Goal: Task Accomplishment & Management: Complete application form

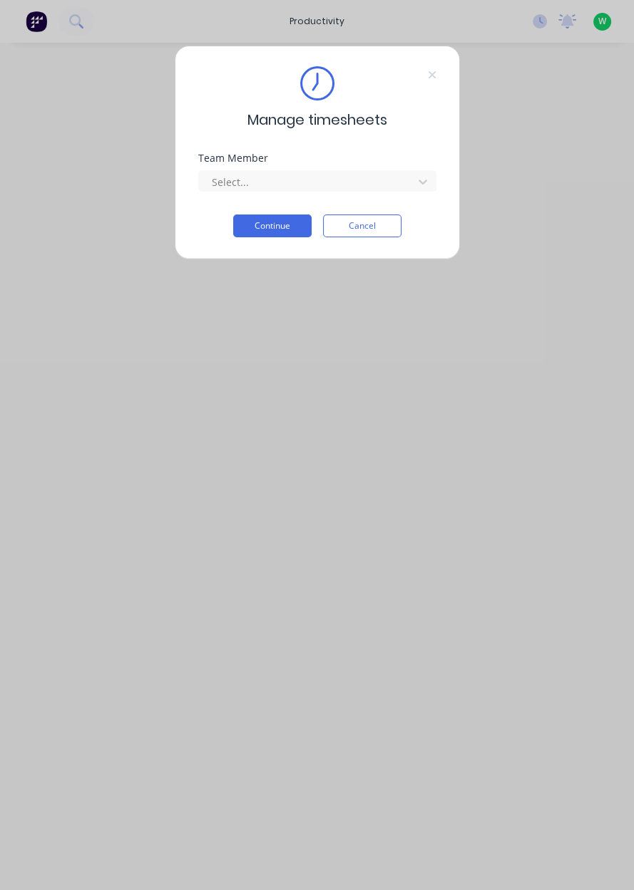
click at [210, 180] on input "text" at bounding box center [211, 182] width 3 height 15
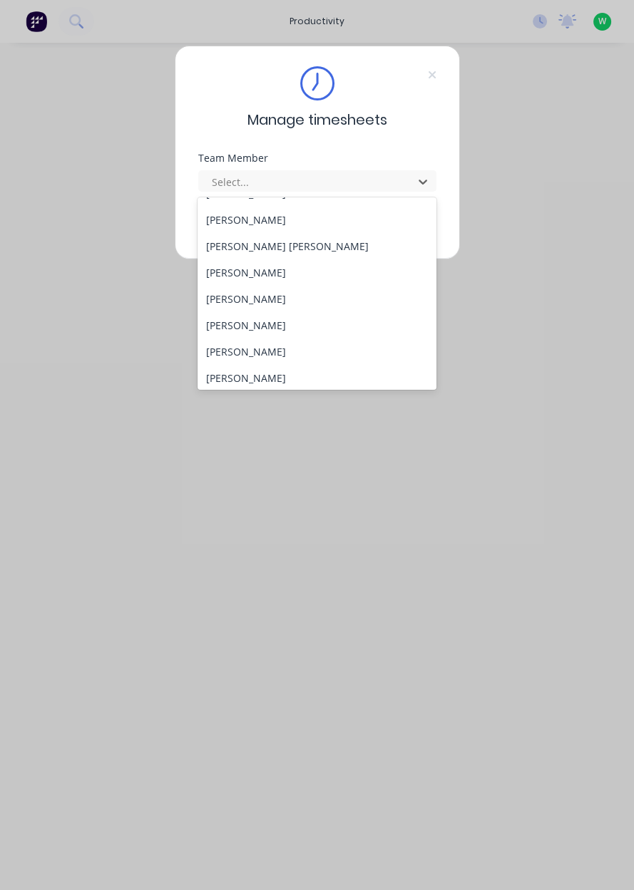
scroll to position [577, 0]
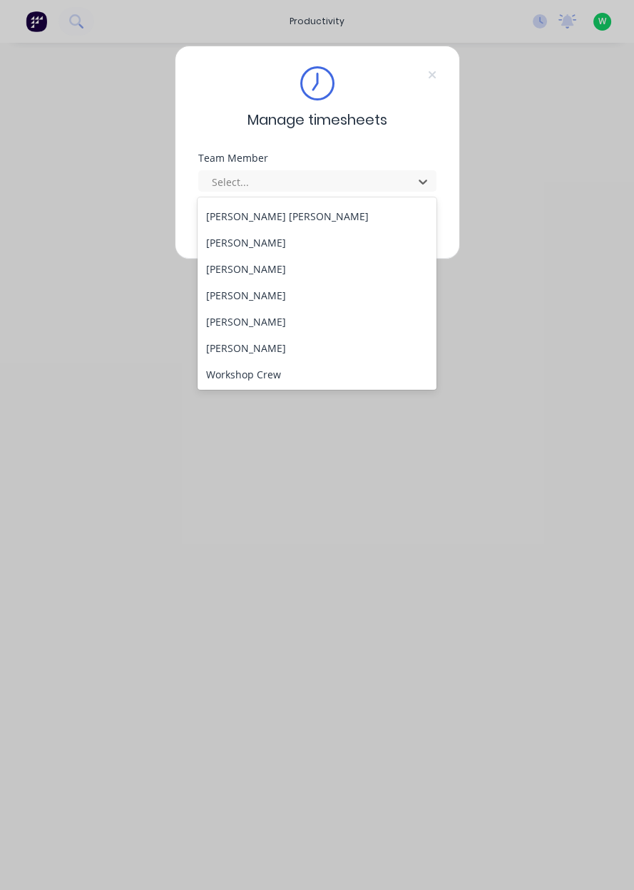
click at [211, 317] on div "[PERSON_NAME]" at bounding box center [316, 322] width 239 height 26
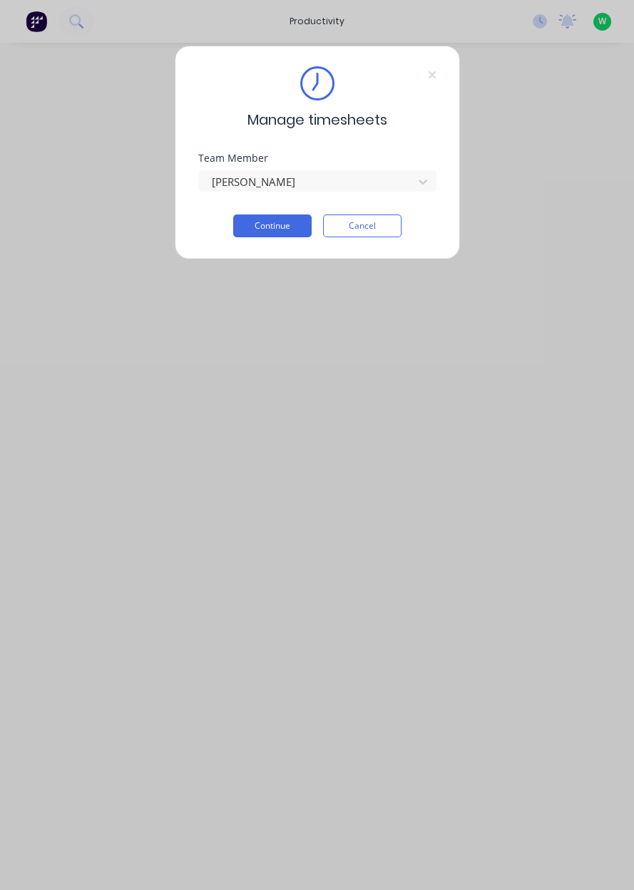
click at [256, 229] on button "Continue" at bounding box center [272, 226] width 78 height 23
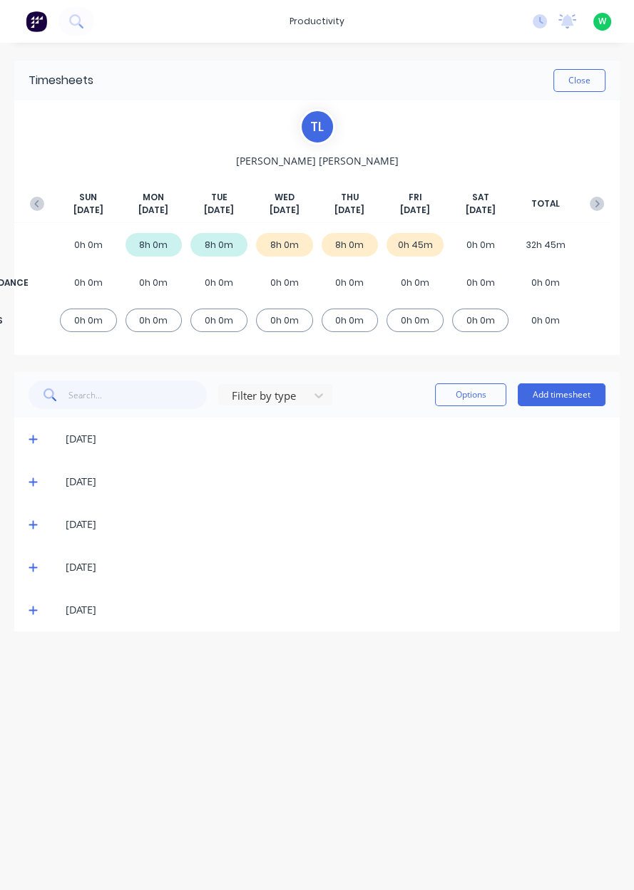
click at [551, 398] on button "Add timesheet" at bounding box center [561, 394] width 88 height 23
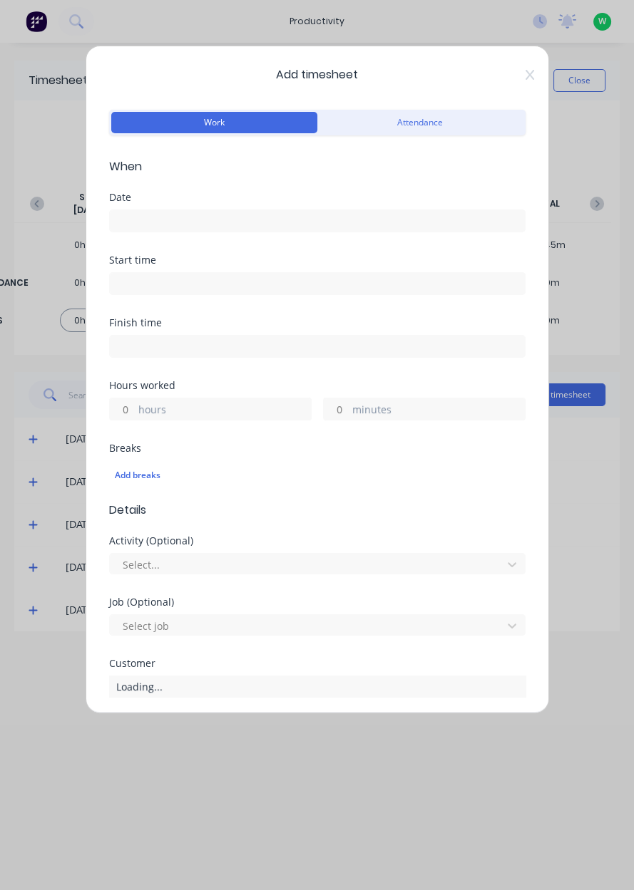
click at [261, 411] on label "hours" at bounding box center [224, 411] width 172 height 18
click at [135, 411] on input "hours" at bounding box center [122, 408] width 25 height 21
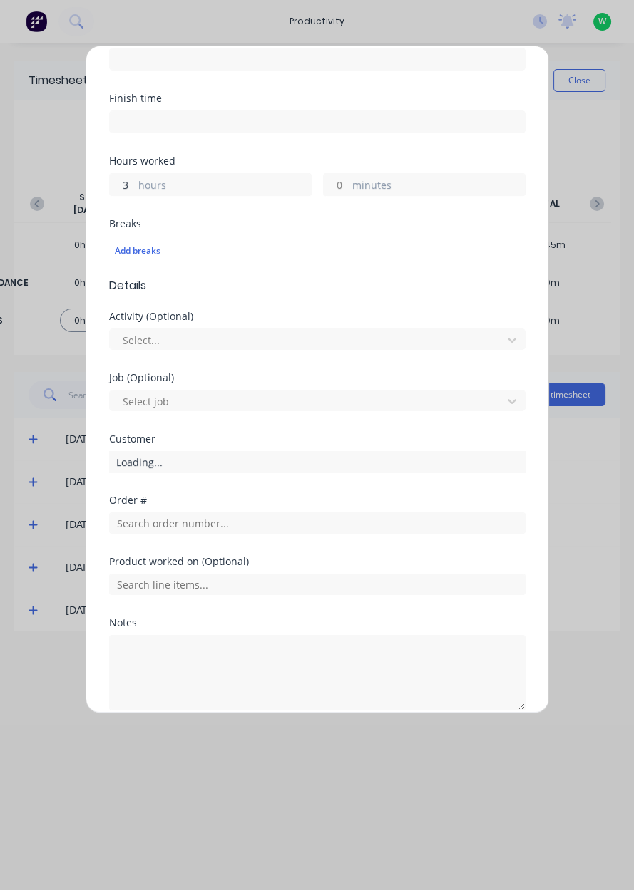
scroll to position [227, 0]
type input "3"
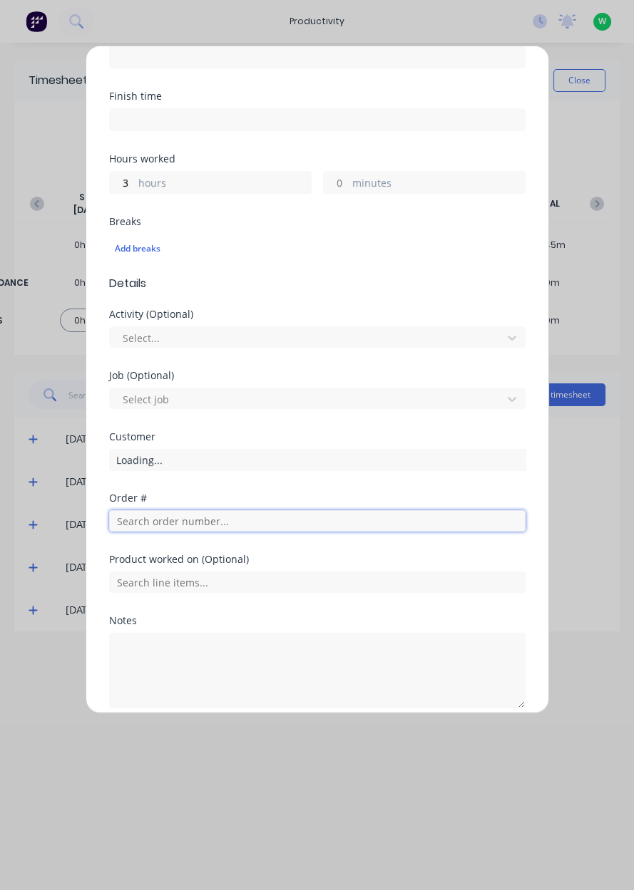
click at [246, 520] on input "text" at bounding box center [317, 520] width 416 height 21
type input "17483"
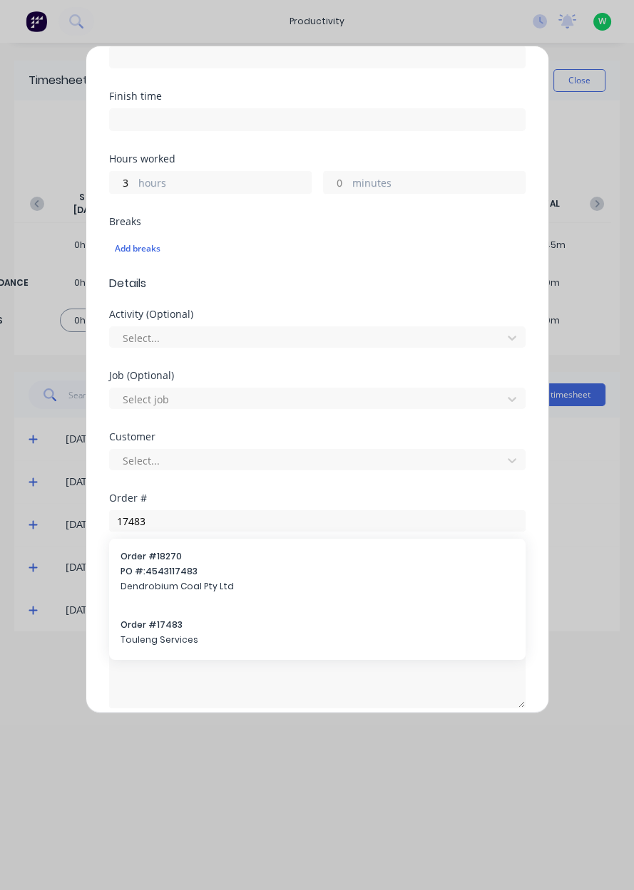
click at [137, 636] on span "Touleng Services" at bounding box center [316, 640] width 393 height 13
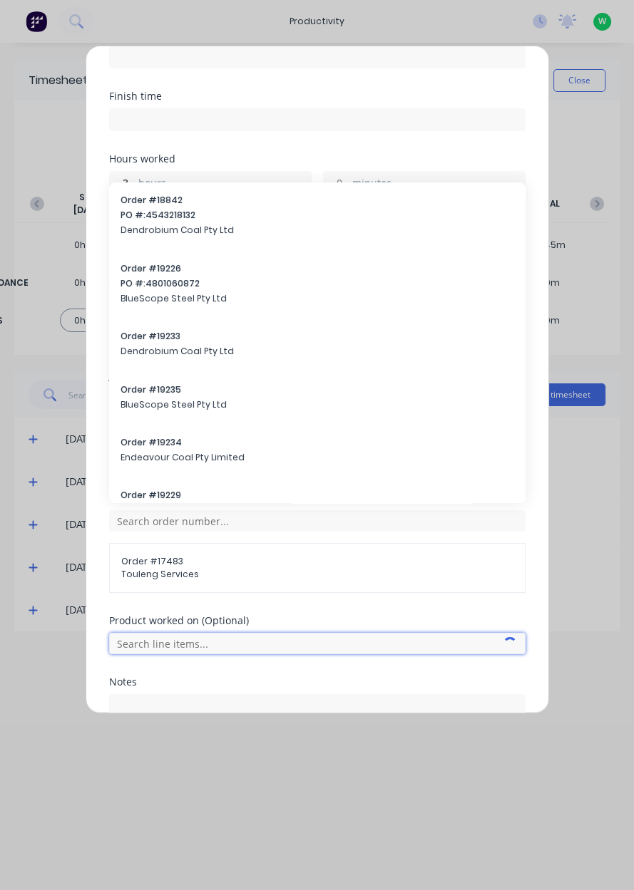
click at [140, 640] on input "text" at bounding box center [317, 643] width 416 height 21
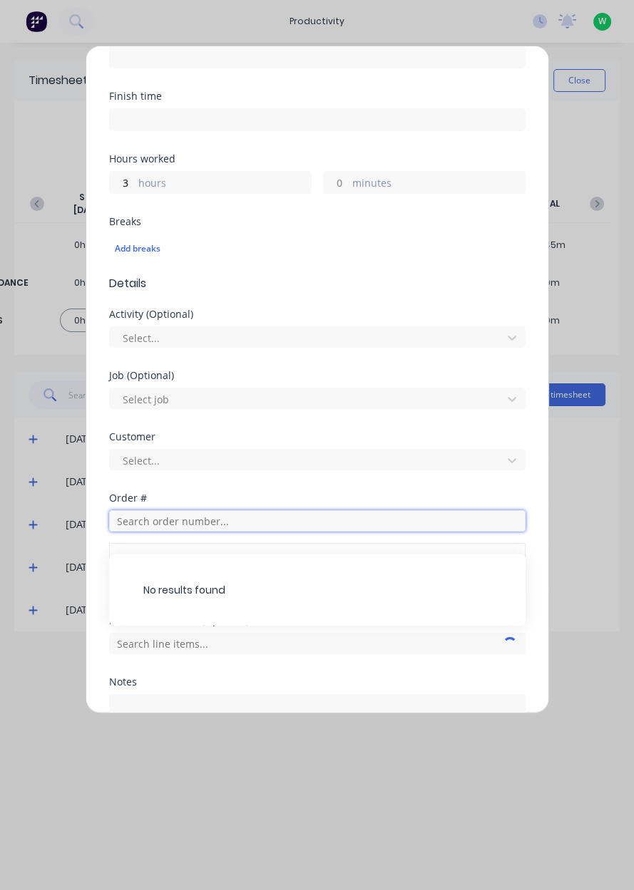
click at [158, 522] on input "text" at bounding box center [317, 520] width 416 height 21
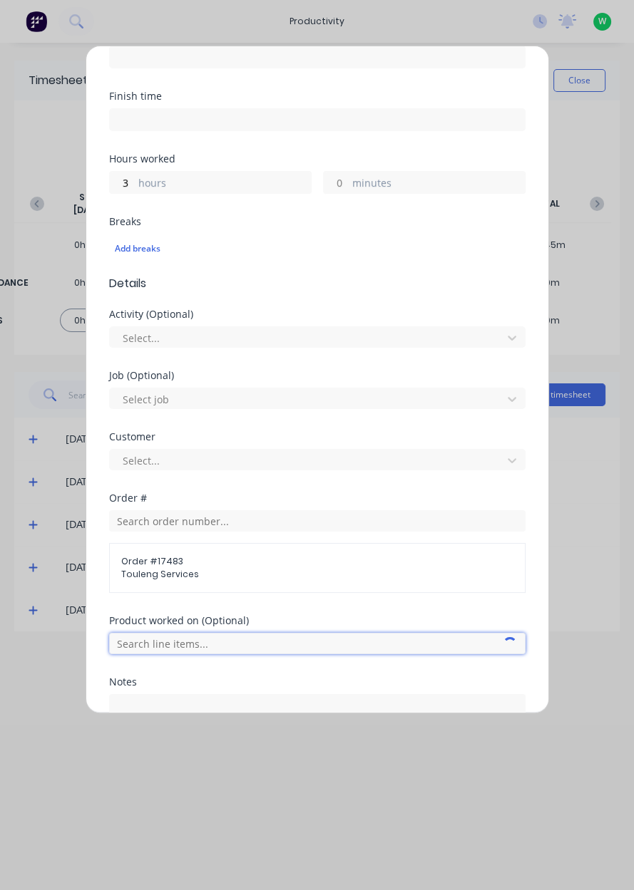
click at [160, 643] on input "text" at bounding box center [317, 643] width 416 height 21
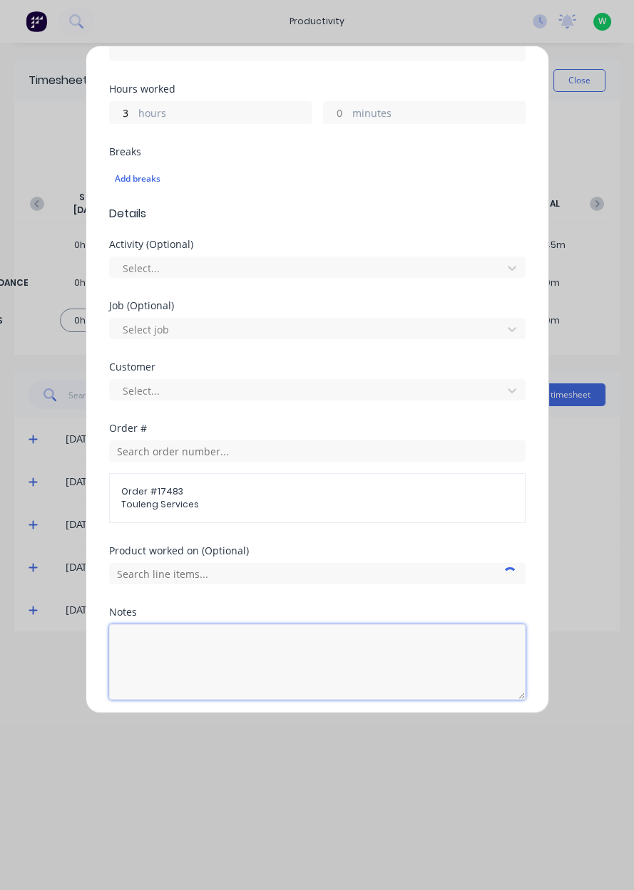
click at [171, 648] on textarea at bounding box center [317, 662] width 416 height 76
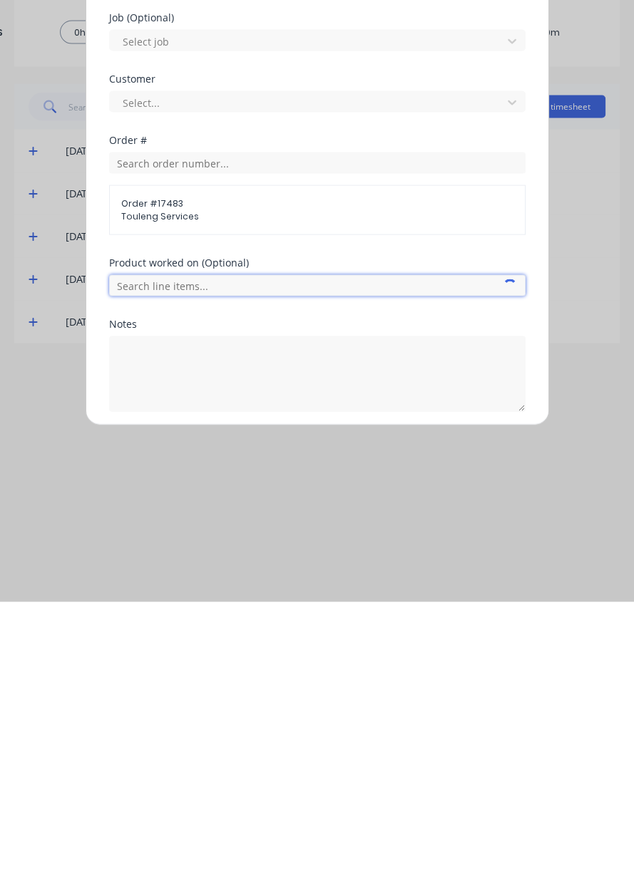
click at [153, 568] on input "text" at bounding box center [317, 573] width 416 height 21
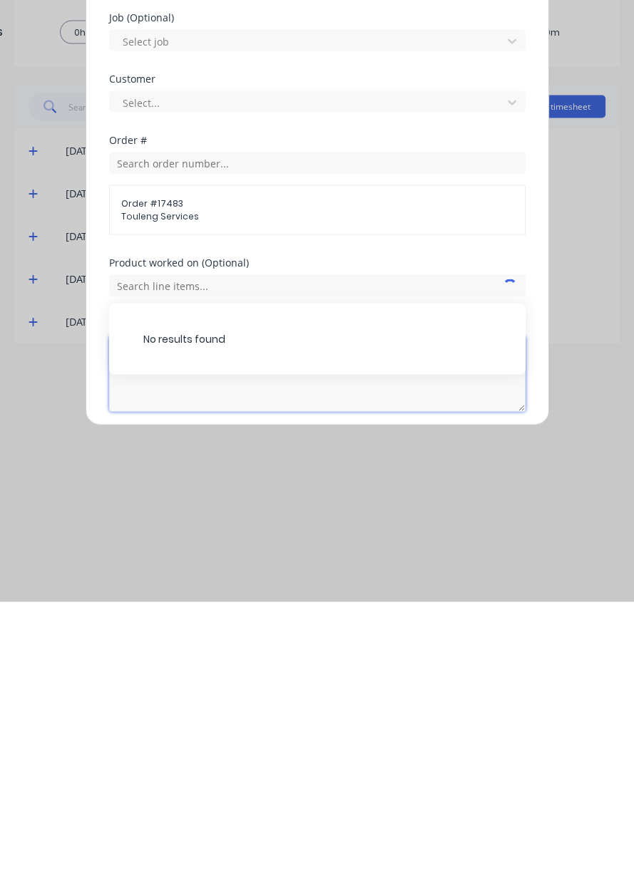
click at [140, 680] on textarea at bounding box center [317, 662] width 416 height 76
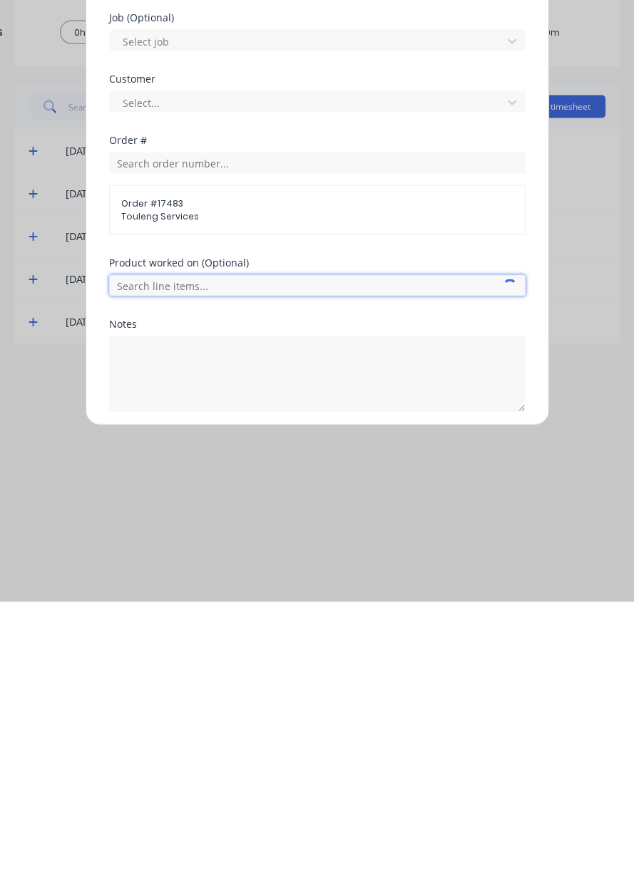
click at [129, 574] on input "text" at bounding box center [317, 573] width 416 height 21
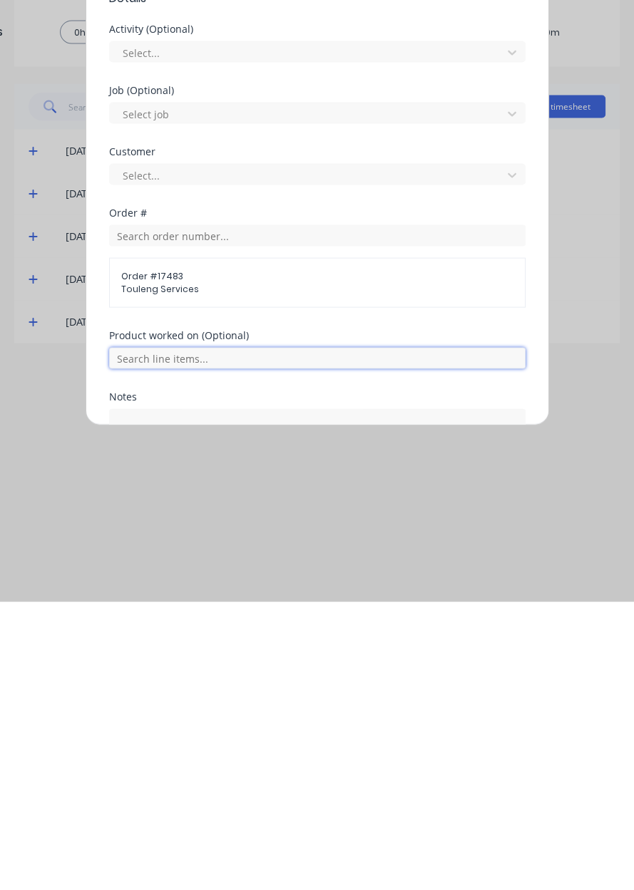
scroll to position [197, 0]
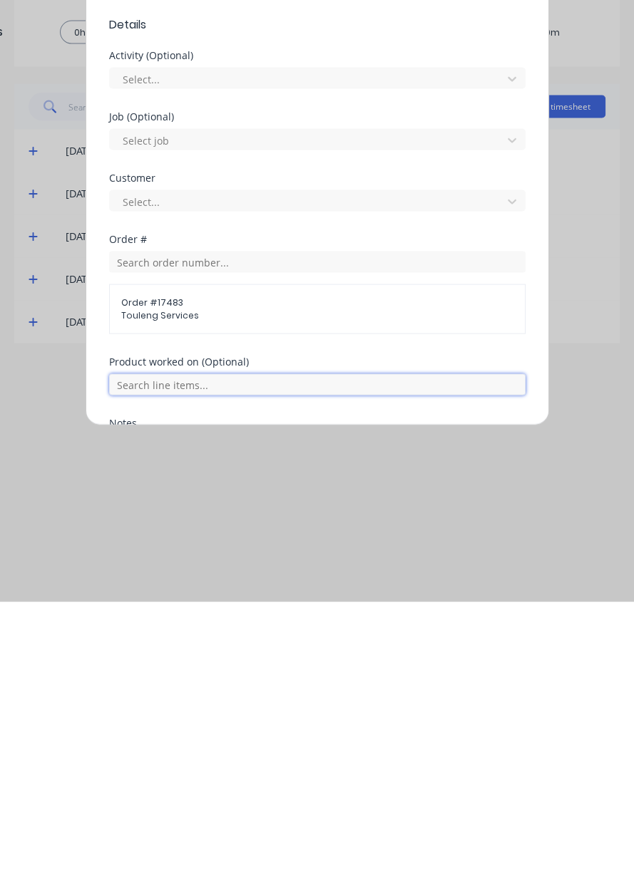
click at [150, 666] on input "text" at bounding box center [317, 672] width 416 height 21
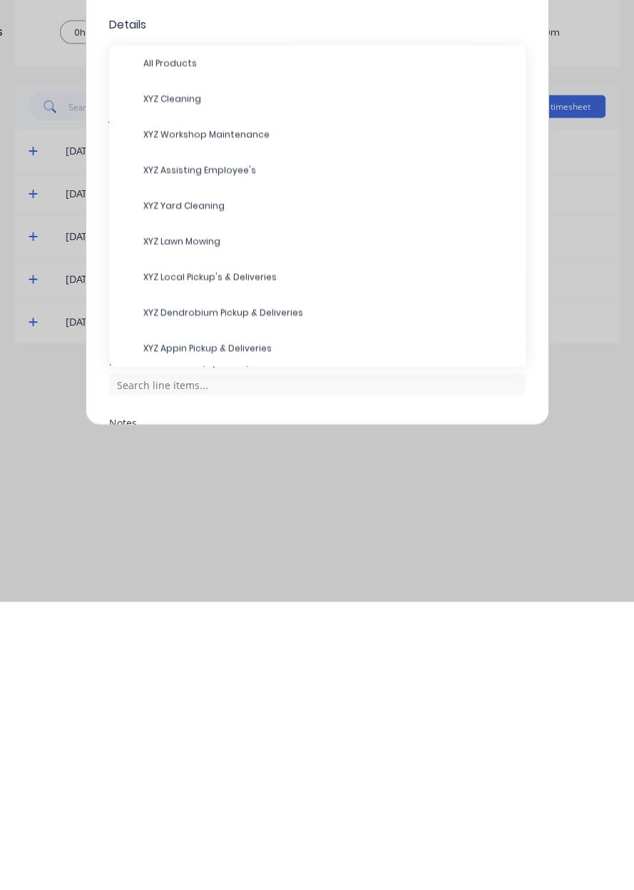
click at [146, 388] on span "XYZ Cleaning" at bounding box center [328, 387] width 371 height 13
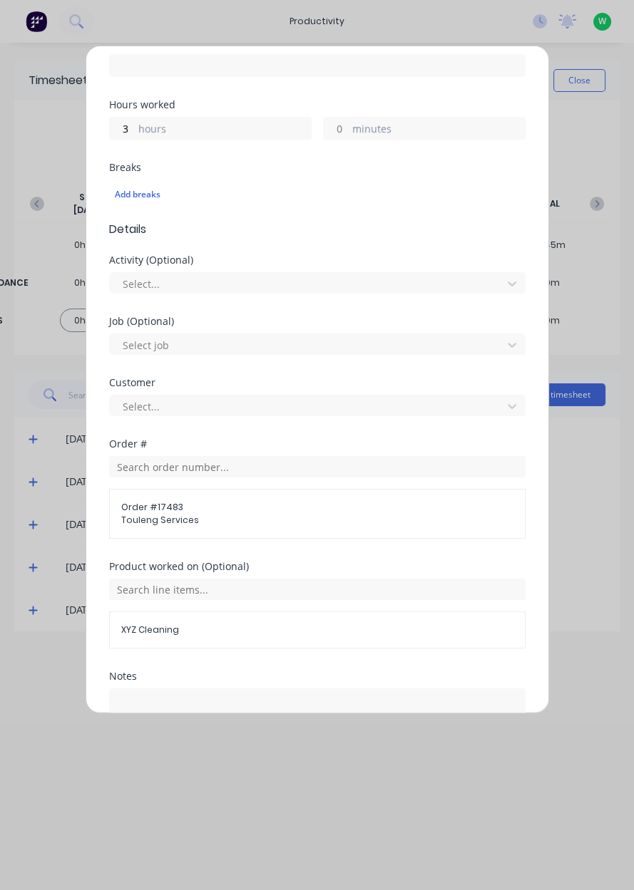
scroll to position [344, 0]
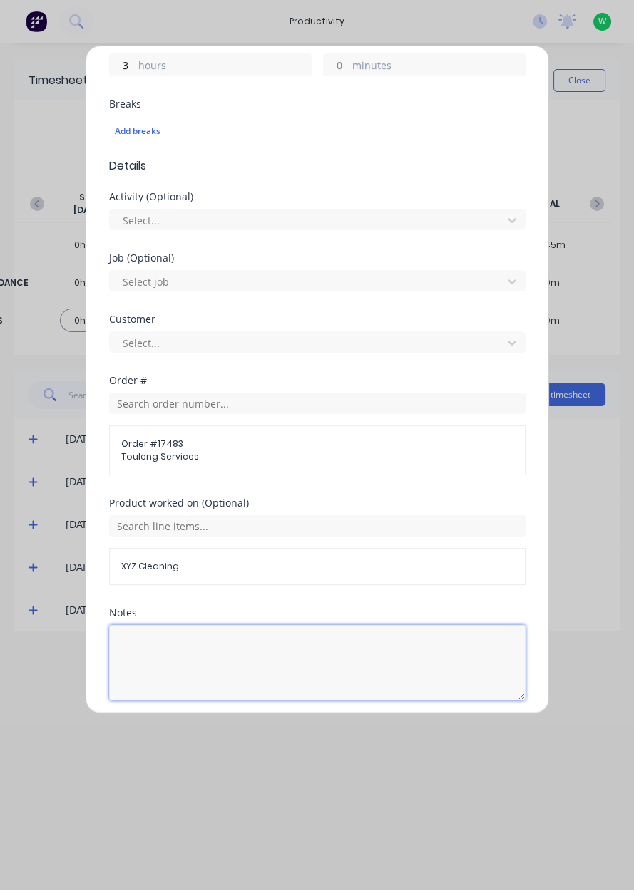
click at [148, 651] on textarea at bounding box center [317, 663] width 416 height 76
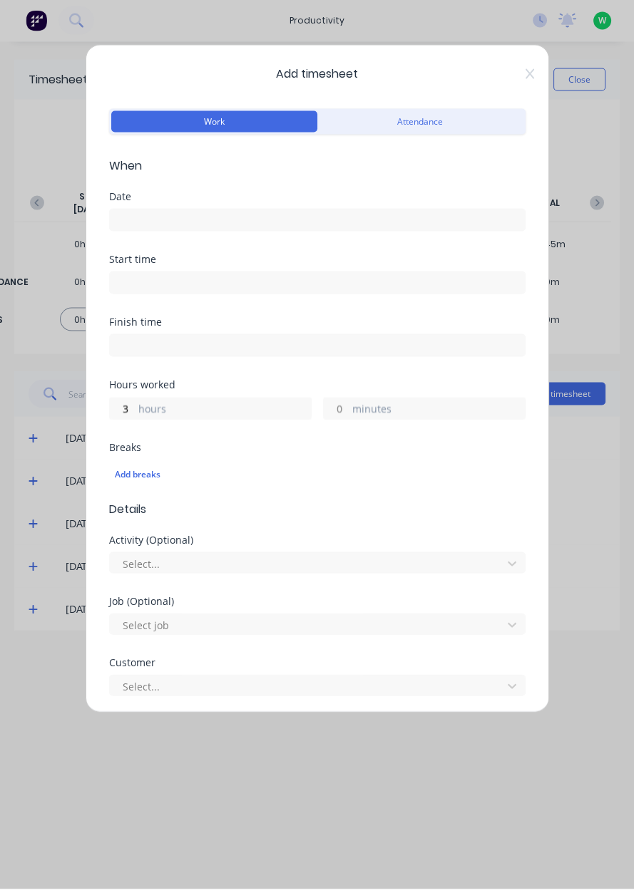
scroll to position [0, 0]
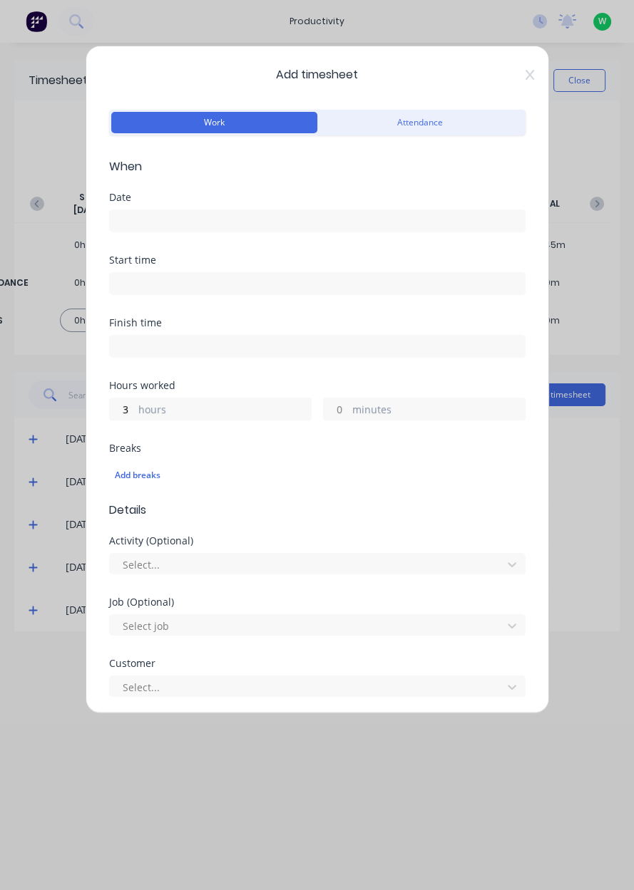
type textarea "Cleaning workshop"
click at [342, 219] on input at bounding box center [317, 220] width 415 height 21
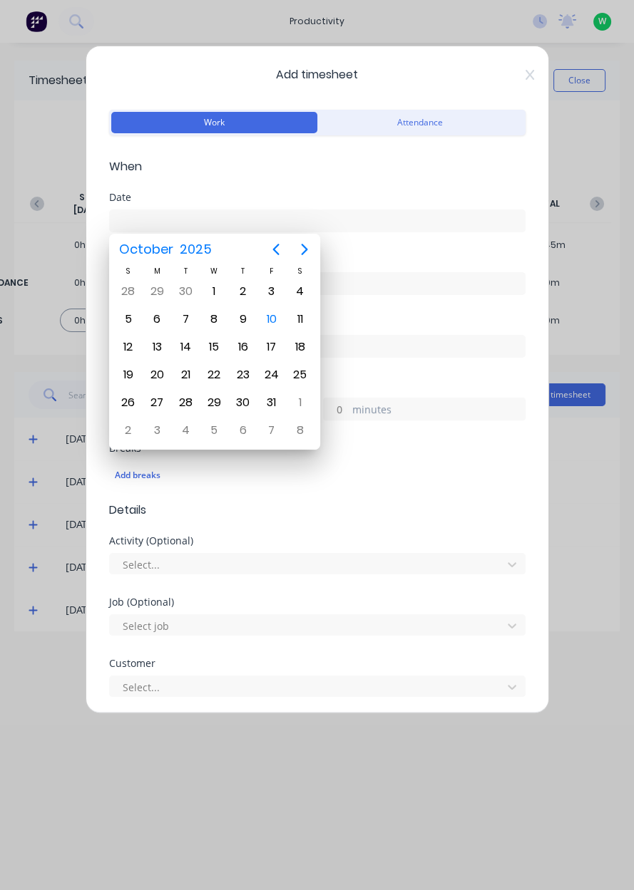
click at [277, 318] on div "10" at bounding box center [271, 319] width 21 height 21
type input "10/10/2025"
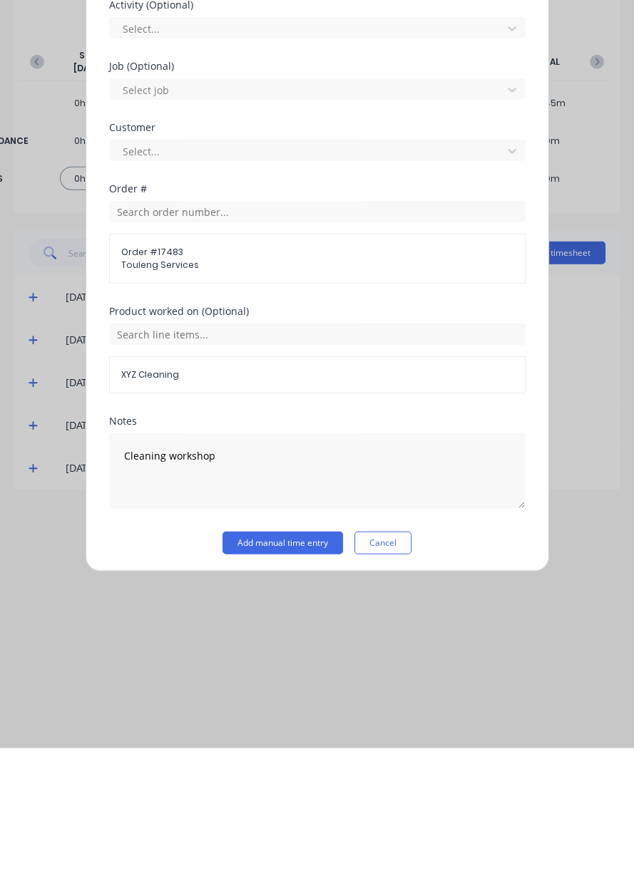
scroll to position [344, 0]
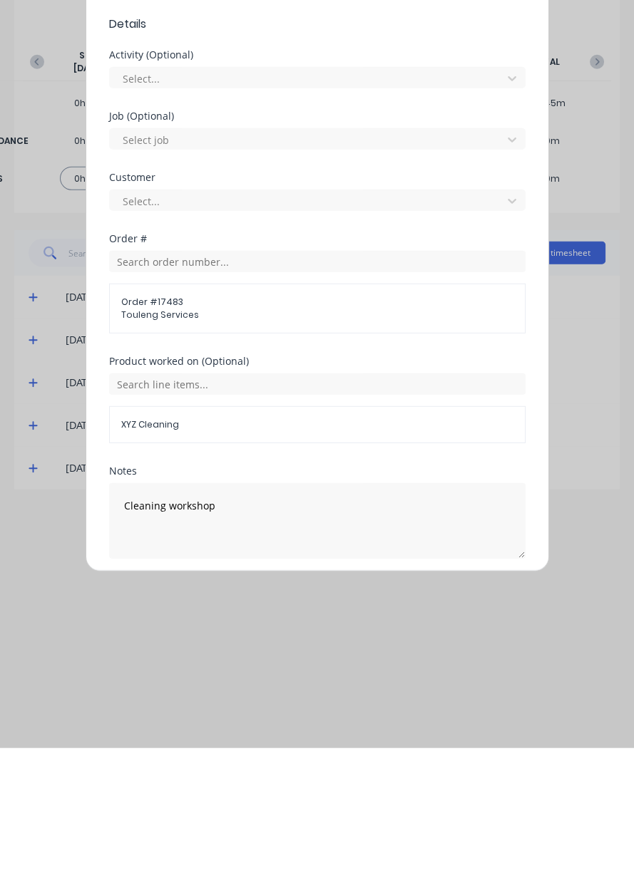
click at [294, 735] on button "Add manual time entry" at bounding box center [282, 734] width 120 height 23
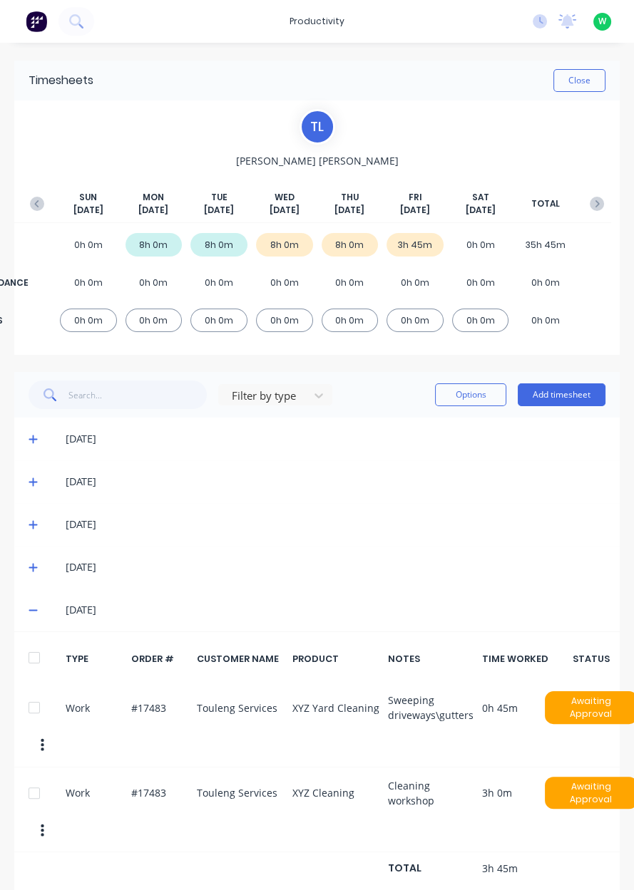
click at [584, 397] on button "Add timesheet" at bounding box center [561, 394] width 88 height 23
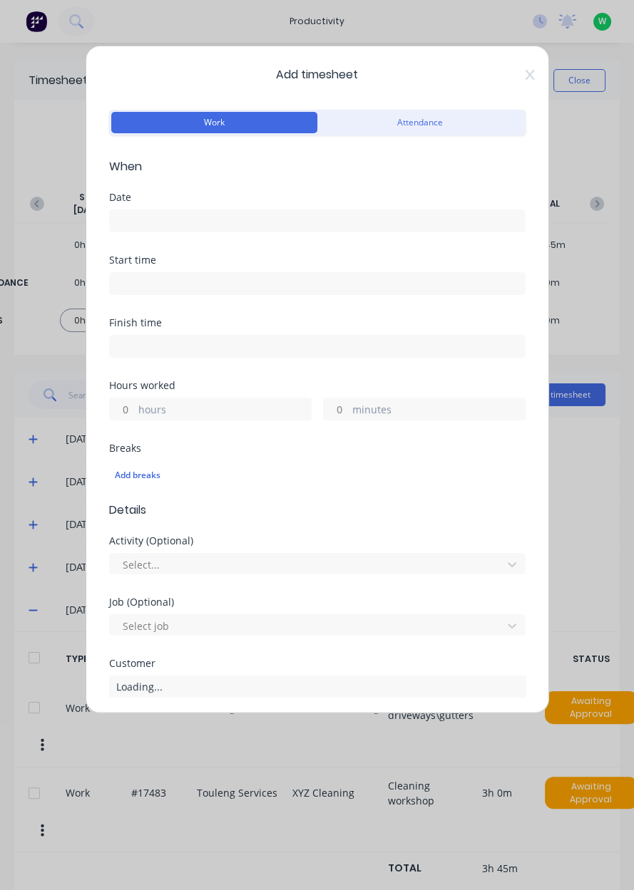
click at [142, 222] on input at bounding box center [317, 220] width 415 height 21
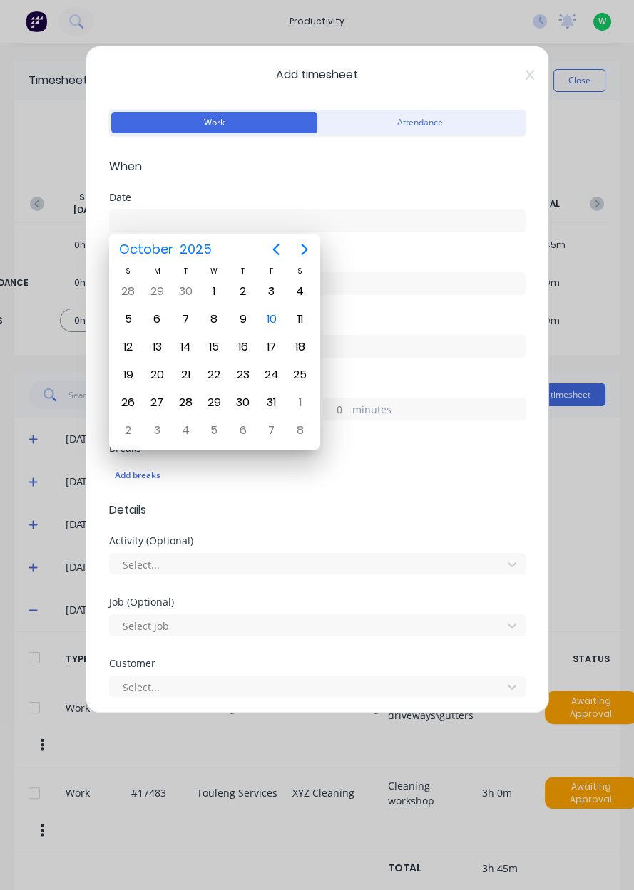
click at [258, 319] on div "10" at bounding box center [271, 319] width 29 height 27
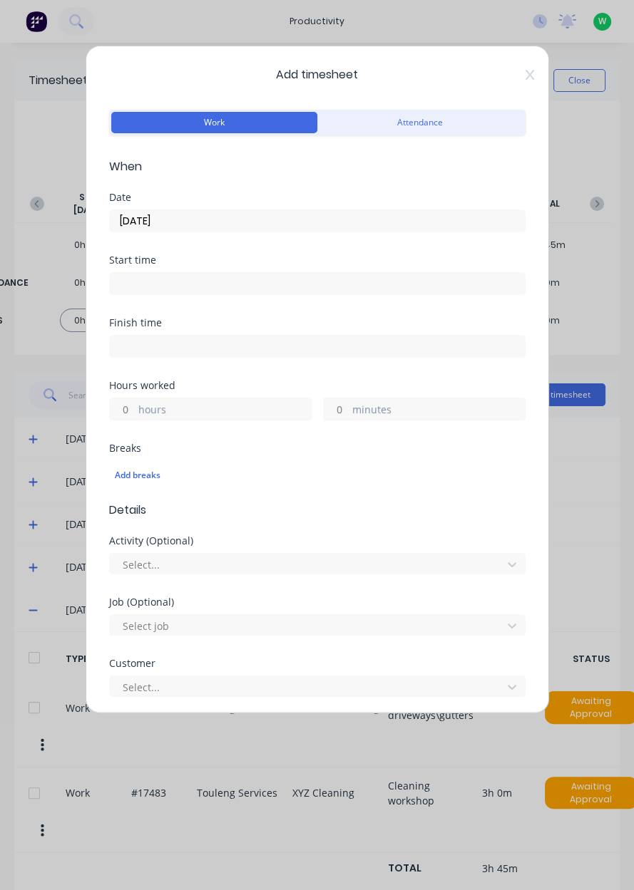
type input "10/10/2025"
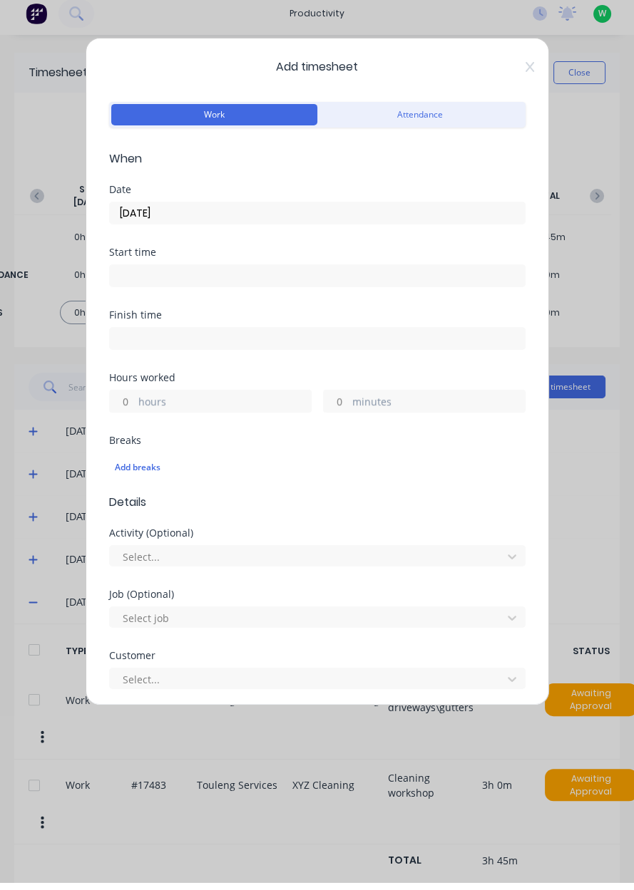
click at [117, 410] on input "hours" at bounding box center [122, 408] width 25 height 21
type input "4"
click at [515, 75] on span "Add timesheet" at bounding box center [317, 74] width 416 height 17
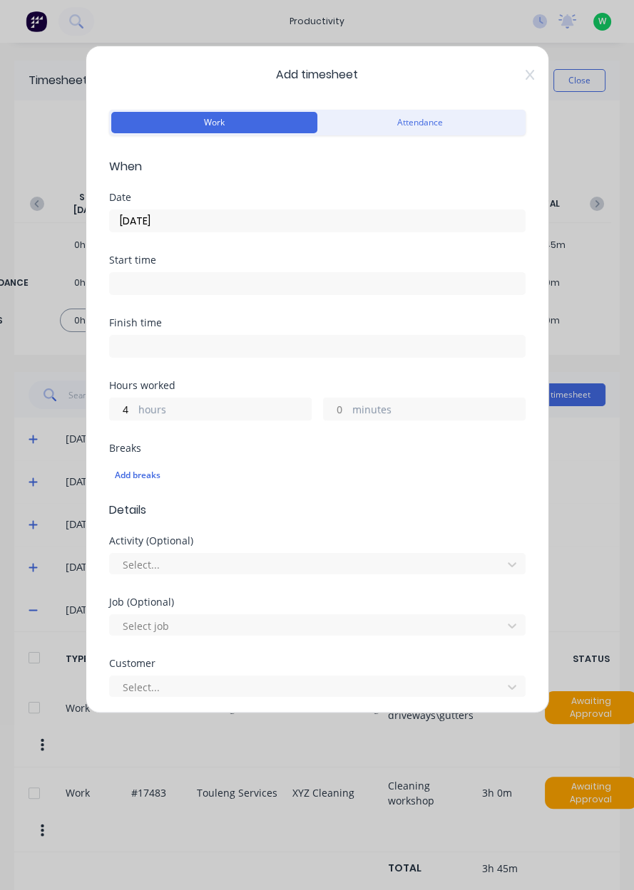
click at [529, 79] on icon at bounding box center [529, 74] width 9 height 11
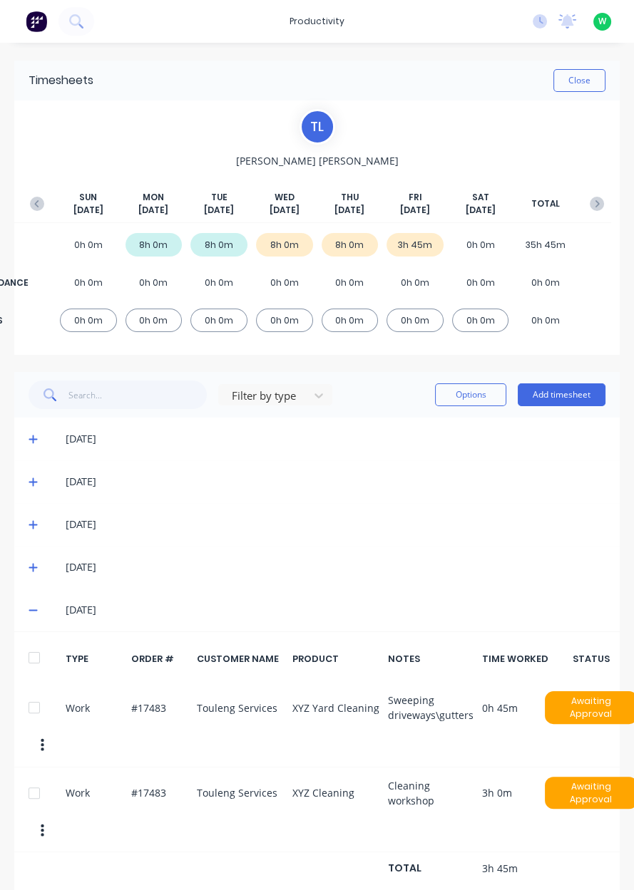
click at [596, 413] on div "Filter by type Options Add timesheet" at bounding box center [316, 395] width 605 height 46
click at [556, 403] on button "Add timesheet" at bounding box center [561, 394] width 88 height 23
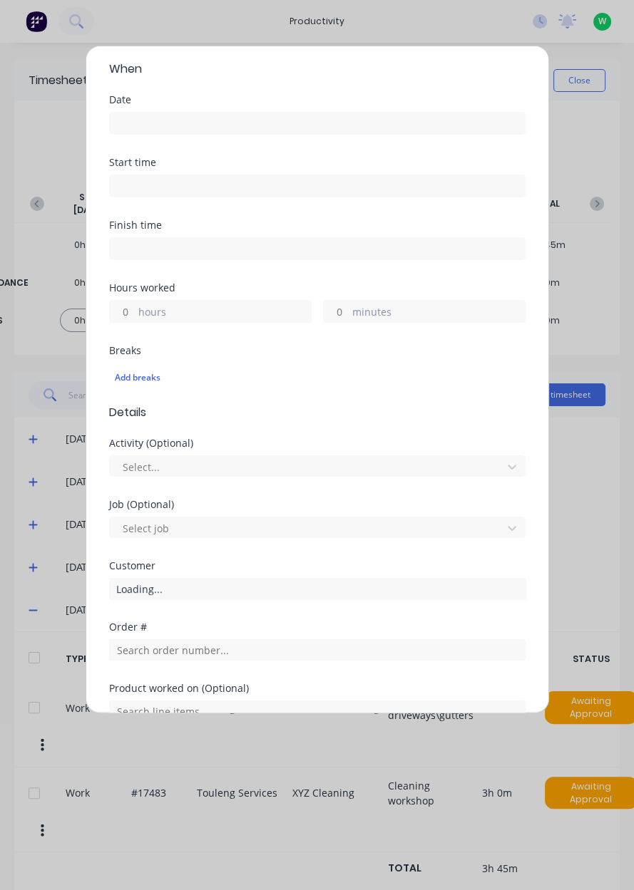
scroll to position [98, 0]
click at [120, 649] on input "text" at bounding box center [317, 649] width 416 height 21
click at [237, 305] on label "hours" at bounding box center [224, 313] width 172 height 18
click at [135, 305] on input "hours" at bounding box center [122, 310] width 25 height 21
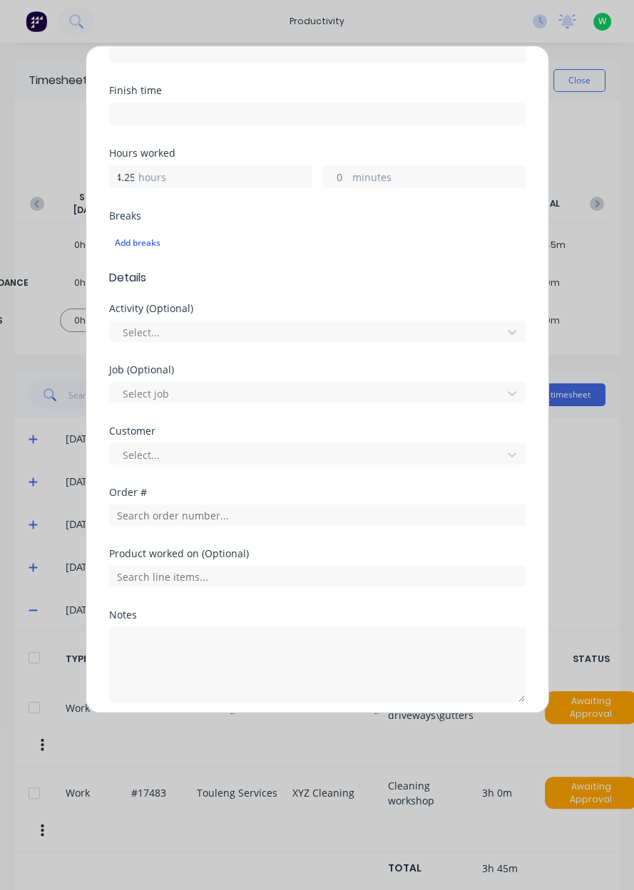
scroll to position [232, 0]
type input "4.25"
click at [132, 519] on input "text" at bounding box center [317, 515] width 416 height 21
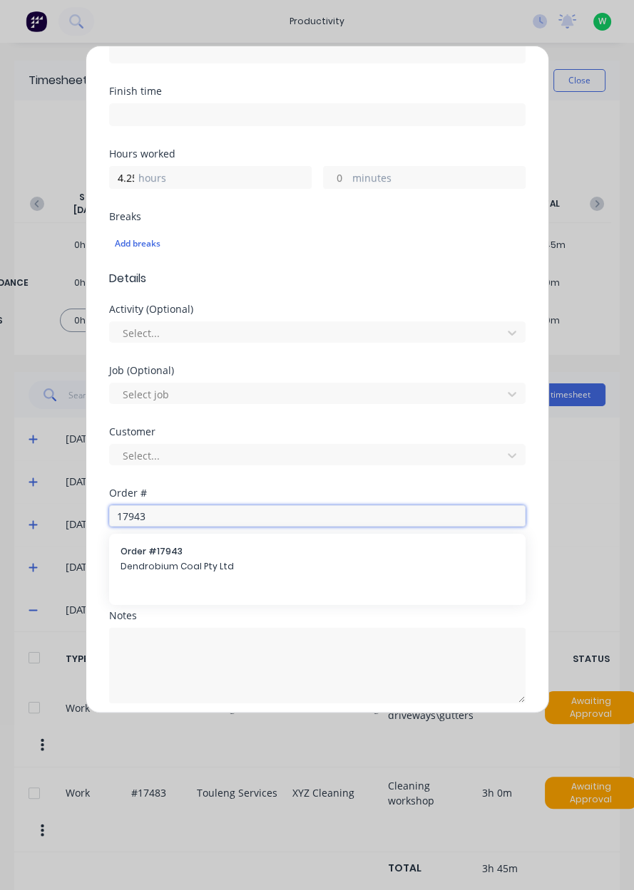
type input "17943"
click at [144, 564] on span "Dendrobium Coal Pty Ltd" at bounding box center [316, 566] width 393 height 13
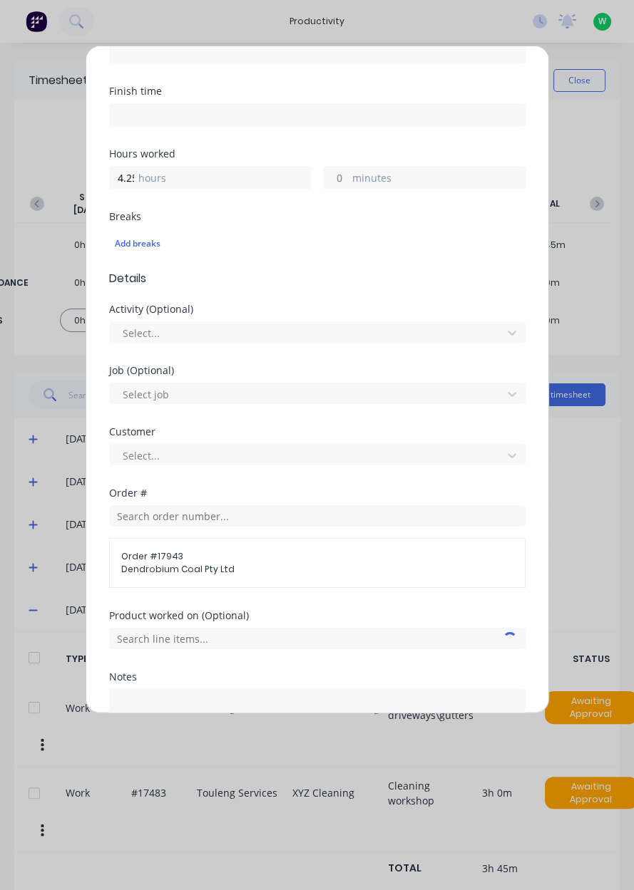
scroll to position [296, 0]
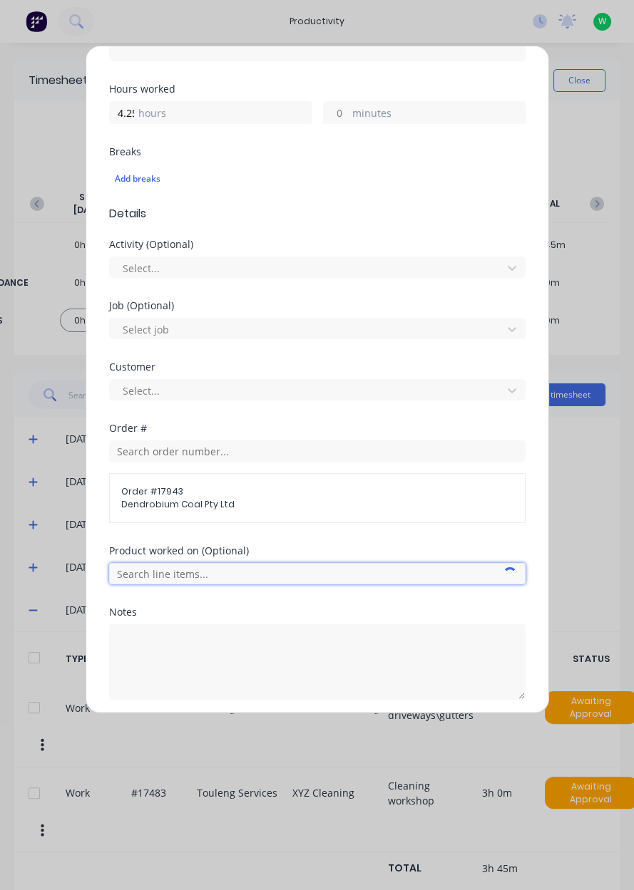
click at [151, 577] on input "text" at bounding box center [317, 573] width 416 height 21
click at [367, 648] on span "AFC Pan Overhaul" at bounding box center [328, 645] width 371 height 13
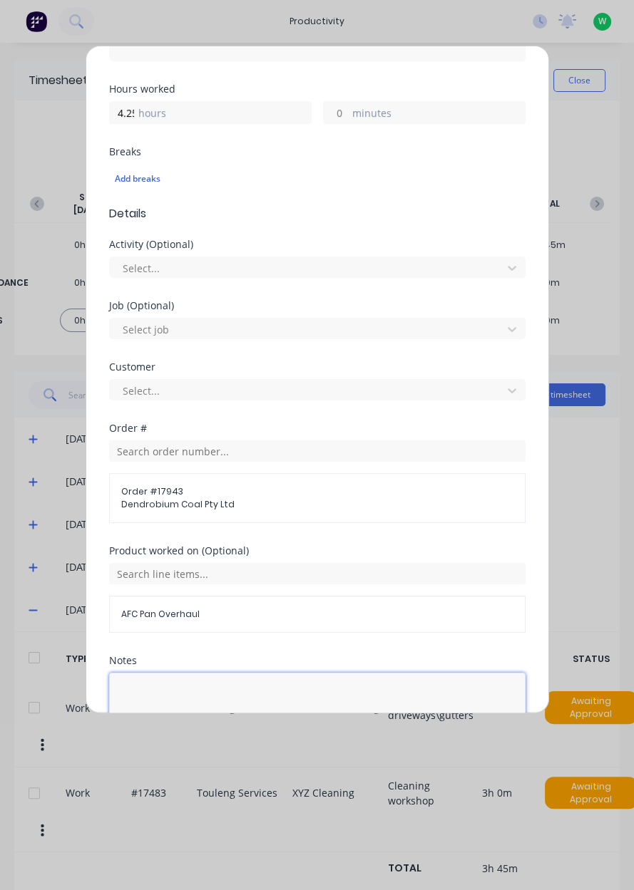
click at [338, 712] on textarea at bounding box center [317, 711] width 416 height 76
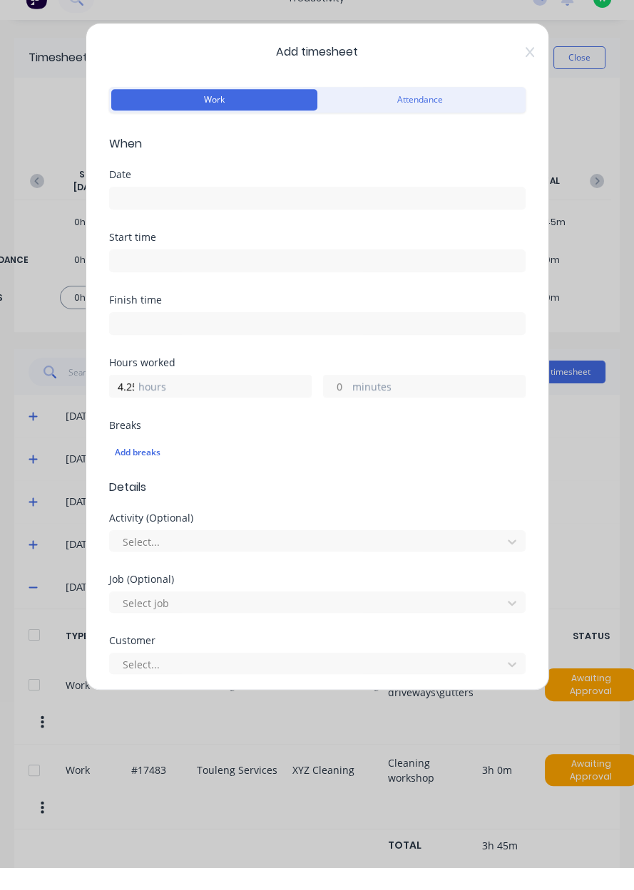
scroll to position [0, 0]
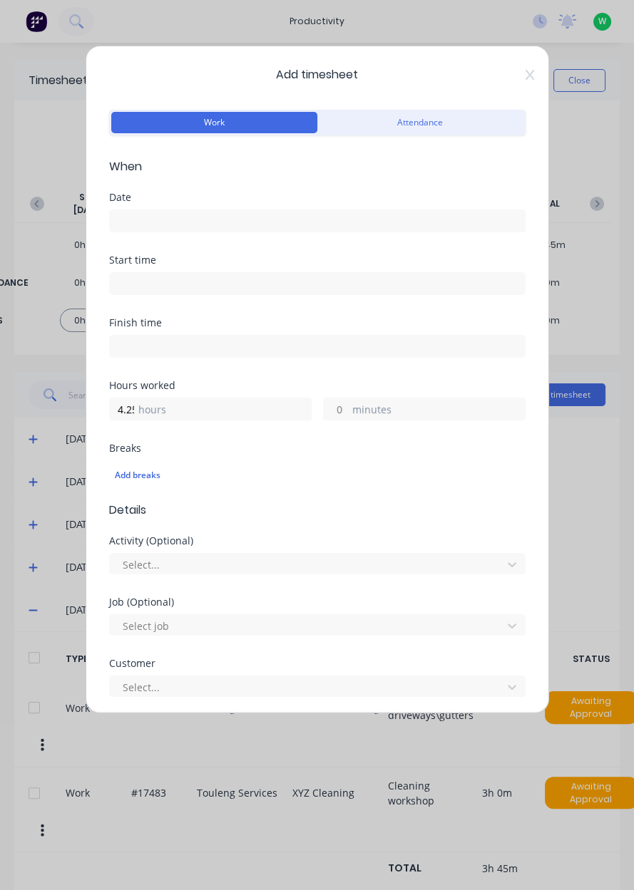
type textarea "Cutting and cleaning backplates"
click at [440, 217] on input at bounding box center [317, 220] width 415 height 21
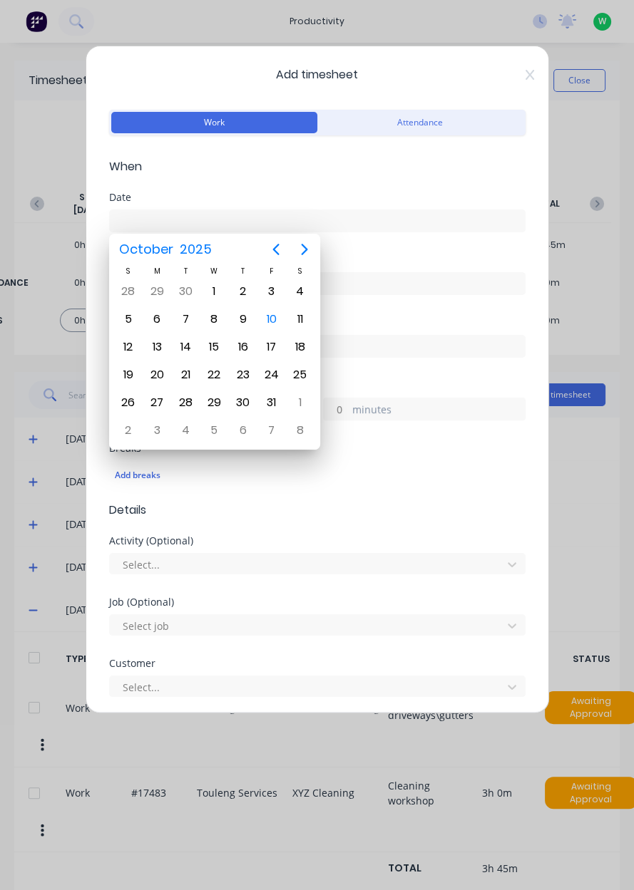
click at [277, 321] on div "10" at bounding box center [271, 319] width 21 height 21
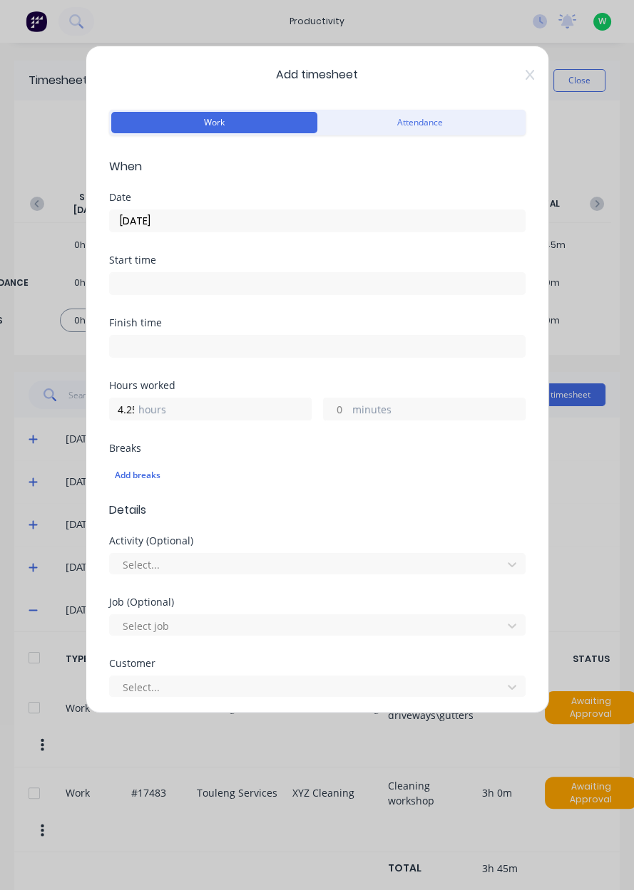
type input "10/10/2025"
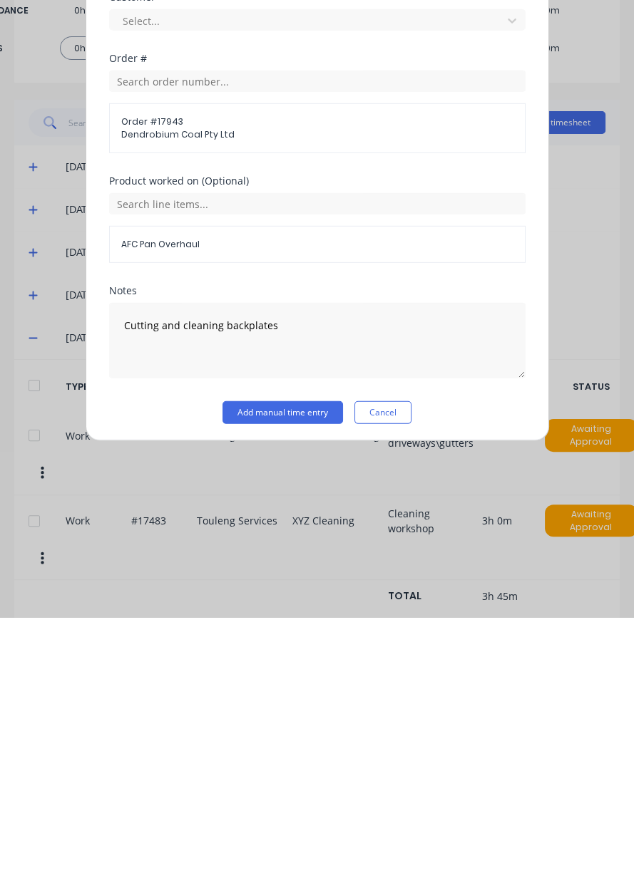
scroll to position [344, 0]
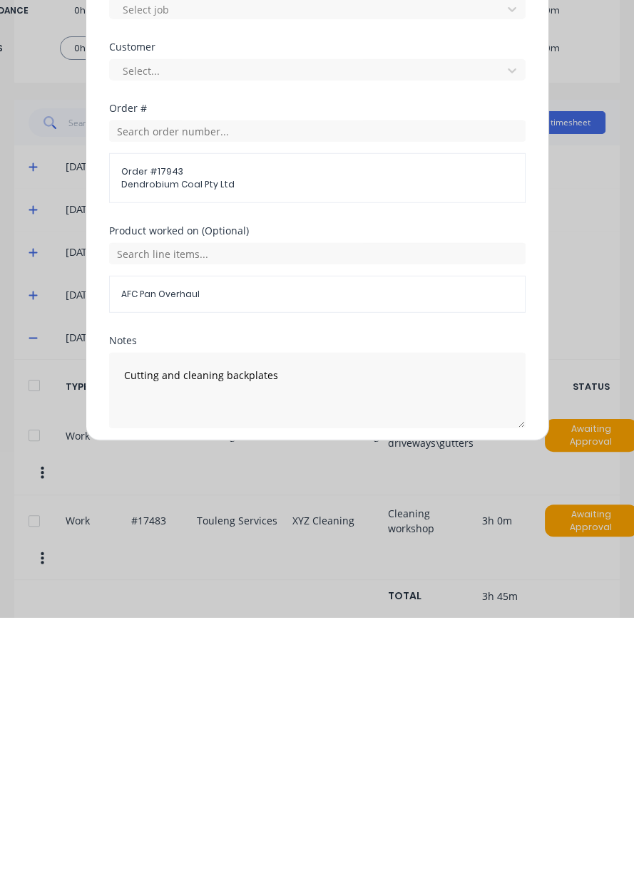
click at [309, 735] on button "Add manual time entry" at bounding box center [282, 734] width 120 height 23
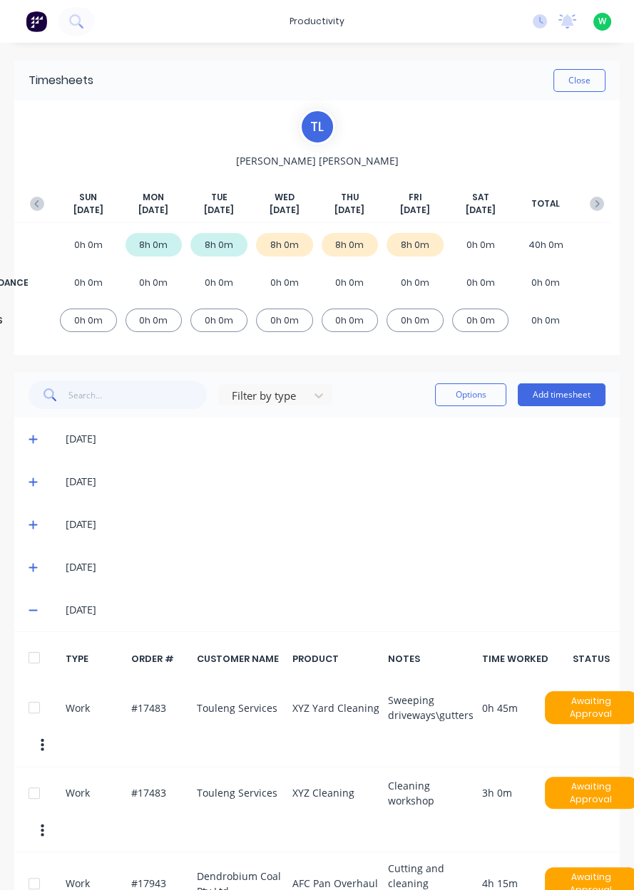
scroll to position [63, 0]
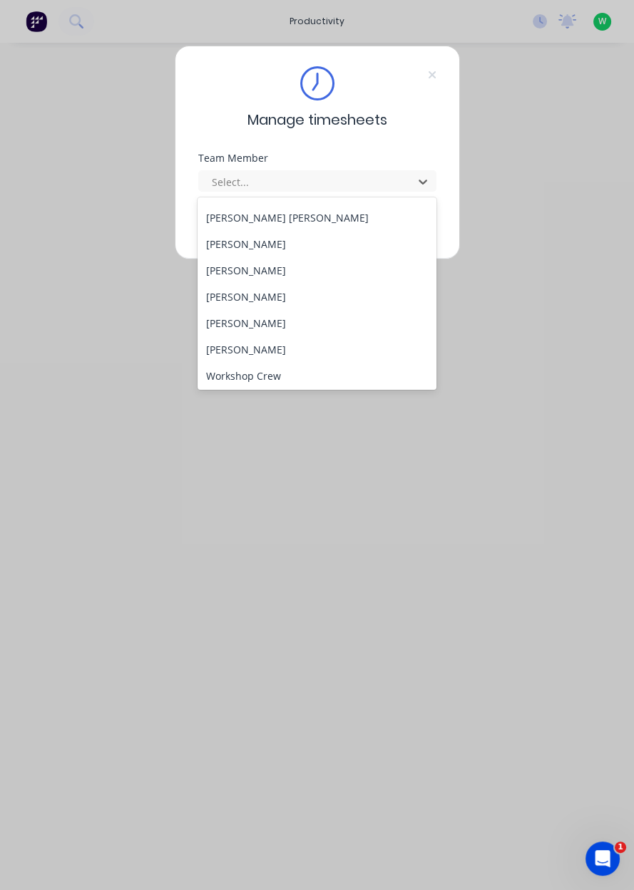
scroll to position [577, 0]
click at [283, 329] on div "[PERSON_NAME]" at bounding box center [316, 322] width 239 height 26
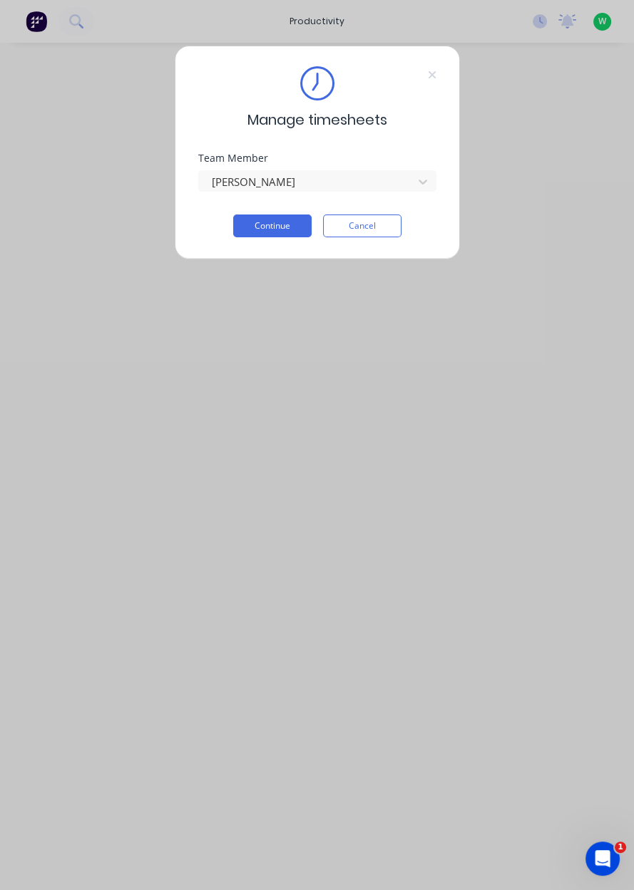
click at [274, 231] on button "Continue" at bounding box center [272, 226] width 78 height 23
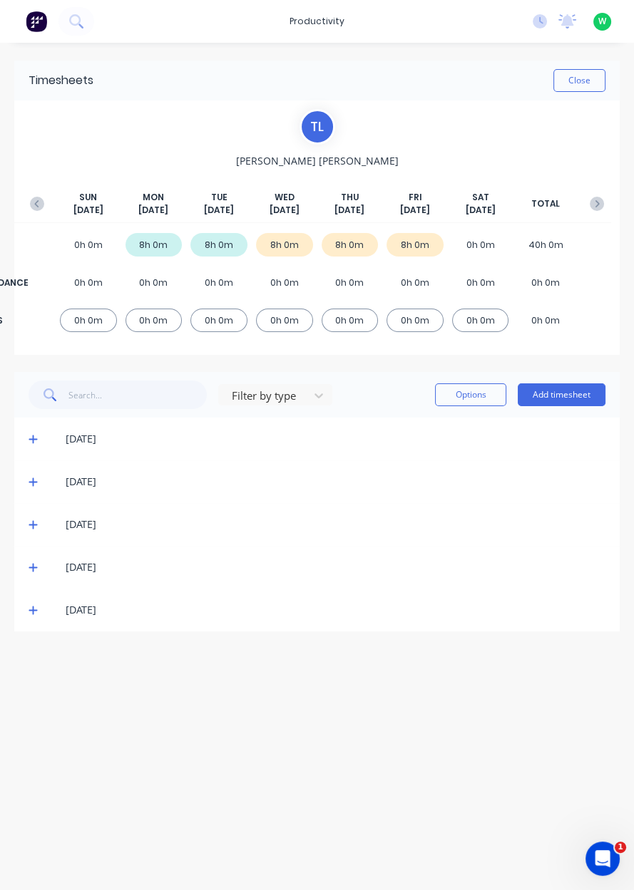
click at [573, 388] on button "Add timesheet" at bounding box center [561, 394] width 88 height 23
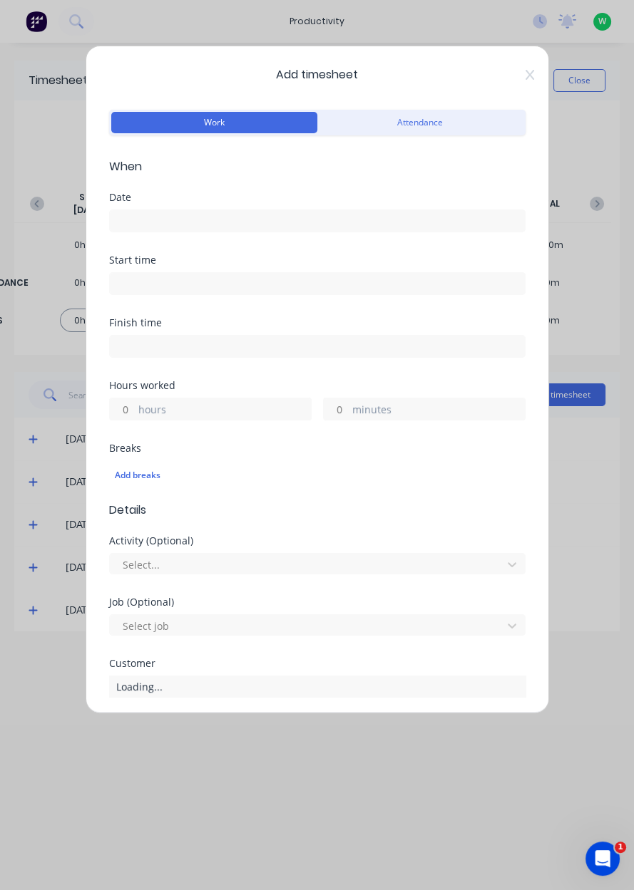
click at [396, 226] on input at bounding box center [317, 220] width 415 height 21
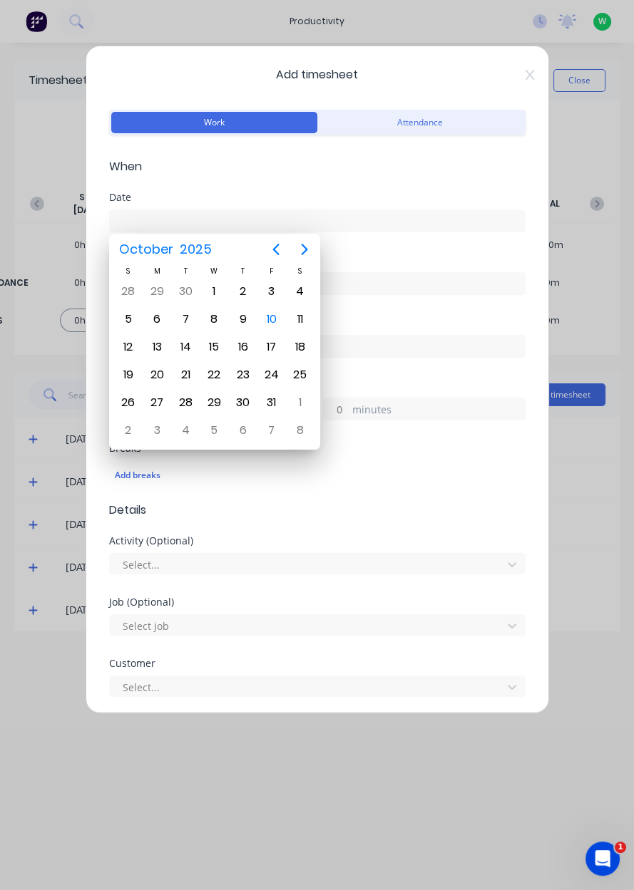
click at [162, 346] on div "13" at bounding box center [156, 346] width 21 height 21
type input "[DATE]"
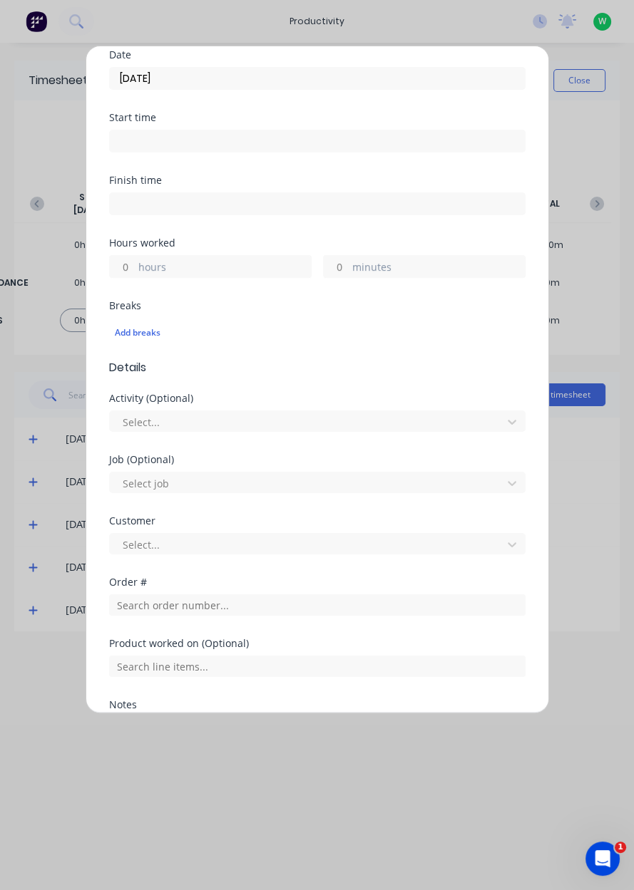
scroll to position [144, 0]
click at [250, 258] on label "hours" at bounding box center [224, 267] width 172 height 18
click at [135, 257] on input "hours" at bounding box center [122, 264] width 25 height 21
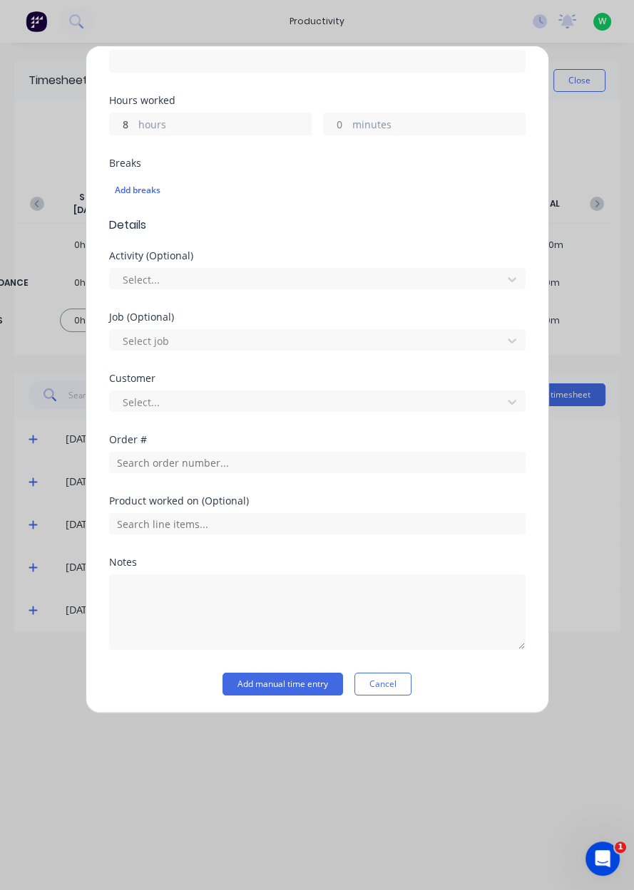
type input "8"
click at [128, 466] on input "text" at bounding box center [317, 462] width 416 height 21
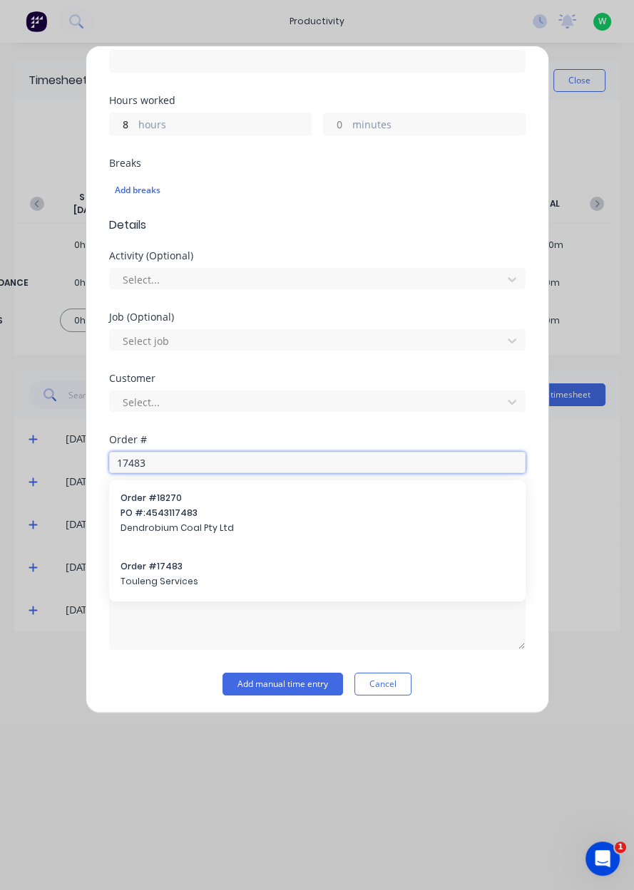
type input "17483"
click at [150, 579] on span "Touleng Services" at bounding box center [316, 581] width 393 height 13
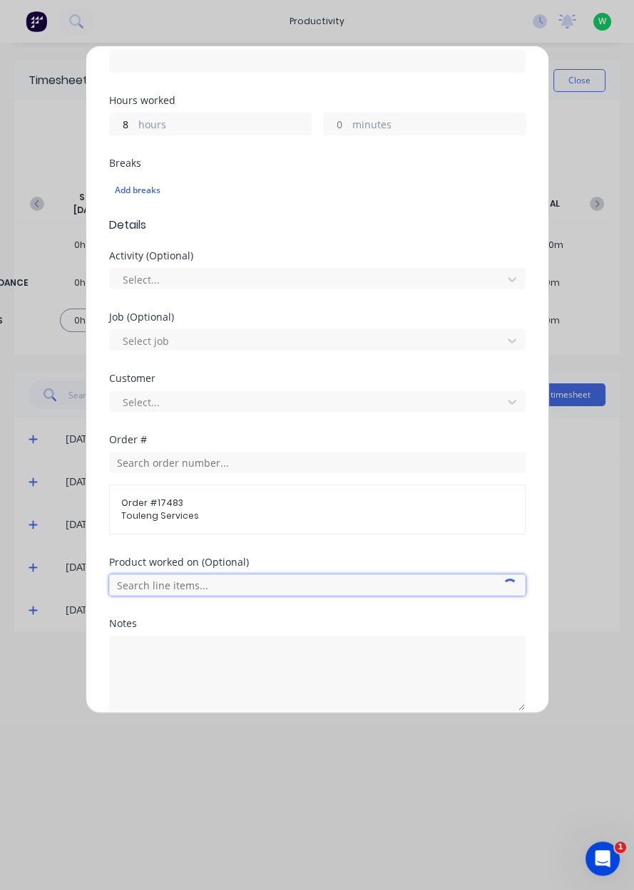
click at [135, 586] on input "text" at bounding box center [317, 584] width 416 height 21
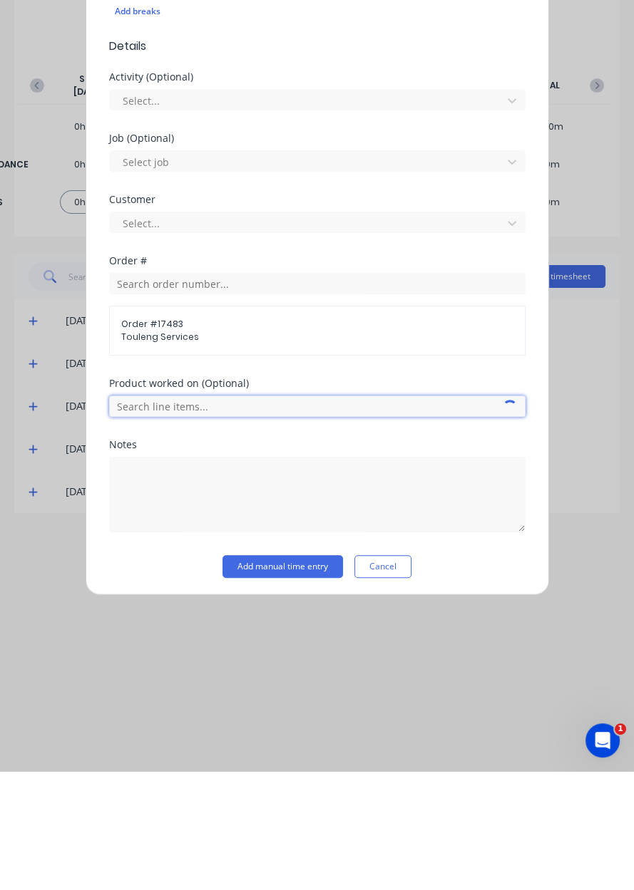
scroll to position [296, 0]
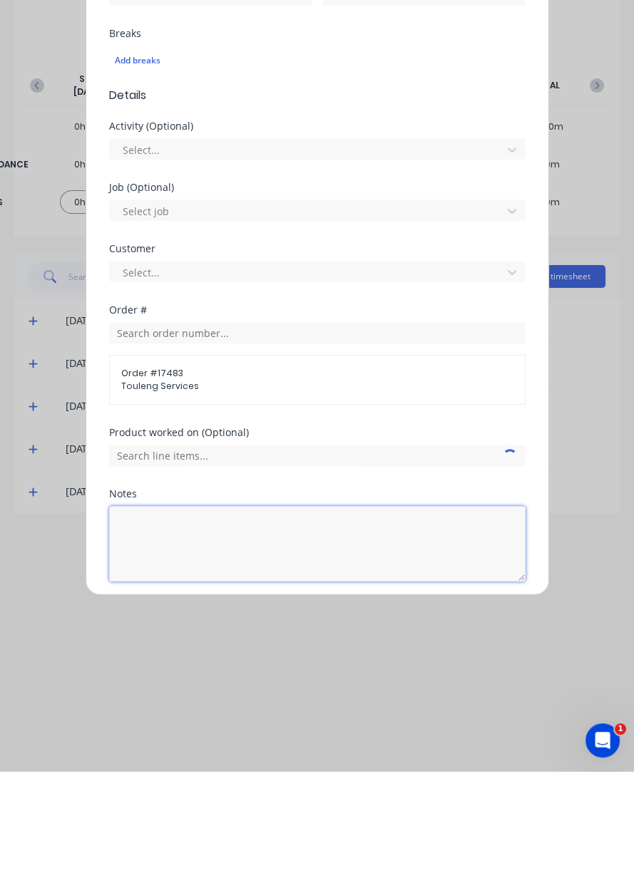
click at [143, 671] on textarea at bounding box center [317, 662] width 416 height 76
type textarea "Tafe"
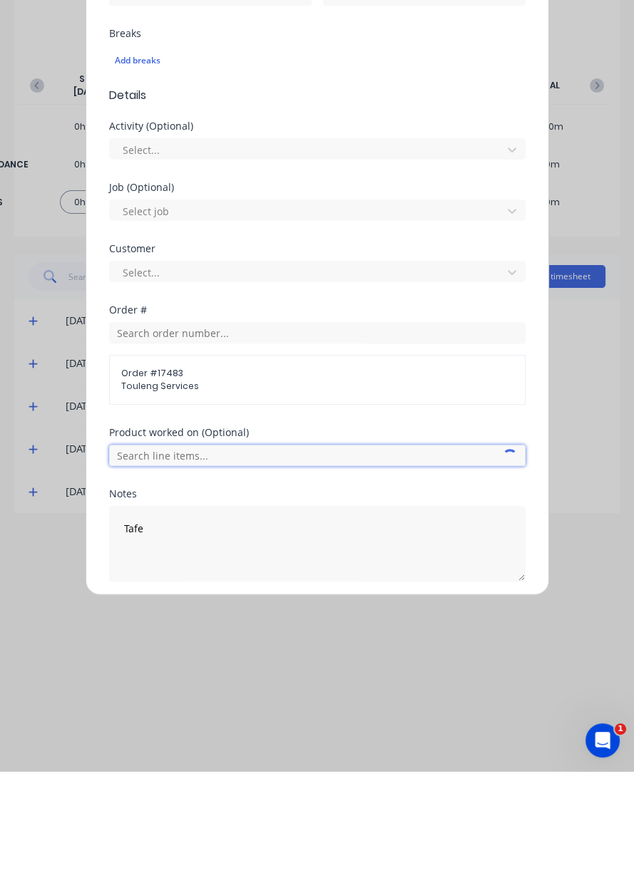
click at [148, 577] on input "text" at bounding box center [317, 573] width 416 height 21
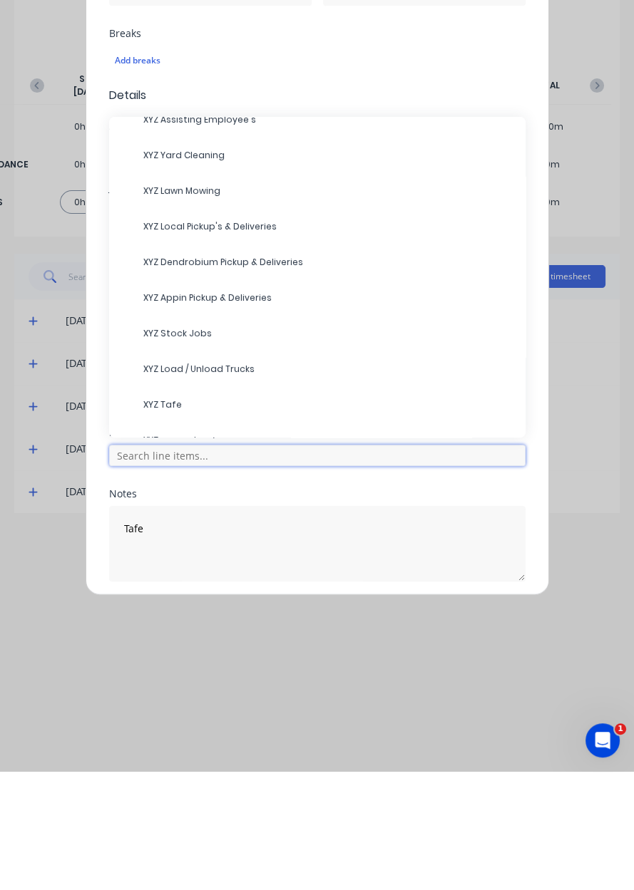
scroll to position [142, 0]
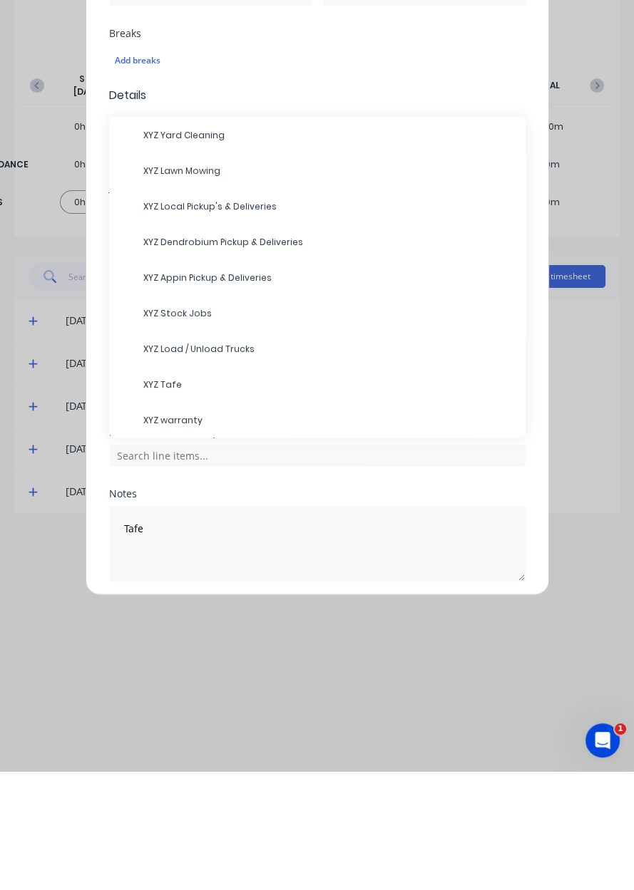
click at [197, 515] on div "XYZ Tafe" at bounding box center [317, 503] width 416 height 36
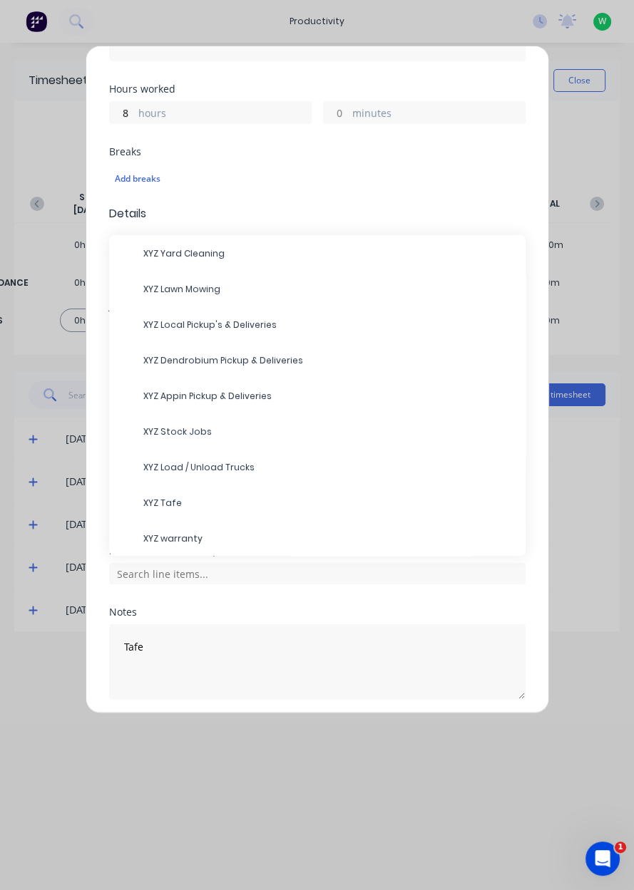
click at [315, 502] on span "XYZ Tafe" at bounding box center [328, 503] width 371 height 13
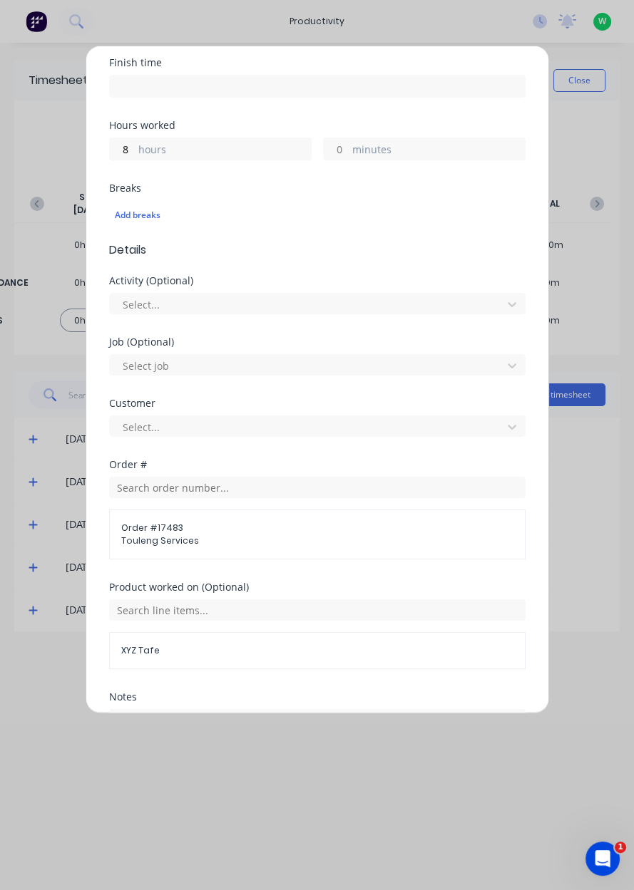
scroll to position [344, 0]
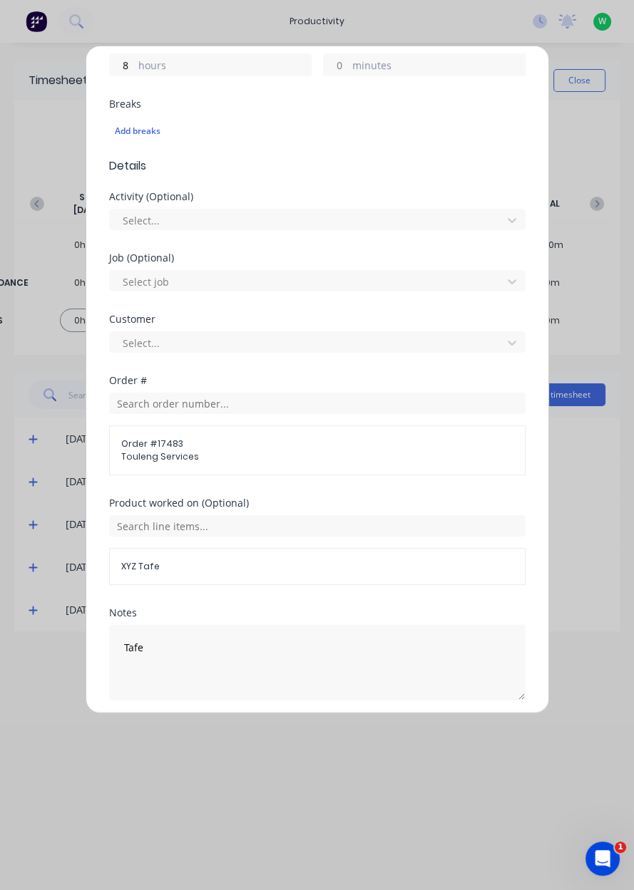
click at [284, 734] on button "Add manual time entry" at bounding box center [282, 734] width 120 height 23
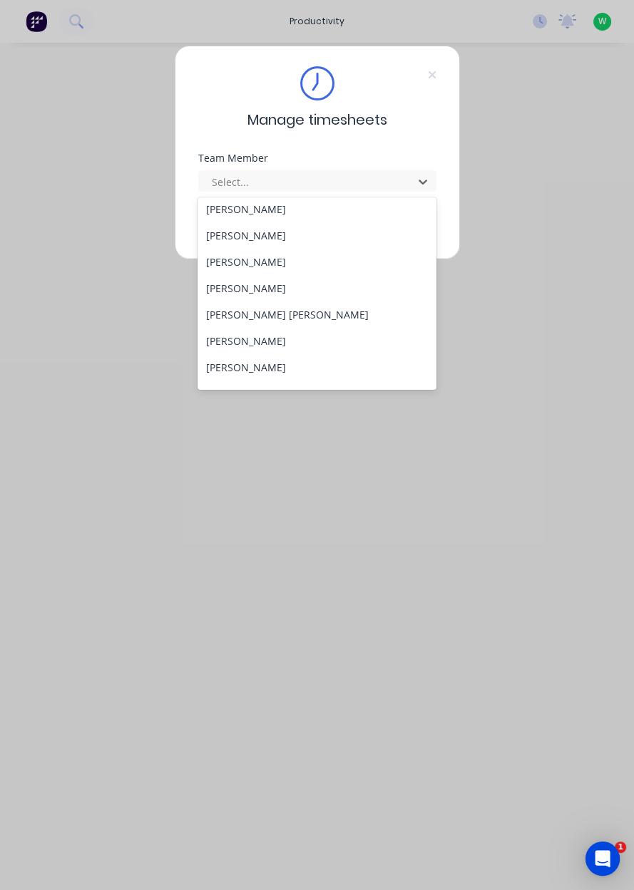
scroll to position [577, 0]
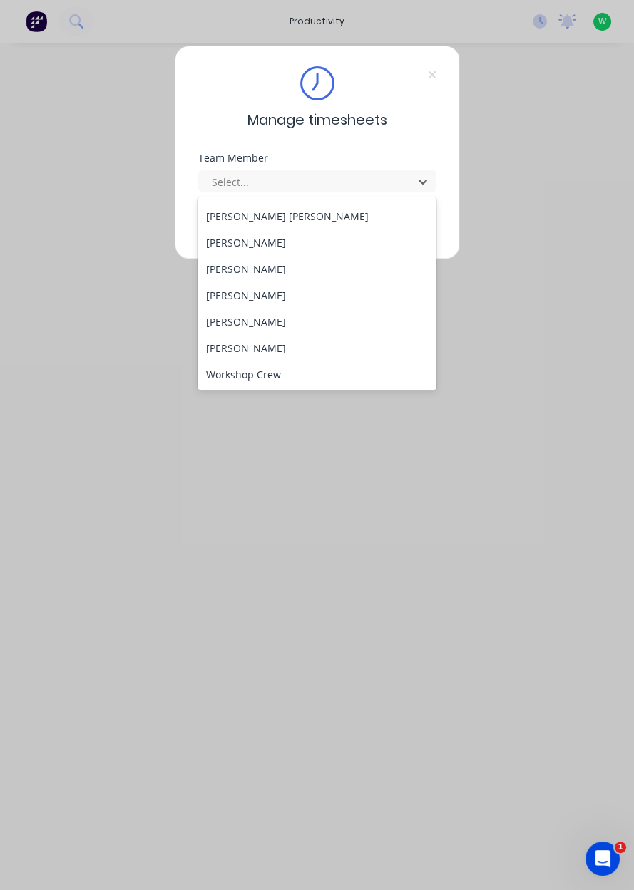
click at [277, 322] on div "[PERSON_NAME]" at bounding box center [316, 322] width 239 height 26
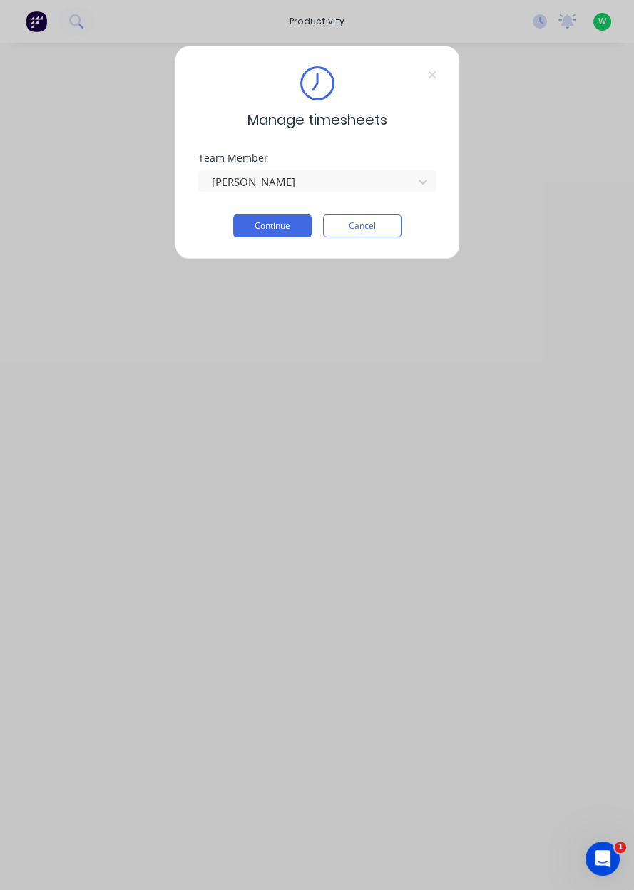
click at [287, 226] on button "Continue" at bounding box center [272, 226] width 78 height 23
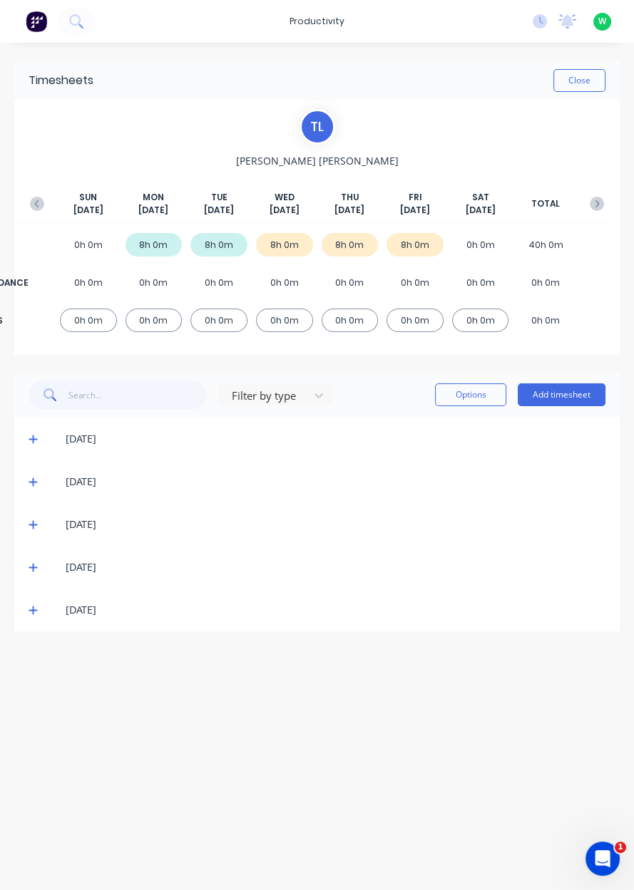
click at [592, 206] on icon "button" at bounding box center [596, 204] width 14 height 14
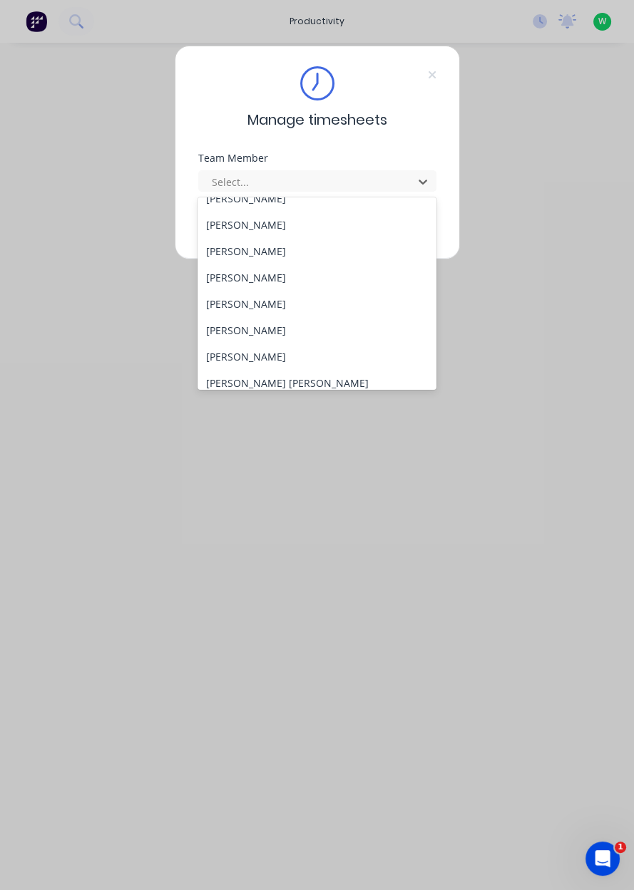
scroll to position [126, 0]
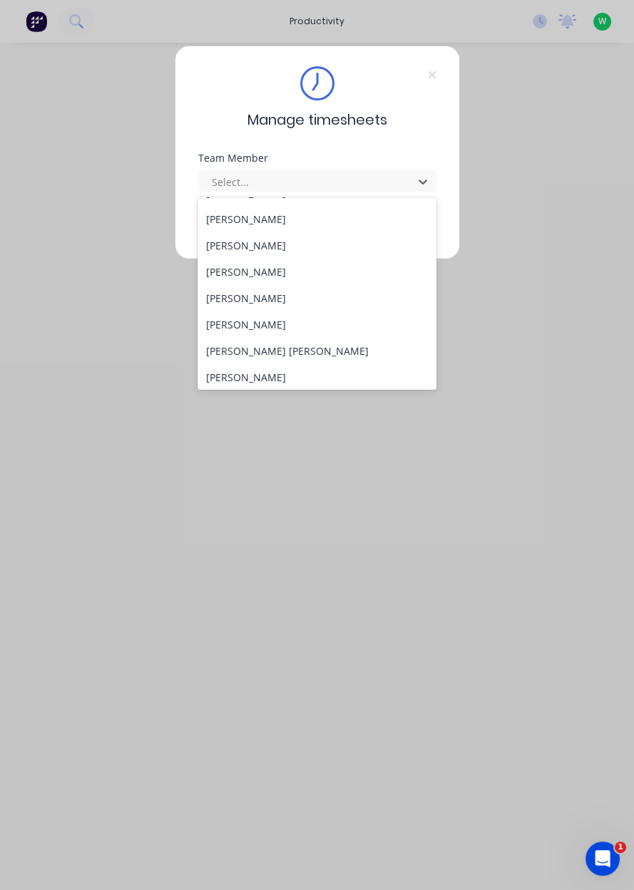
click at [255, 350] on div "[PERSON_NAME] [PERSON_NAME]" at bounding box center [316, 351] width 239 height 26
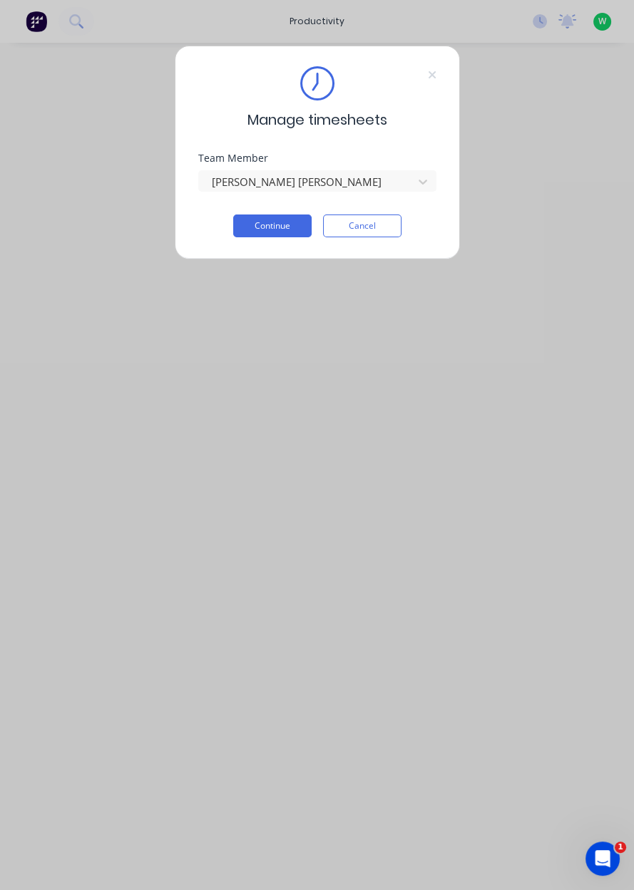
click at [289, 227] on button "Continue" at bounding box center [272, 226] width 78 height 23
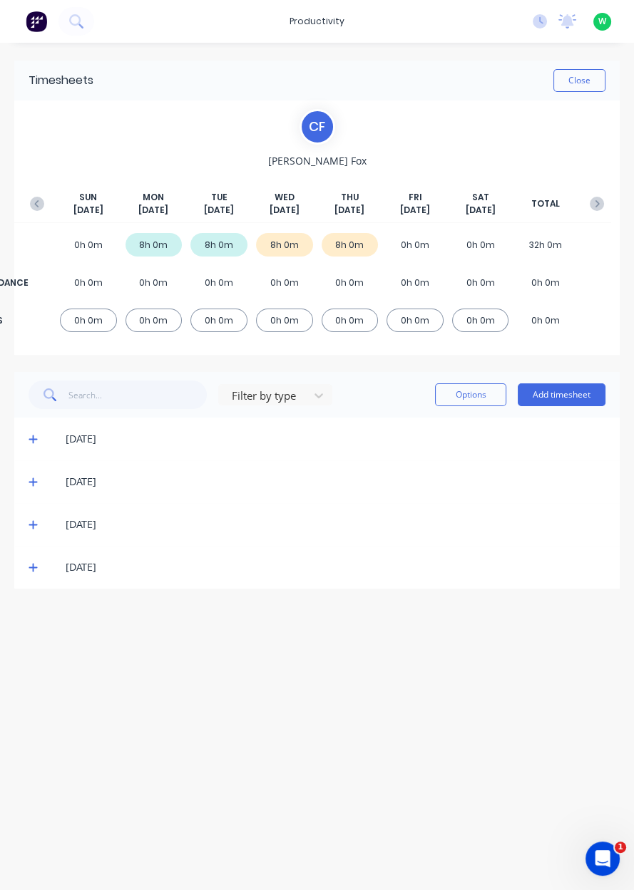
click at [573, 388] on button "Add timesheet" at bounding box center [561, 394] width 88 height 23
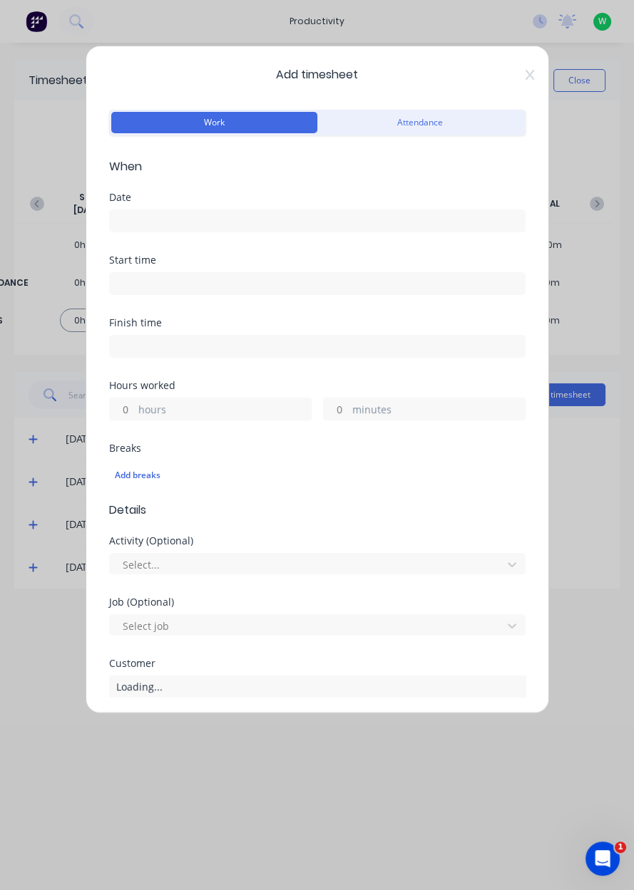
click at [346, 215] on input at bounding box center [317, 220] width 415 height 21
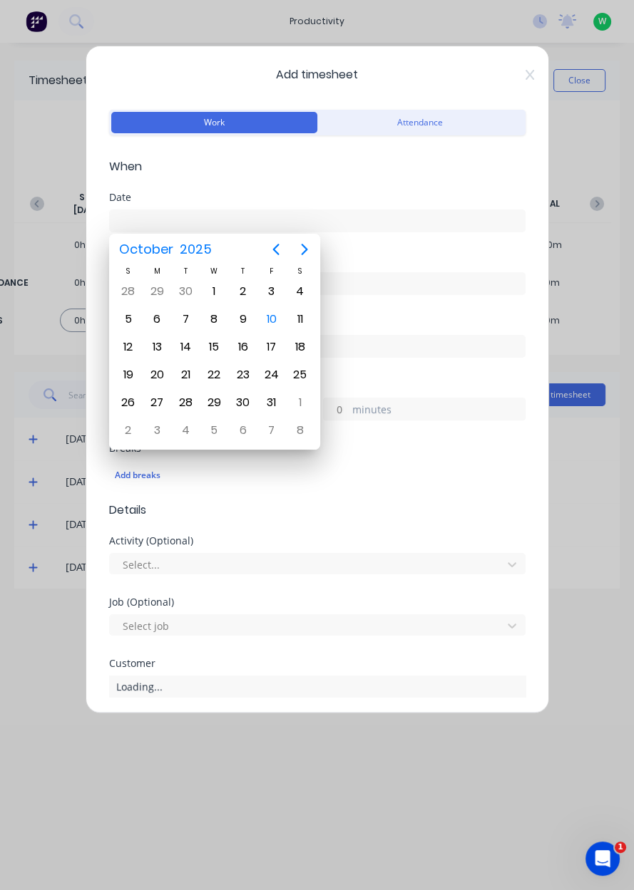
click at [271, 321] on div "10" at bounding box center [271, 319] width 21 height 21
type input "10/10/2025"
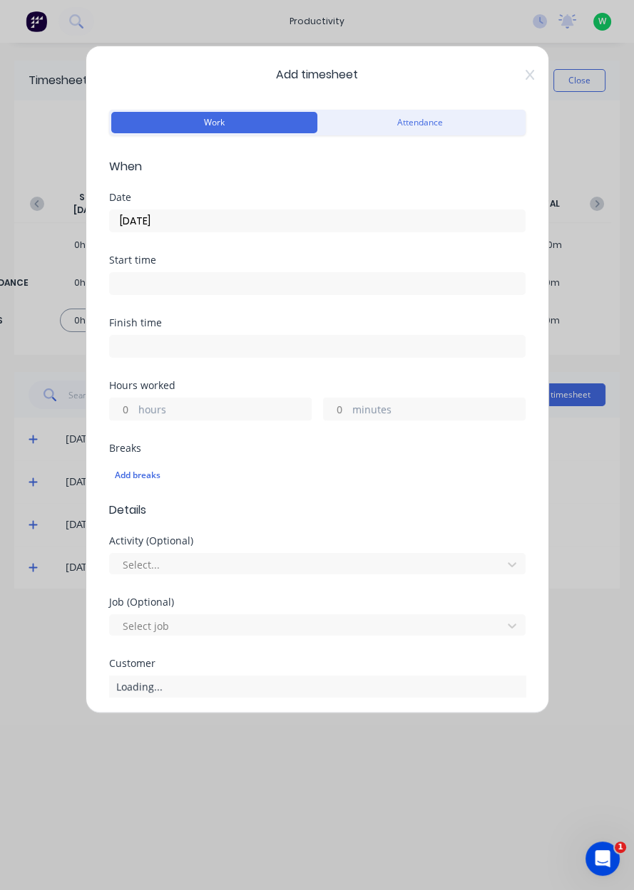
click at [254, 415] on label "hours" at bounding box center [224, 411] width 172 height 18
click at [135, 415] on input "hours" at bounding box center [122, 408] width 25 height 21
type input "1.5"
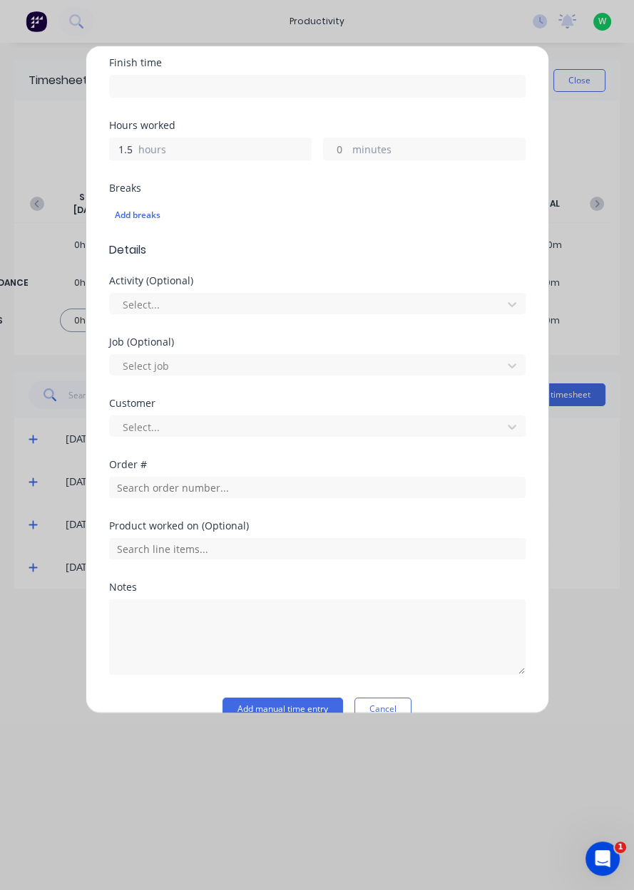
scroll to position [273, 0]
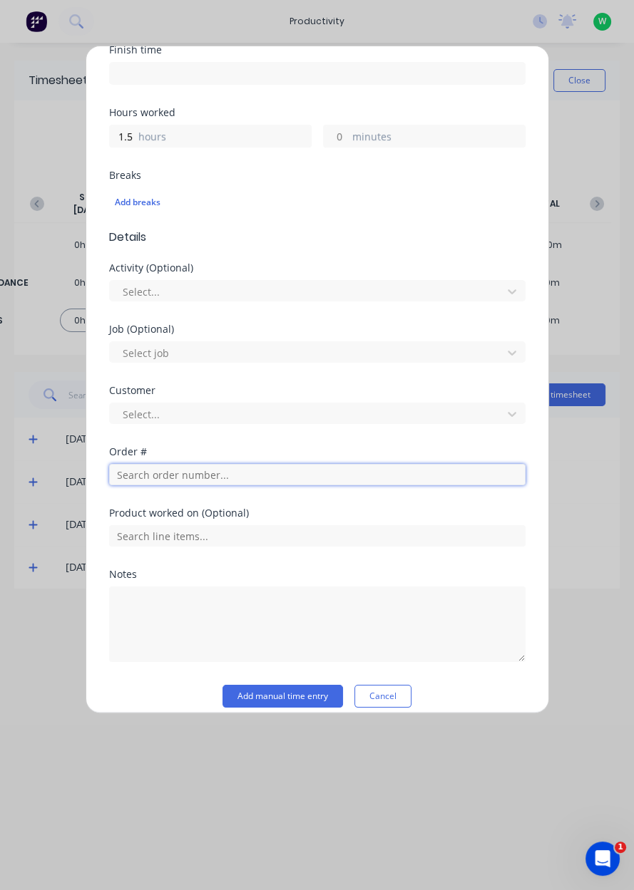
click at [219, 471] on input "text" at bounding box center [317, 474] width 416 height 21
type input "17483"
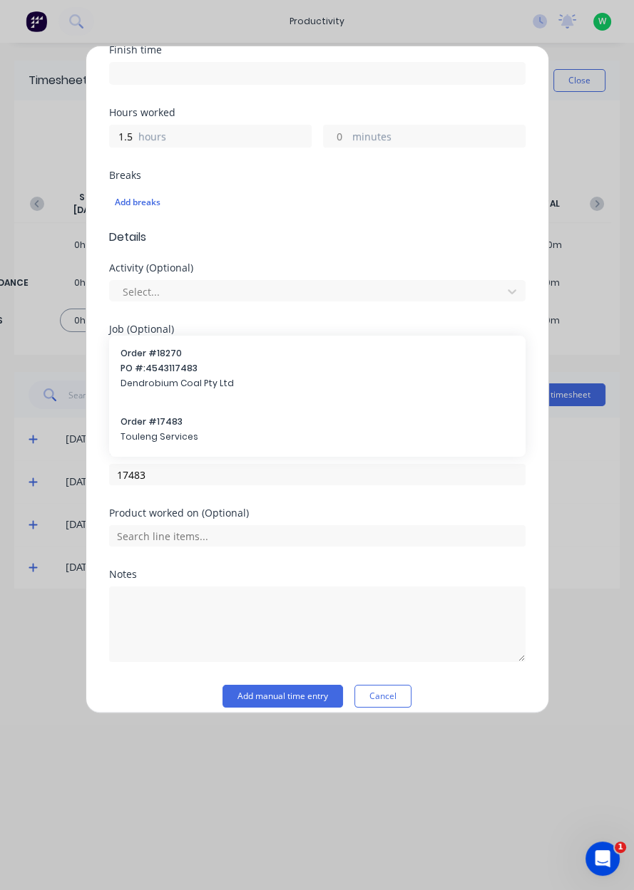
click at [244, 430] on span "Touleng Services" at bounding box center [316, 436] width 393 height 13
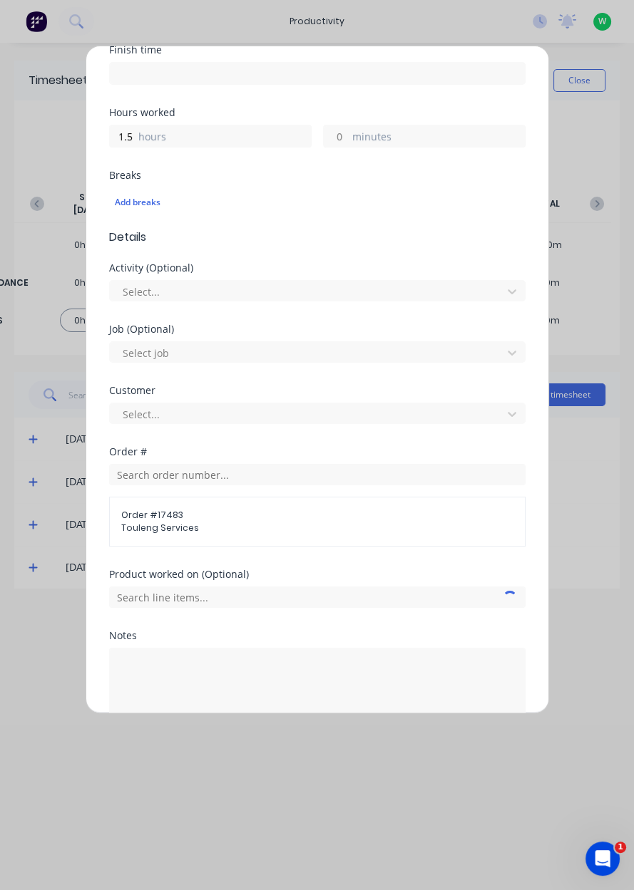
scroll to position [346, 0]
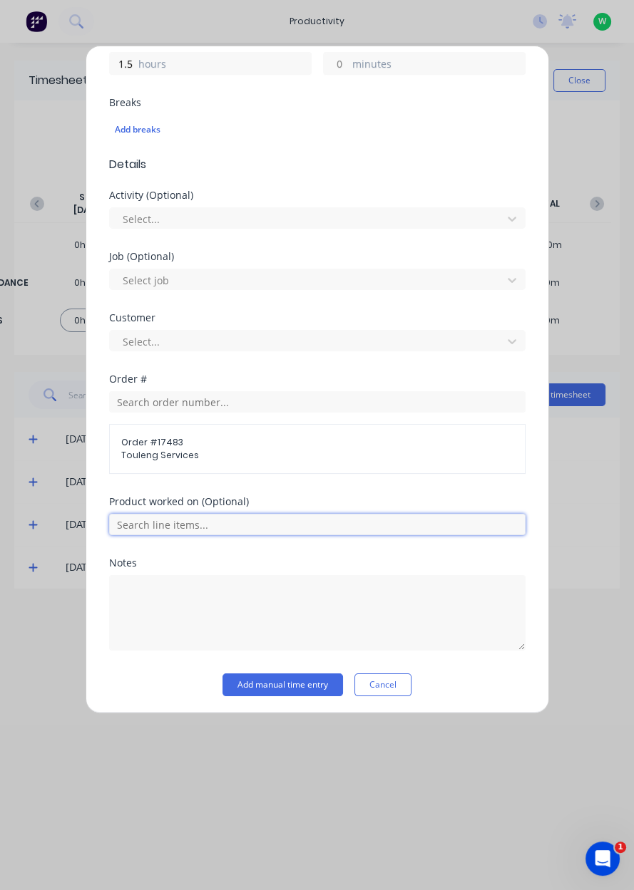
click at [302, 521] on input "text" at bounding box center [317, 524] width 416 height 21
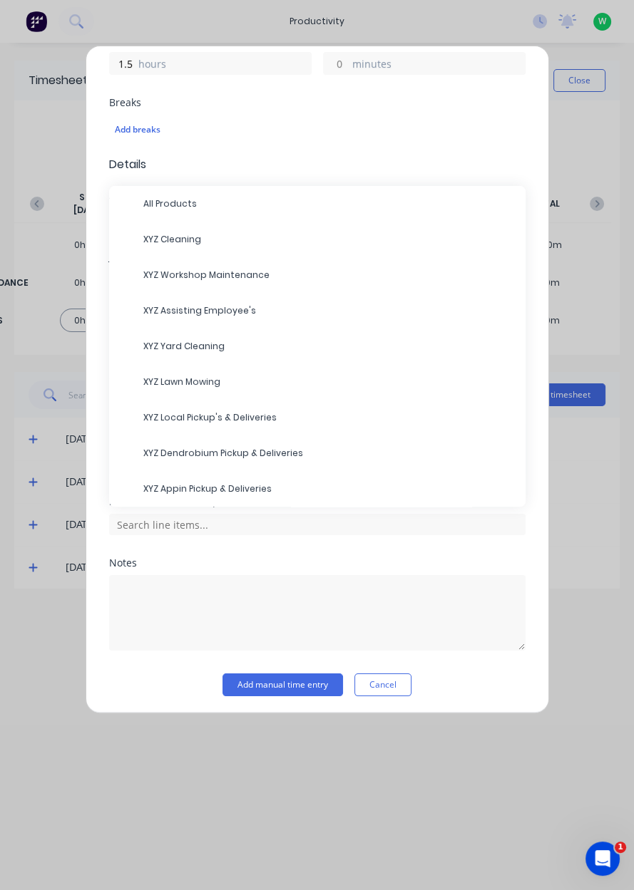
click at [194, 234] on span "XYZ Cleaning" at bounding box center [328, 239] width 371 height 13
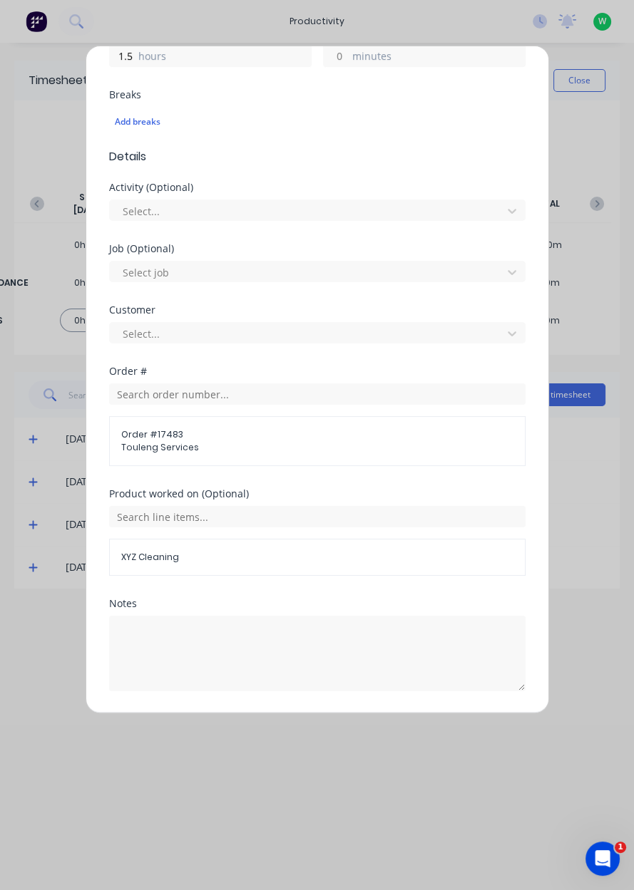
scroll to position [394, 0]
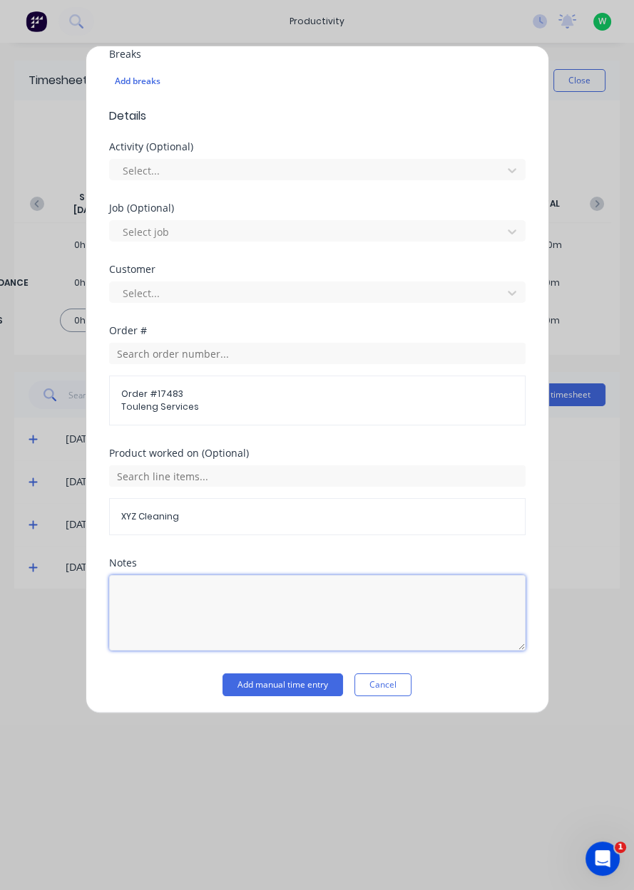
click at [307, 598] on textarea at bounding box center [317, 613] width 416 height 76
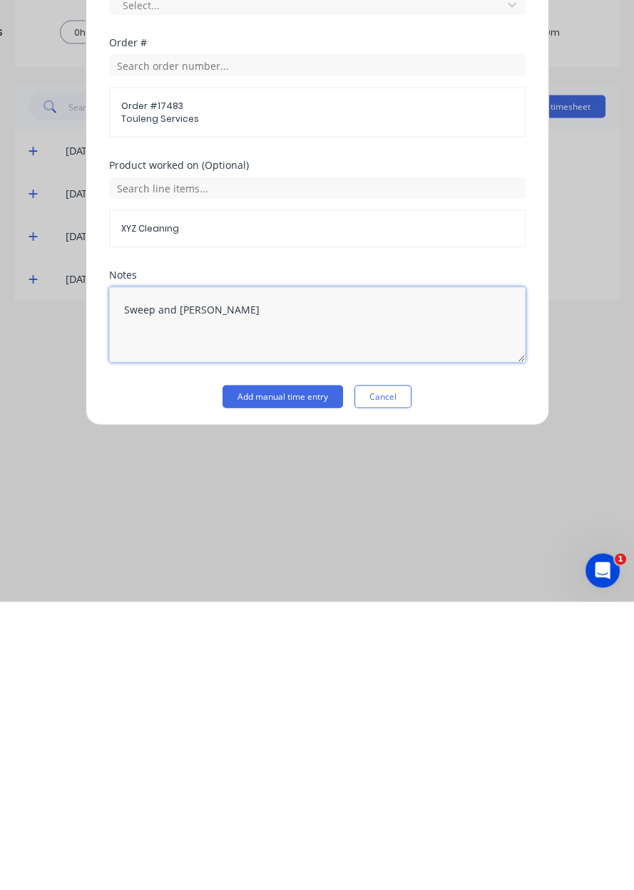
type textarea "Sweep and bin swarf"
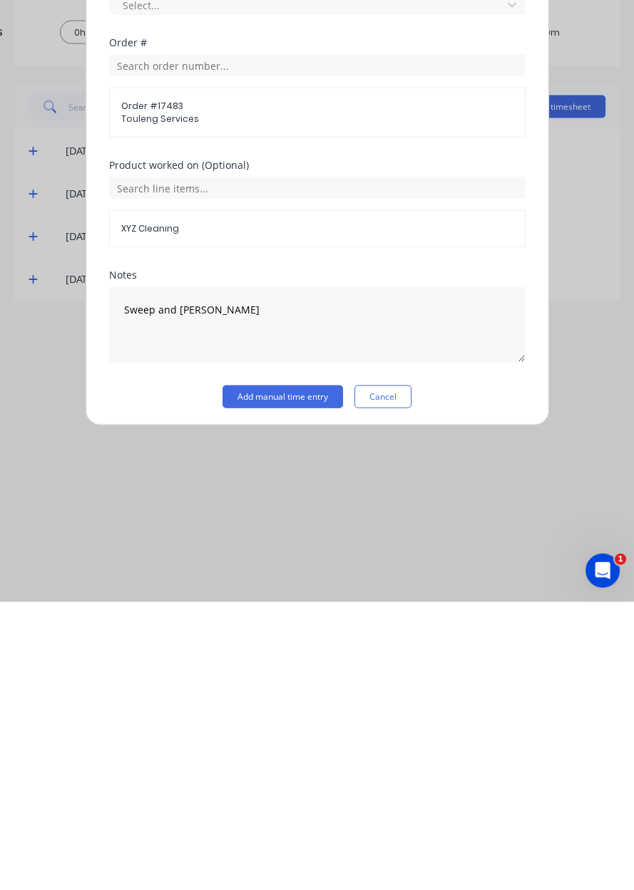
click at [285, 685] on button "Add manual time entry" at bounding box center [282, 684] width 120 height 23
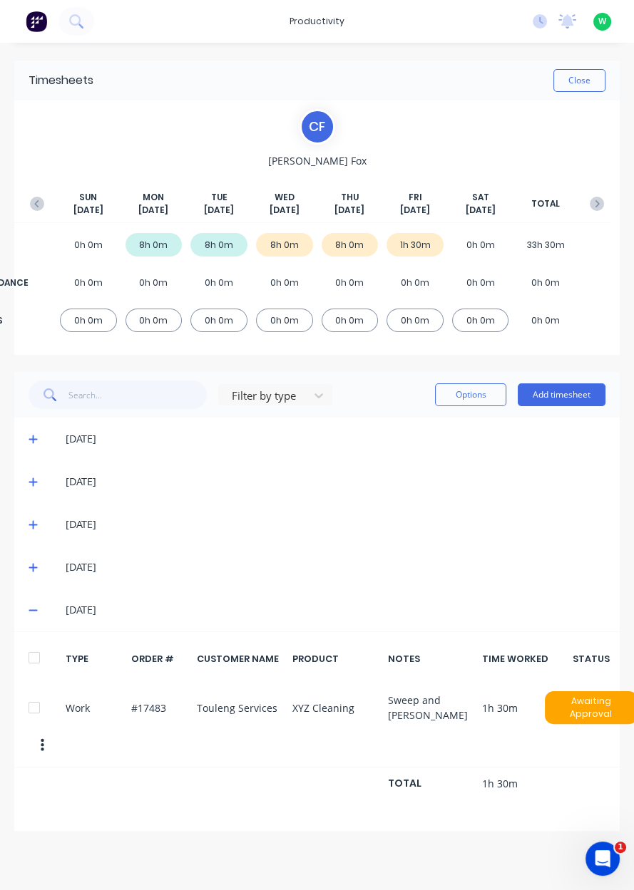
click at [579, 398] on button "Add timesheet" at bounding box center [561, 394] width 88 height 23
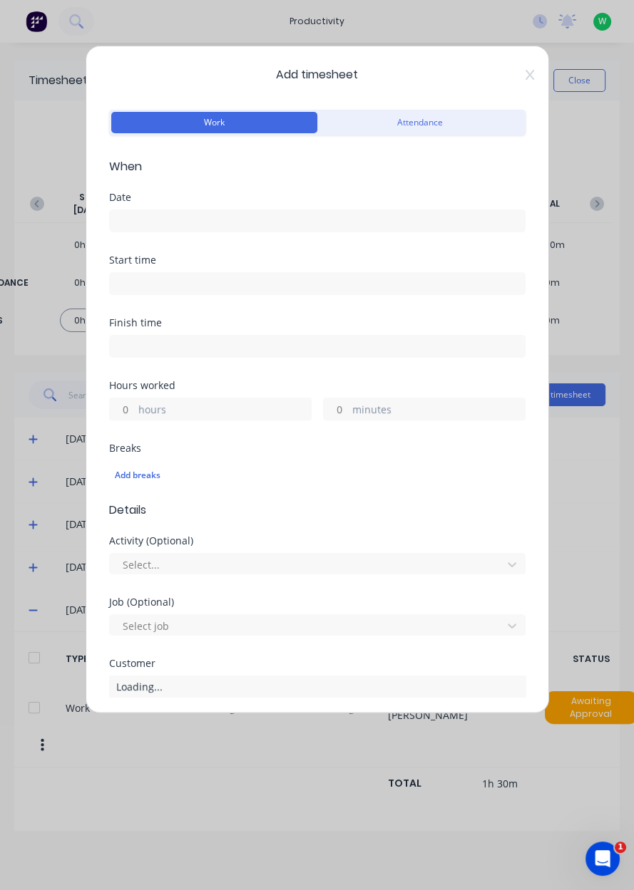
click at [331, 196] on div "Date" at bounding box center [317, 197] width 416 height 10
click at [320, 217] on input at bounding box center [317, 220] width 415 height 21
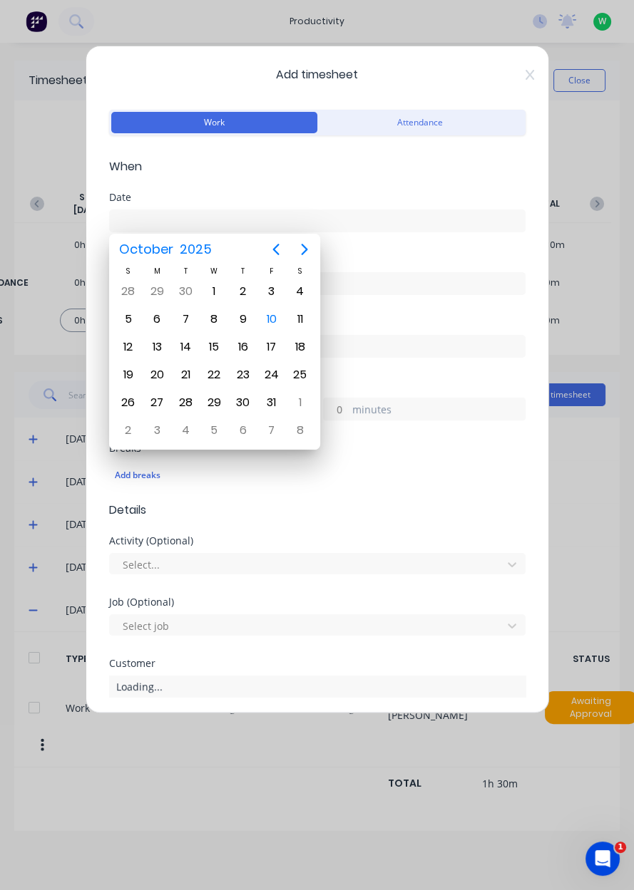
click at [267, 324] on div "10" at bounding box center [271, 319] width 21 height 21
type input "10/10/2025"
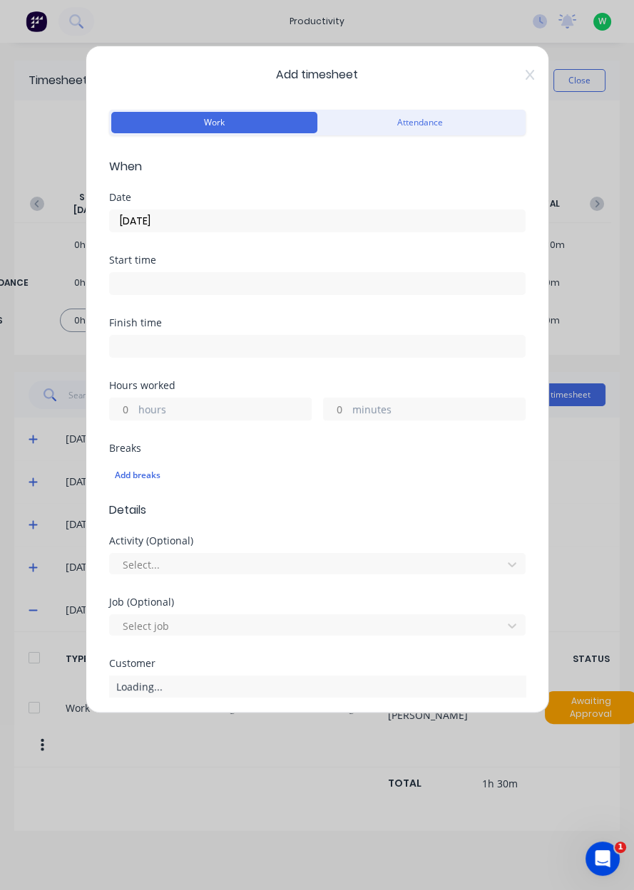
click at [202, 413] on label "hours" at bounding box center [224, 411] width 172 height 18
click at [135, 413] on input "hours" at bounding box center [122, 408] width 25 height 21
type input "0.5"
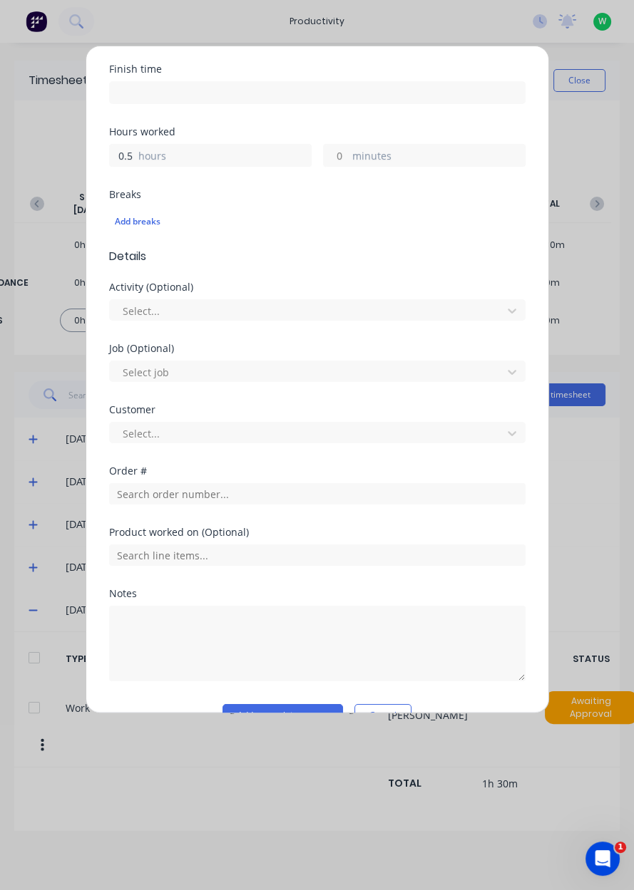
scroll to position [253, 0]
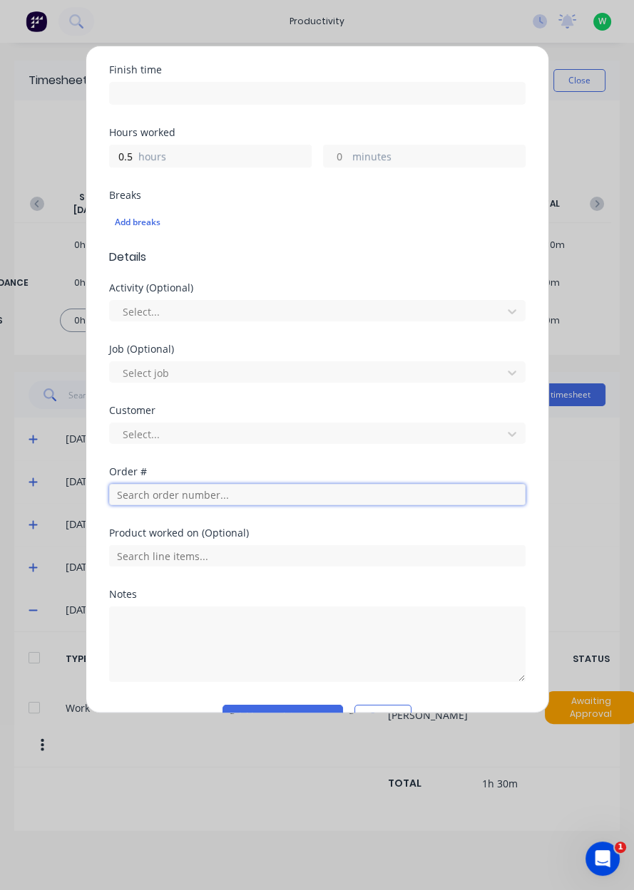
click at [219, 492] on input "text" at bounding box center [317, 494] width 416 height 21
type input "18835"
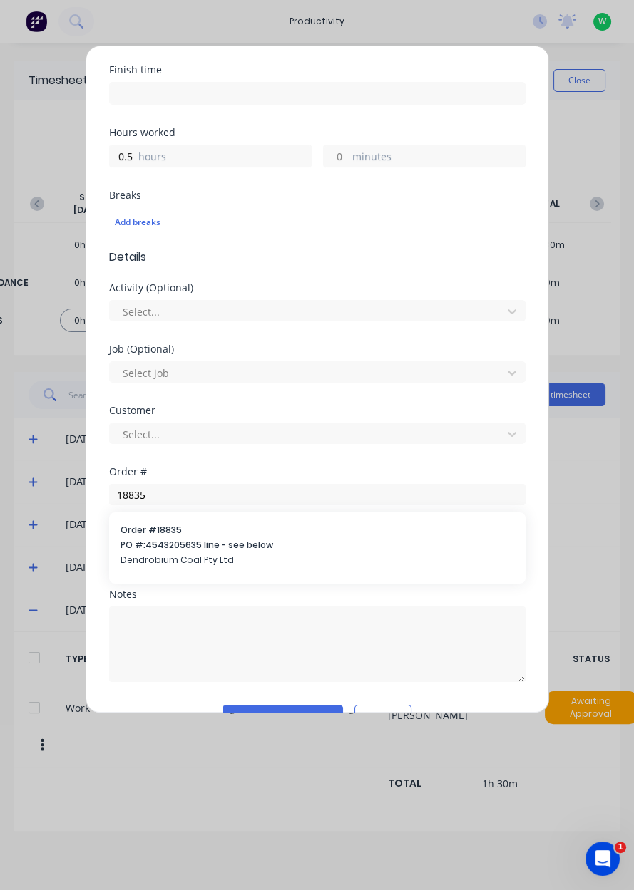
click at [238, 549] on span "PO #: 4543205635 line - see below" at bounding box center [316, 545] width 393 height 13
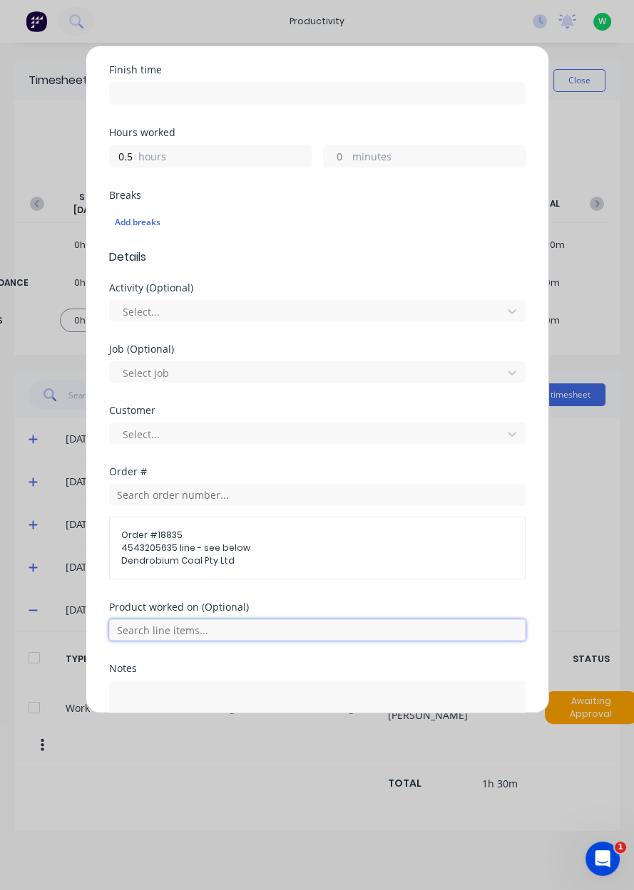
click at [298, 633] on input "text" at bounding box center [317, 629] width 416 height 21
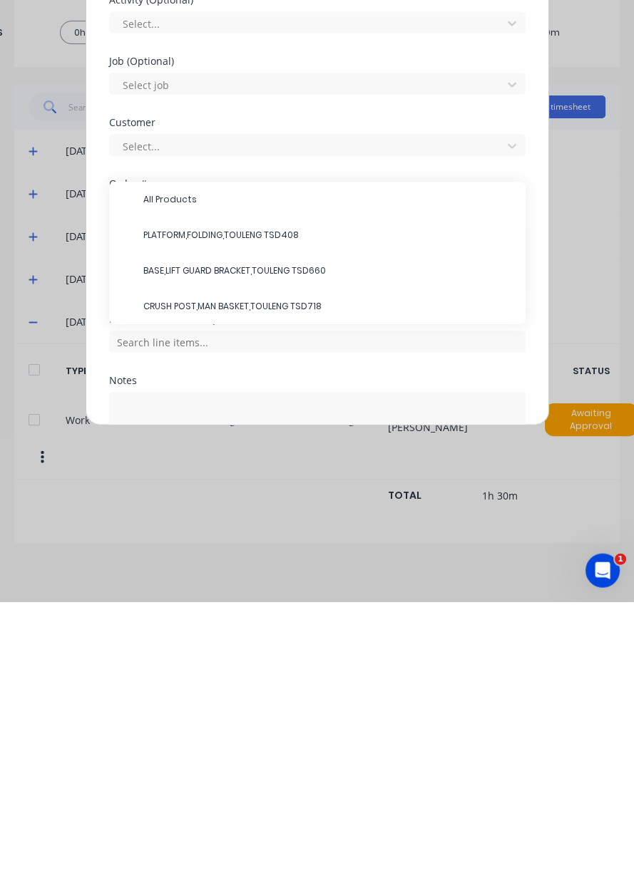
click at [253, 520] on span "PLATFORM,FOLDING,TOULENG TSD408" at bounding box center [328, 523] width 371 height 13
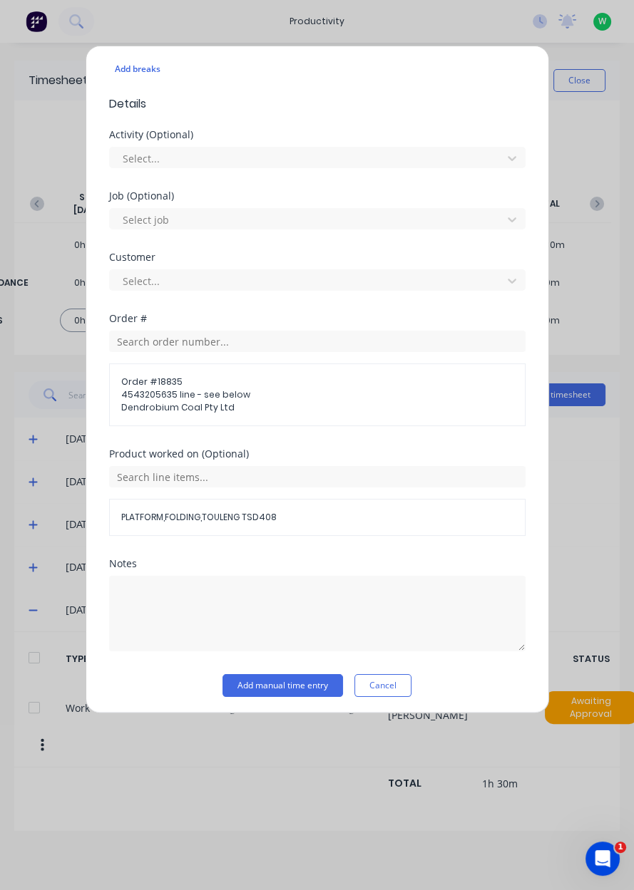
scroll to position [407, 0]
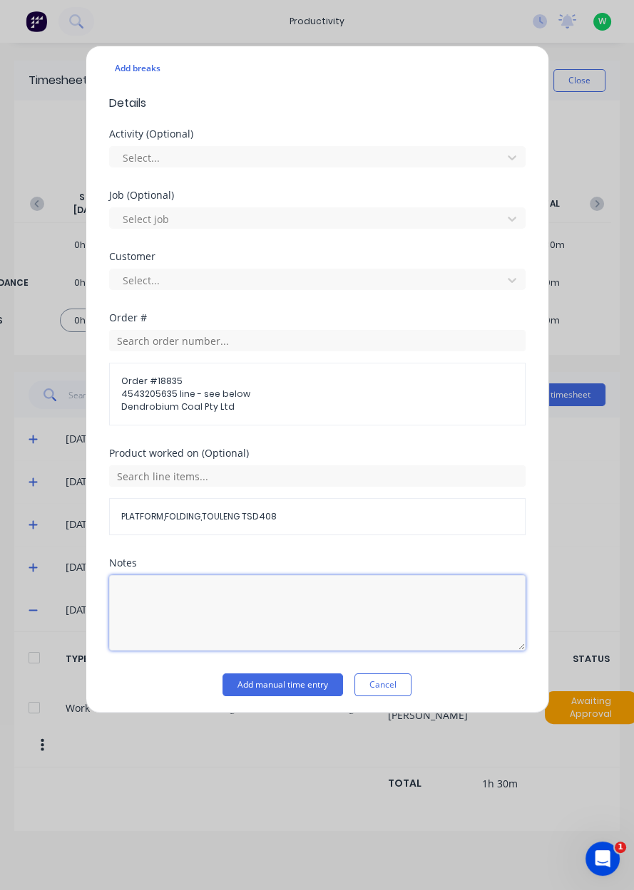
click at [346, 589] on textarea at bounding box center [317, 613] width 416 height 76
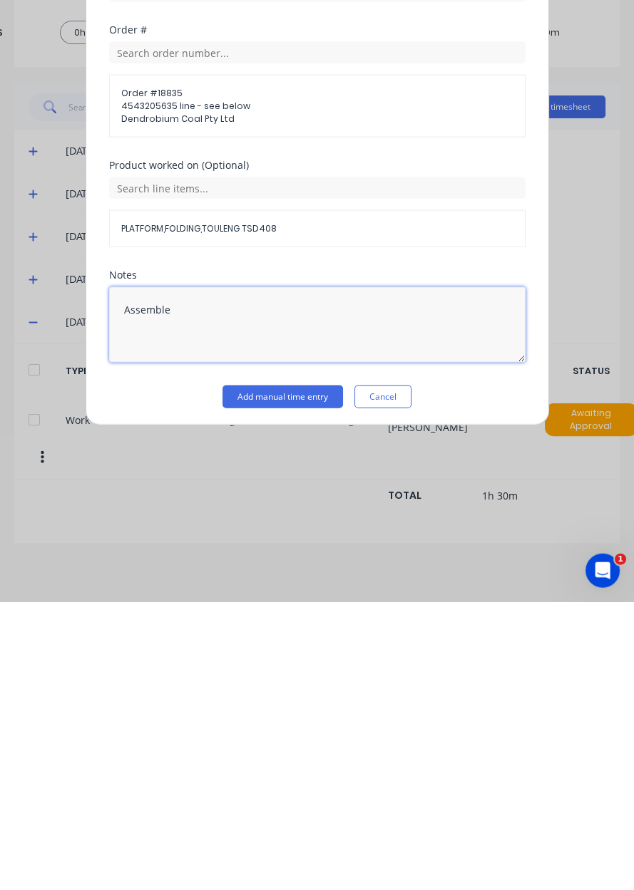
type textarea "Assemble"
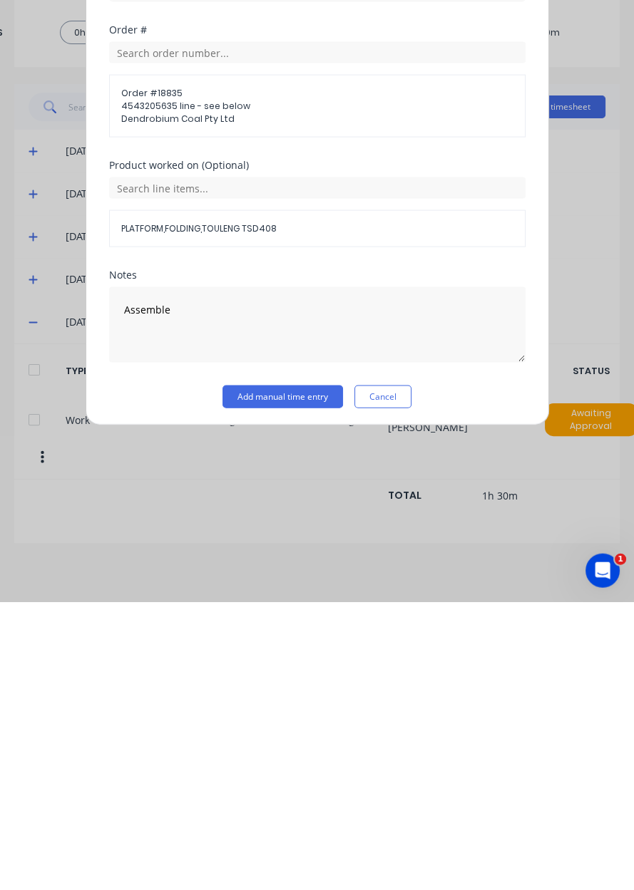
click at [286, 690] on button "Add manual time entry" at bounding box center [282, 684] width 120 height 23
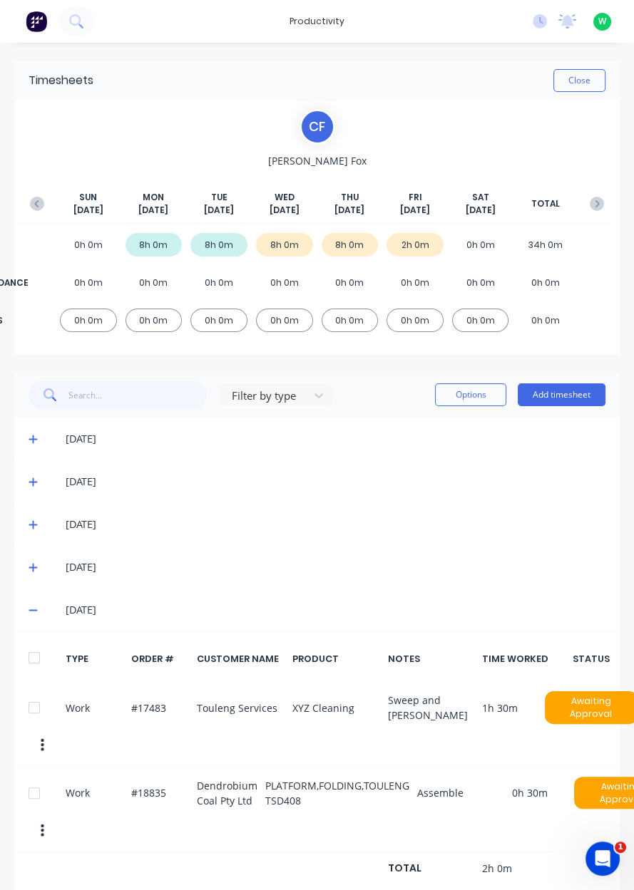
click at [568, 392] on button "Add timesheet" at bounding box center [561, 394] width 88 height 23
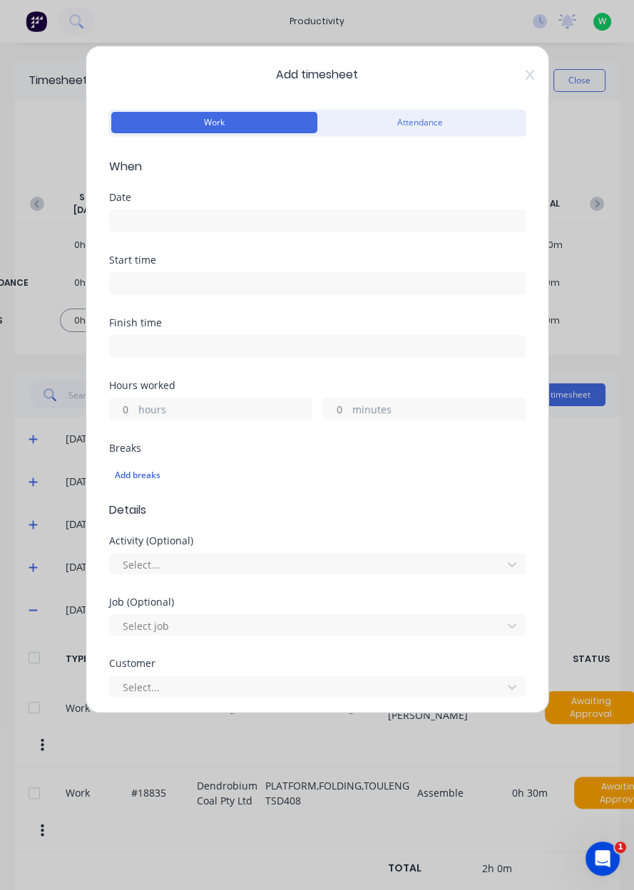
click at [632, 378] on div "Add timesheet Work Attendance When Date Start time Finish time Hours worked hou…" at bounding box center [317, 445] width 634 height 890
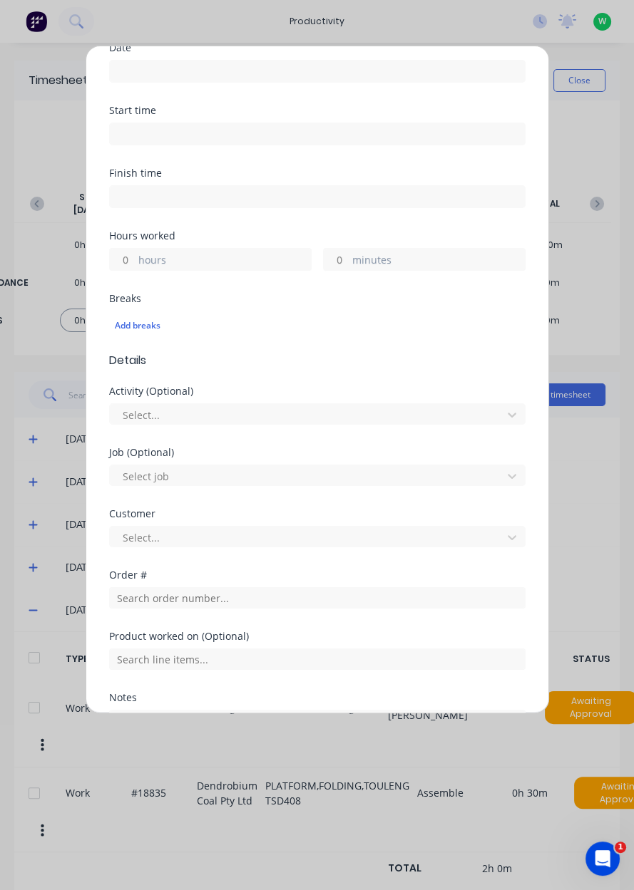
scroll to position [156, 0]
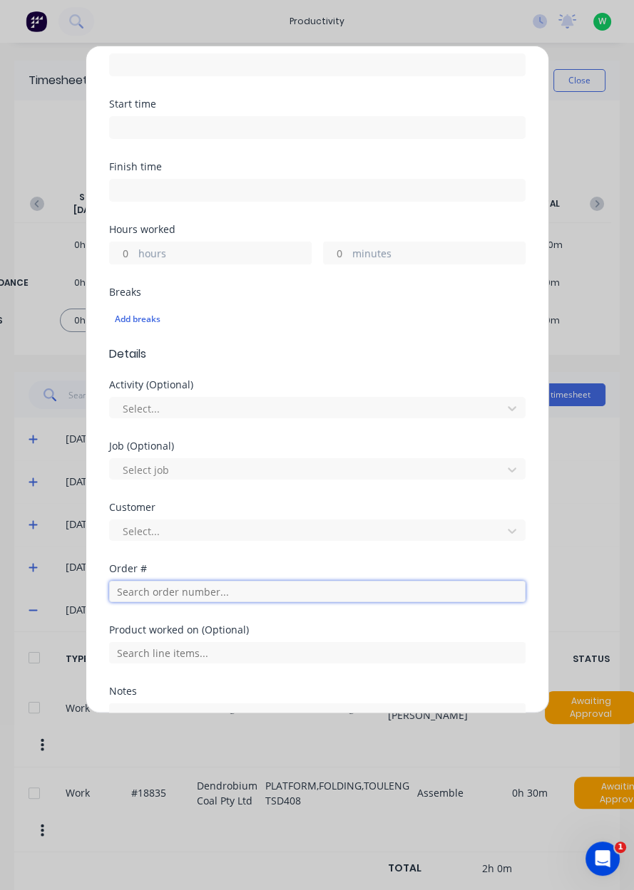
click at [278, 593] on input "text" at bounding box center [317, 591] width 416 height 21
type input "19023"
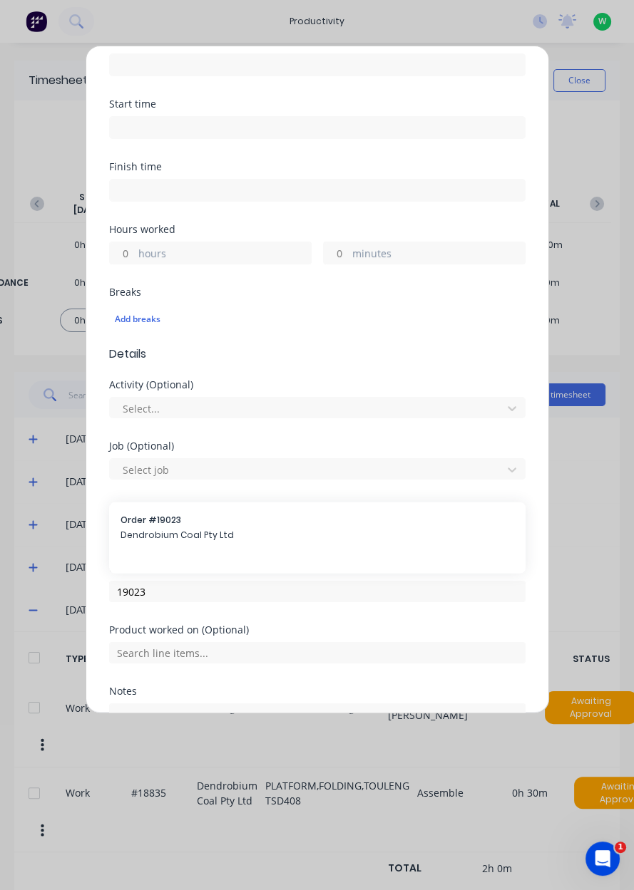
click at [291, 534] on span "Dendrobium Coal Pty Ltd" at bounding box center [316, 535] width 393 height 13
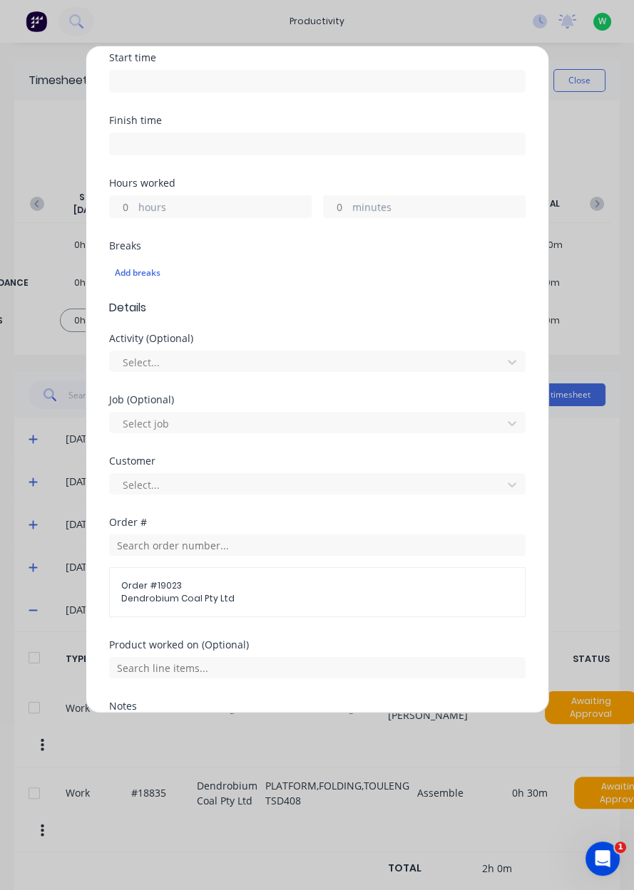
scroll to position [205, 0]
click at [376, 668] on input "text" at bounding box center [317, 665] width 416 height 21
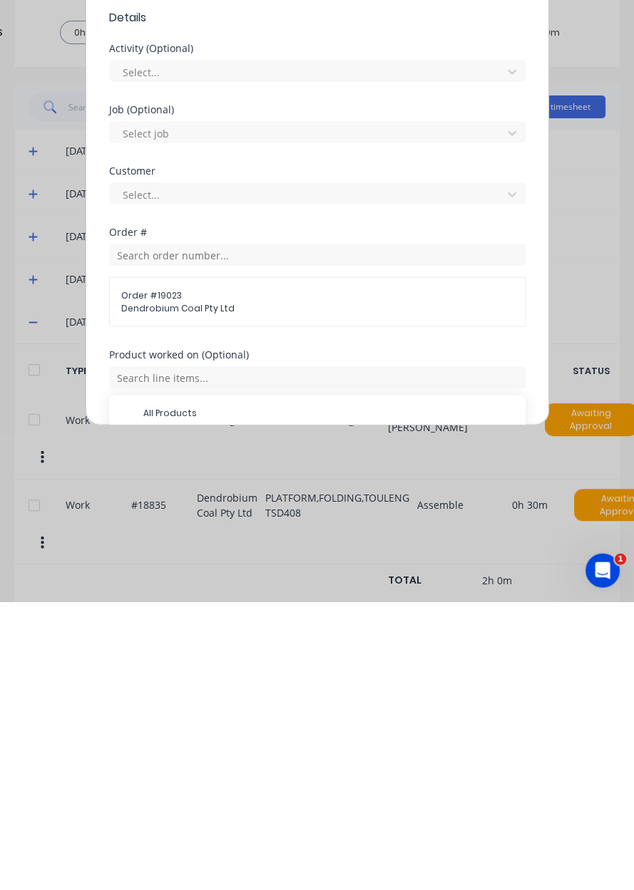
click at [287, 737] on span "Repair UG Toilet ETS-296" at bounding box center [328, 736] width 371 height 13
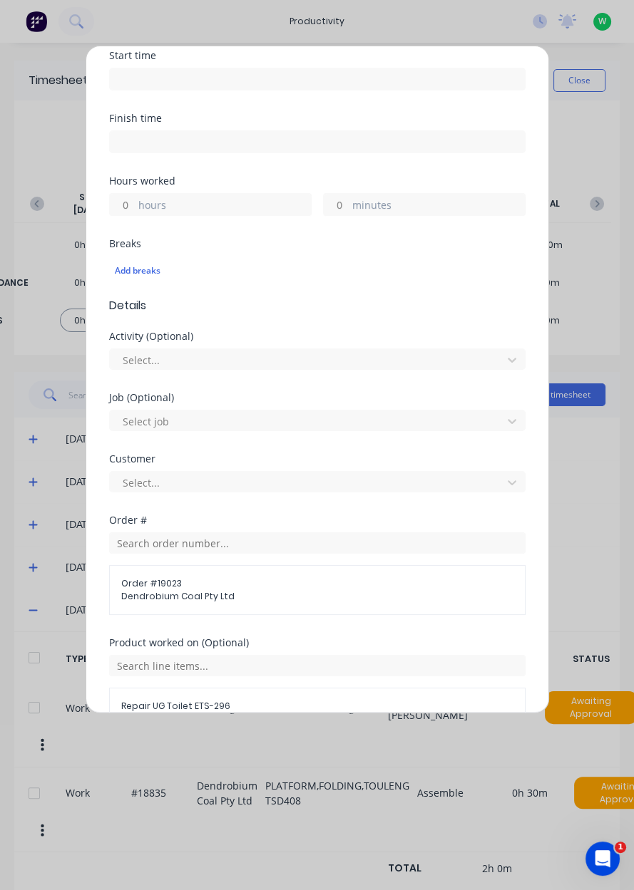
click at [210, 211] on label "hours" at bounding box center [224, 206] width 172 height 18
click at [135, 211] on input "hours" at bounding box center [122, 204] width 25 height 21
type input "1.5"
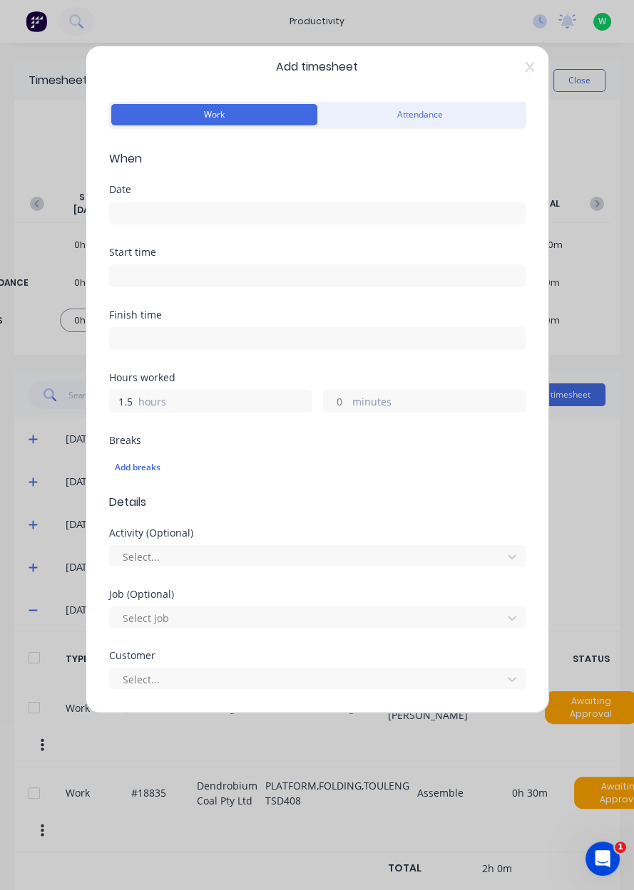
scroll to position [0, 0]
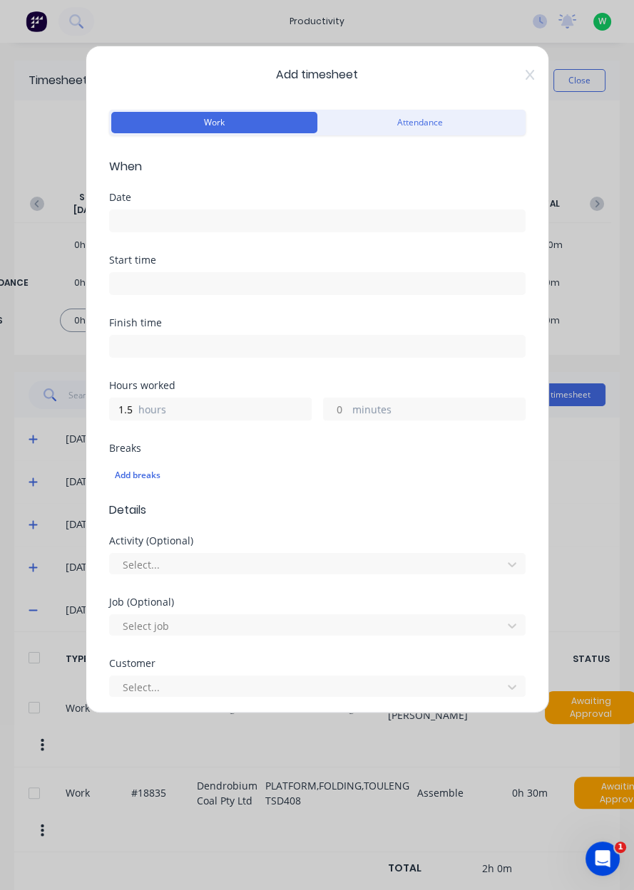
click at [336, 215] on input at bounding box center [317, 220] width 415 height 21
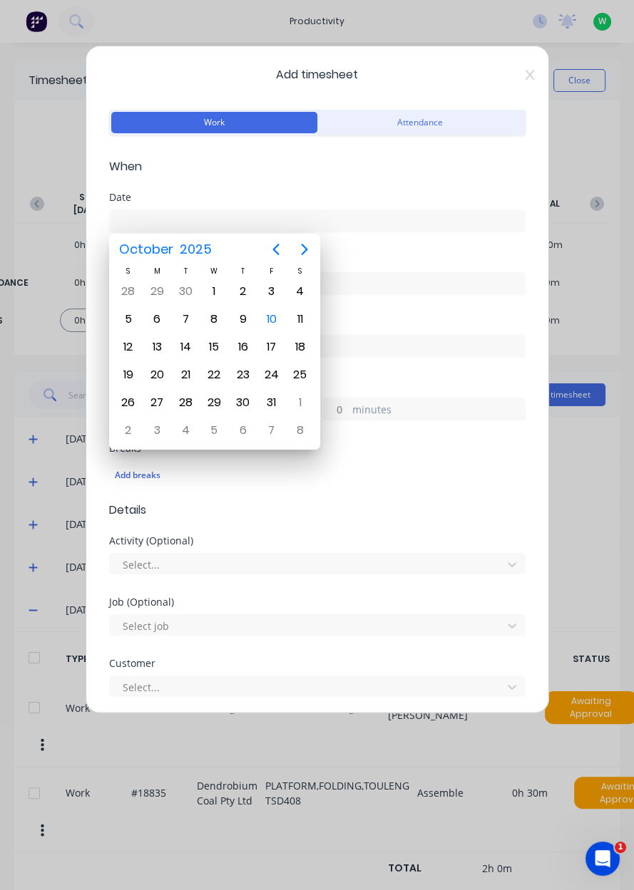
click at [274, 315] on div "10" at bounding box center [271, 319] width 21 height 21
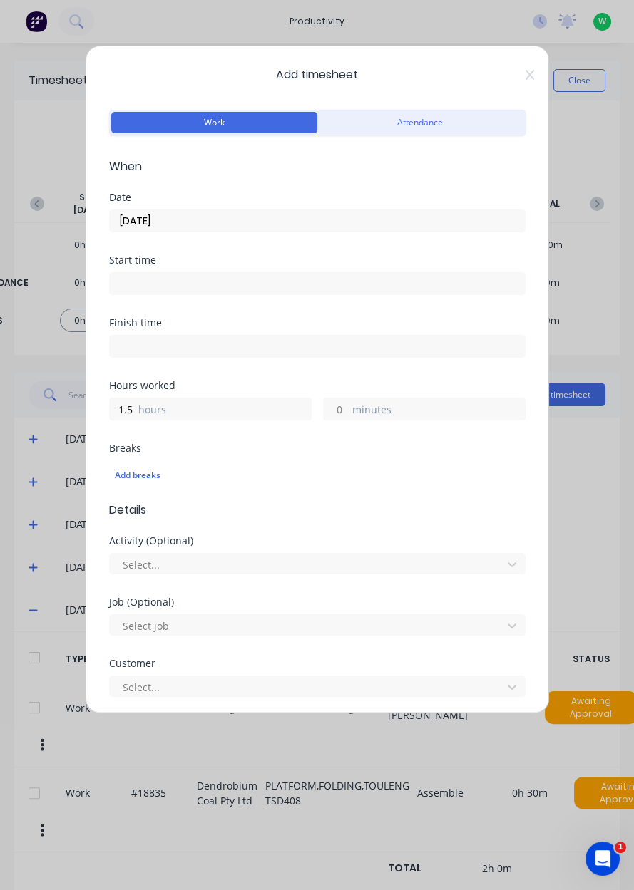
type input "10/10/2025"
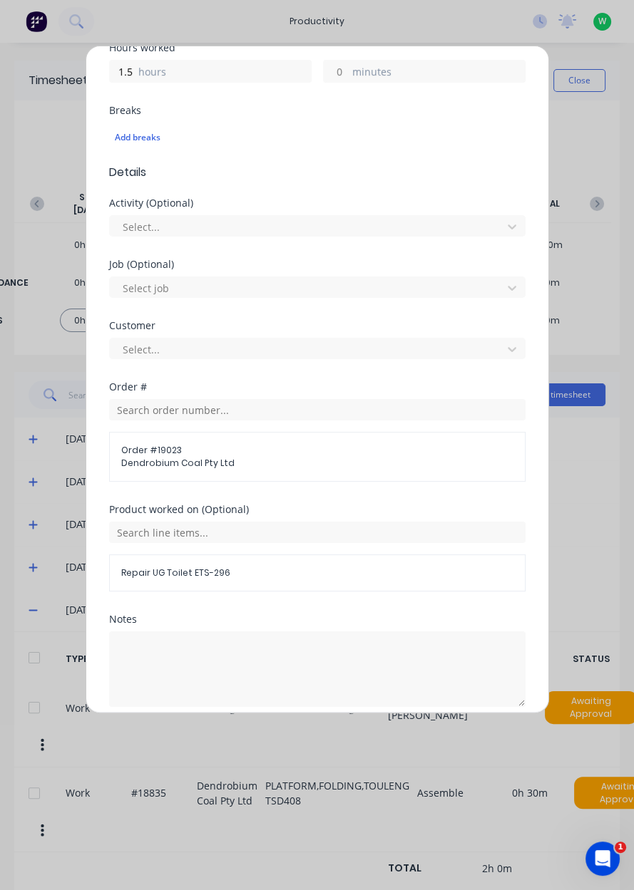
scroll to position [344, 0]
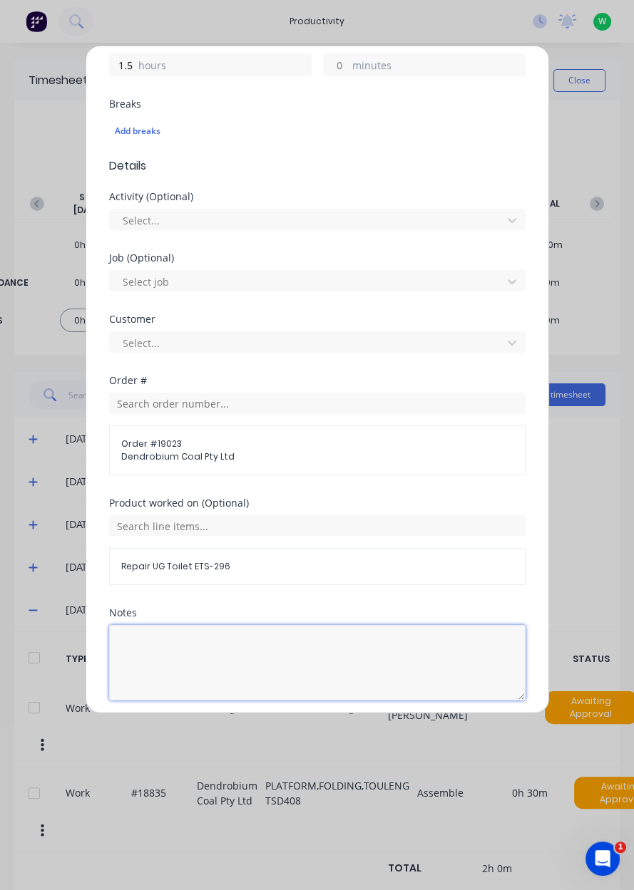
click at [331, 625] on textarea at bounding box center [317, 663] width 416 height 76
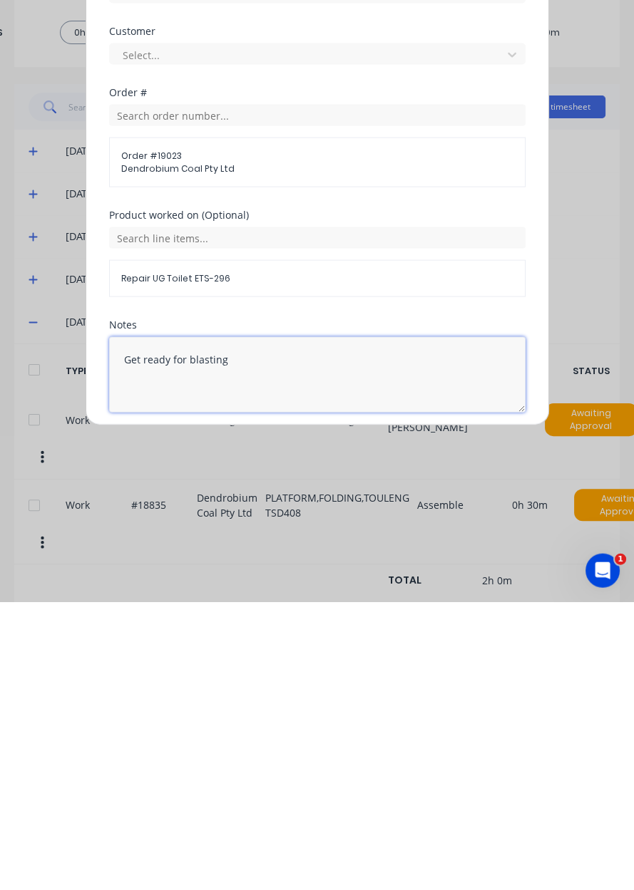
type textarea "Get ready for blasting"
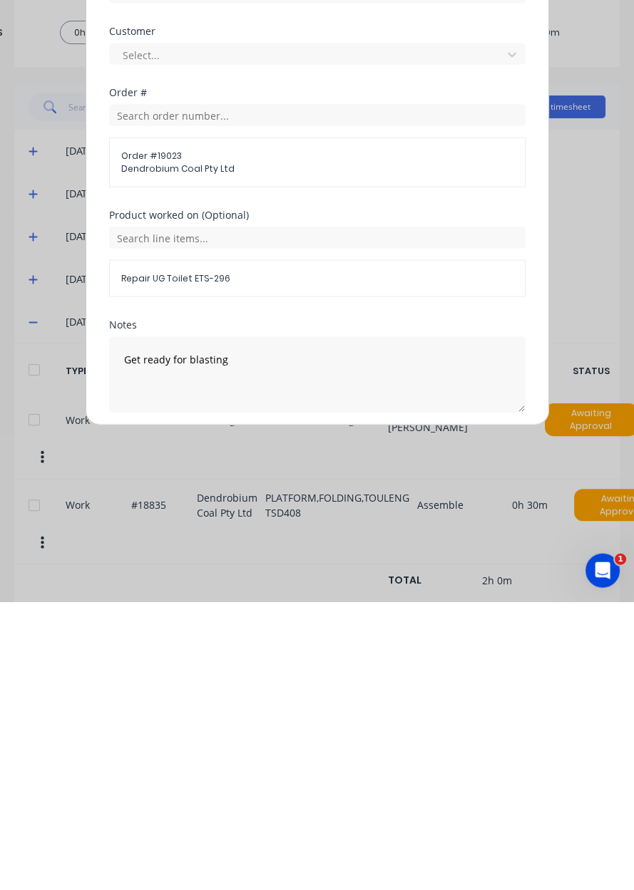
click at [254, 736] on button "Add manual time entry" at bounding box center [282, 734] width 120 height 23
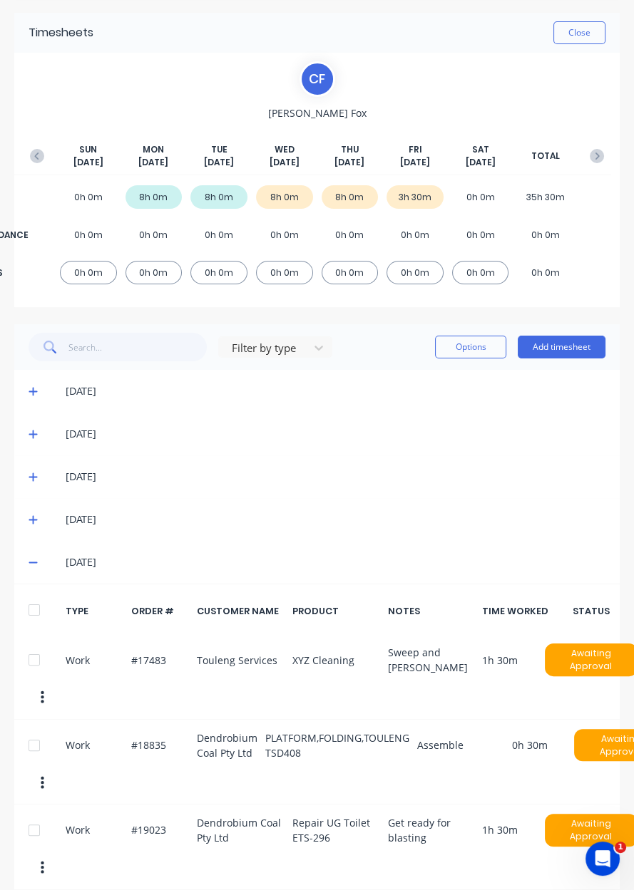
scroll to position [48, 0]
click at [582, 349] on button "Add timesheet" at bounding box center [561, 347] width 88 height 23
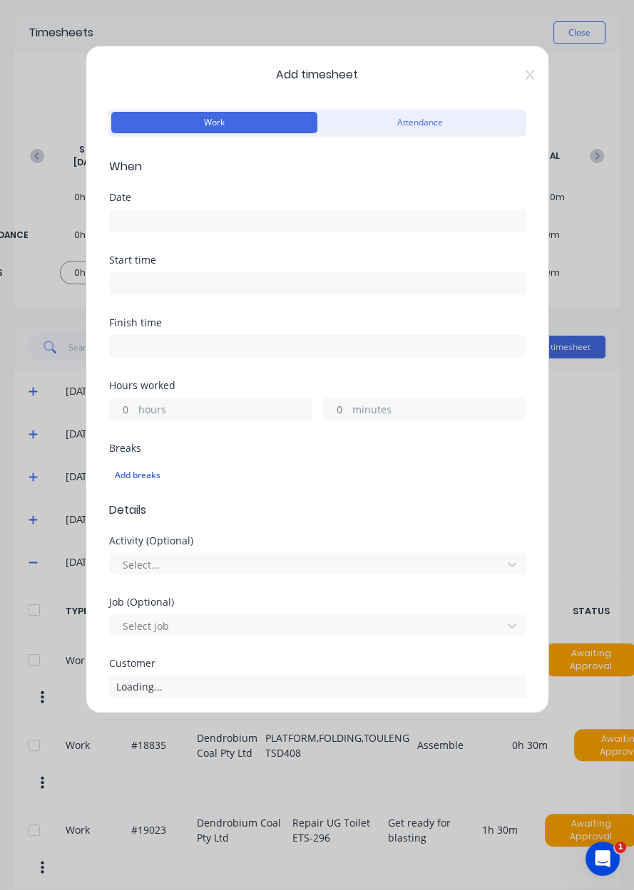
click at [303, 219] on input at bounding box center [317, 220] width 415 height 21
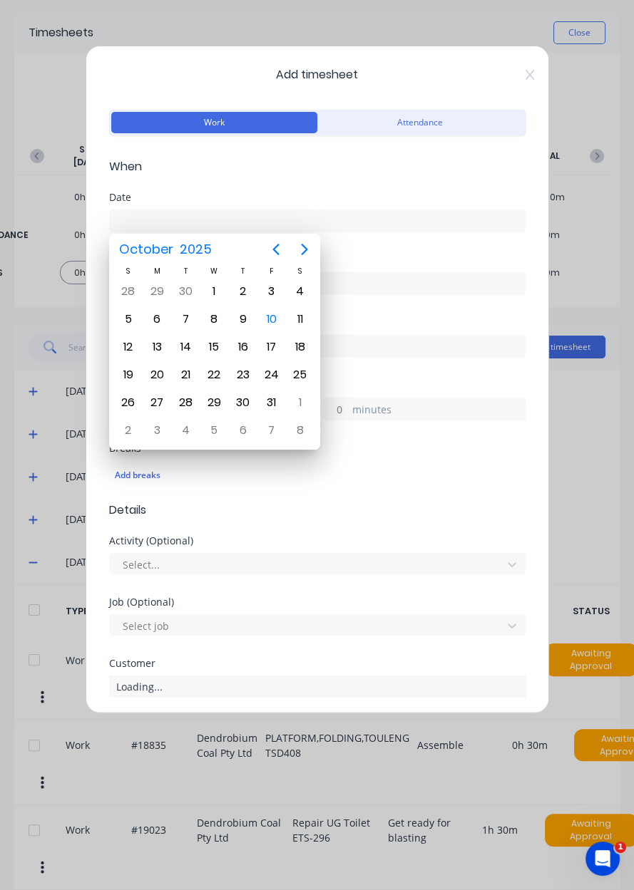
click at [273, 324] on div "10" at bounding box center [271, 319] width 21 height 21
type input "10/10/2025"
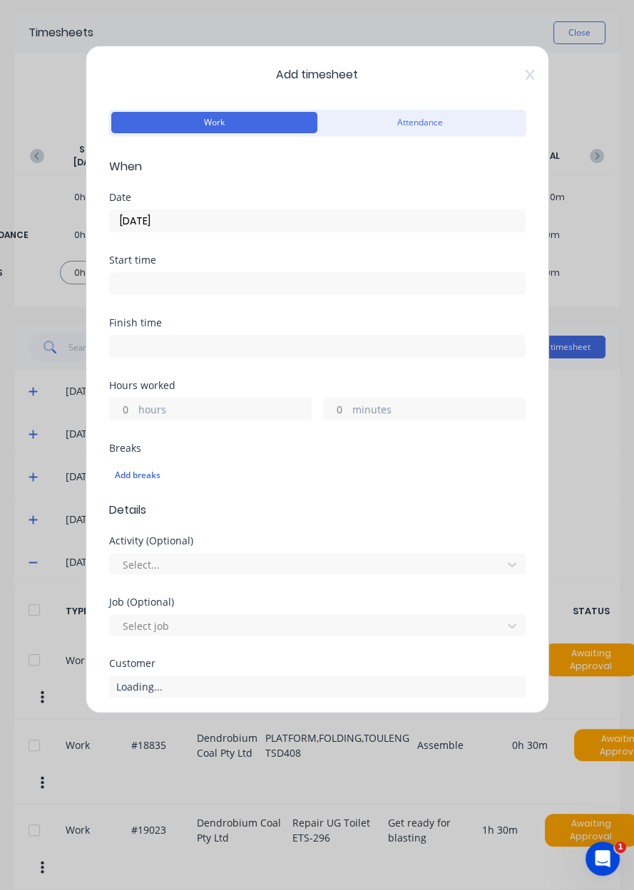
click at [225, 405] on label "hours" at bounding box center [224, 411] width 172 height 18
click at [135, 405] on input "hours" at bounding box center [122, 408] width 25 height 21
type input "4.5"
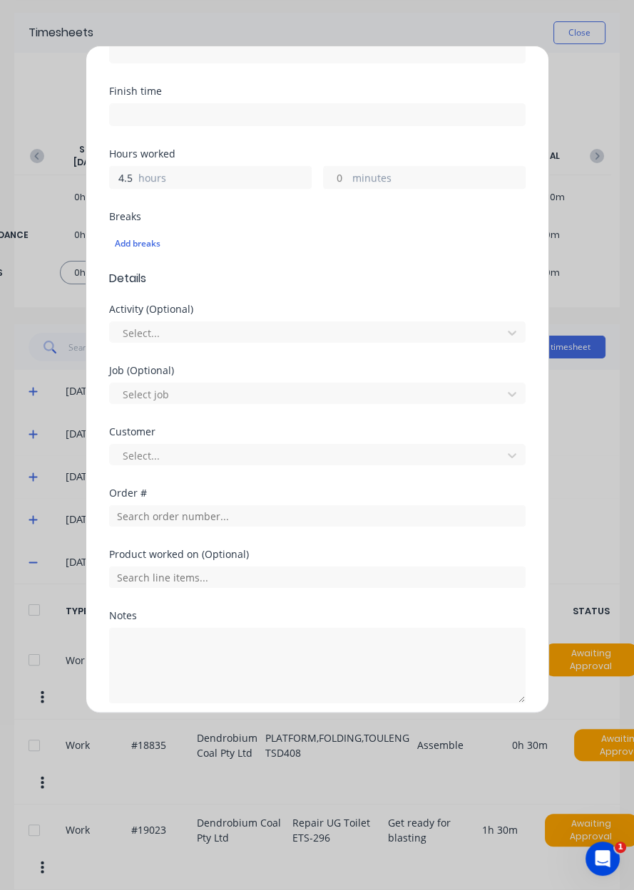
scroll to position [233, 0]
click at [271, 515] on input "text" at bounding box center [317, 514] width 416 height 21
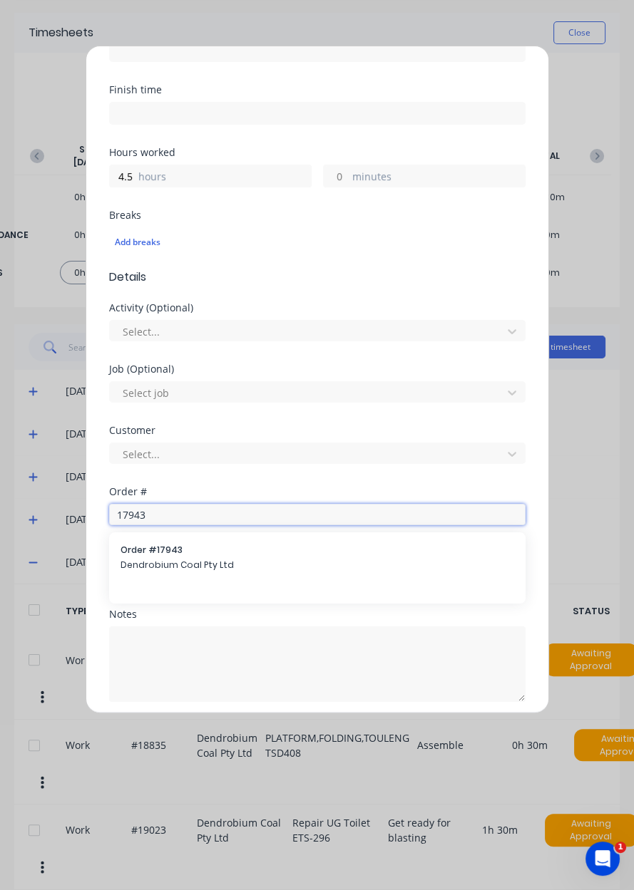
type input "17943"
click at [316, 559] on span "Dendrobium Coal Pty Ltd" at bounding box center [316, 565] width 393 height 13
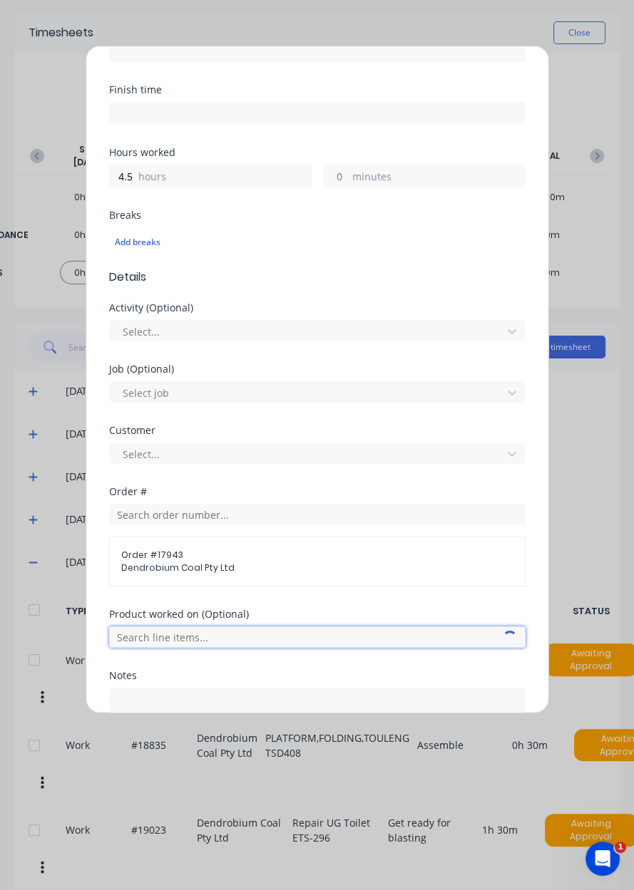
click at [403, 637] on input "text" at bounding box center [317, 636] width 416 height 21
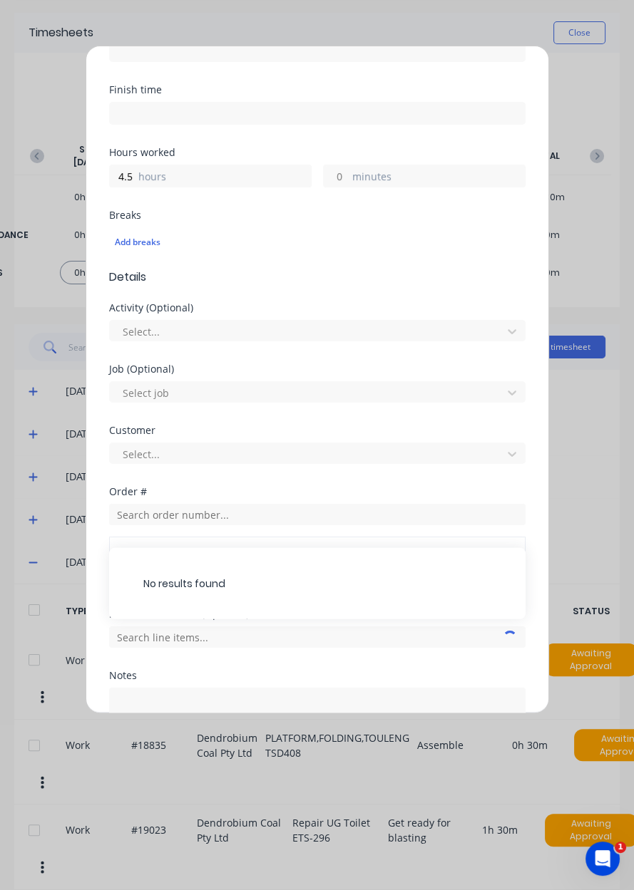
click at [574, 559] on div "Add timesheet Work Attendance When Date 10/10/2025 Start time Finish time Hours…" at bounding box center [317, 445] width 634 height 890
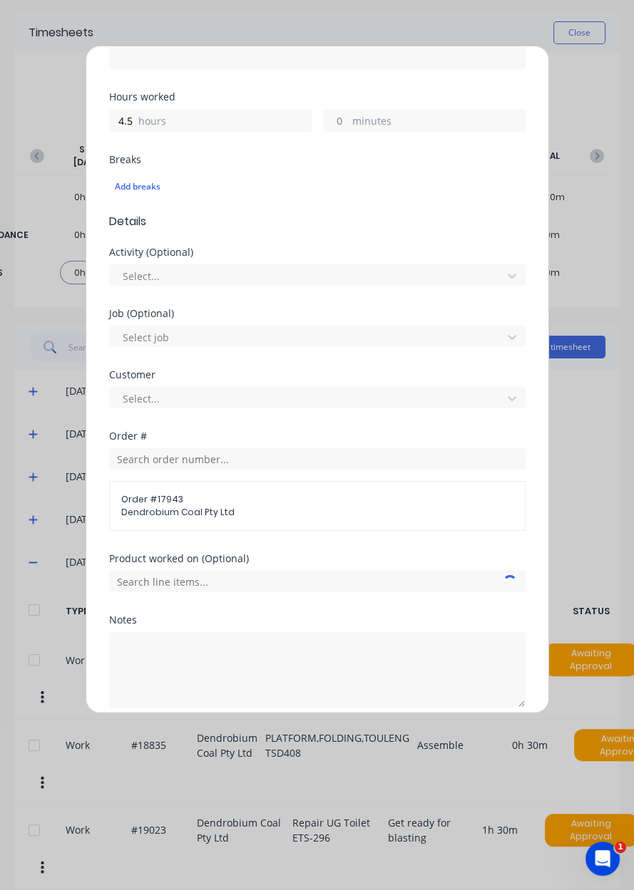
scroll to position [296, 0]
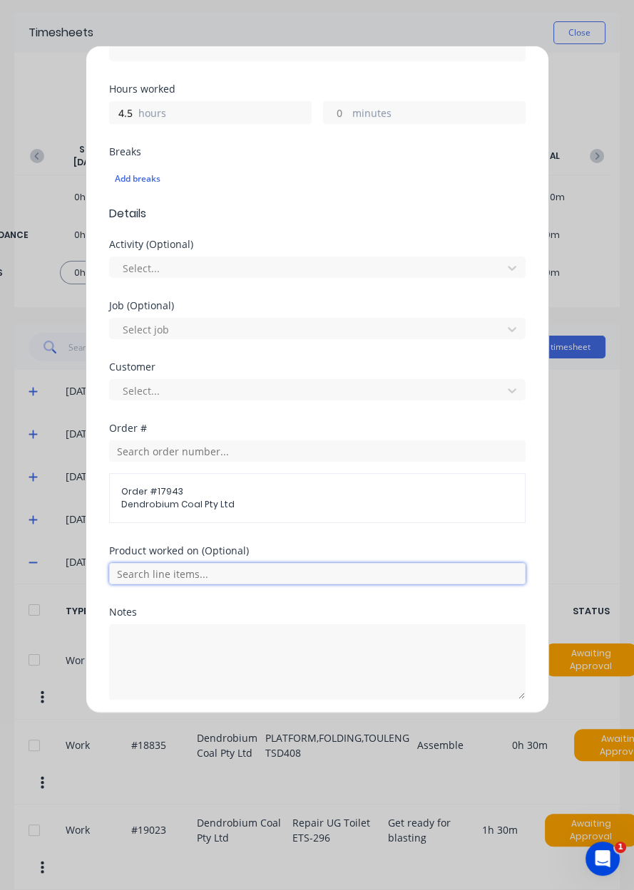
click at [452, 566] on input "text" at bounding box center [317, 573] width 416 height 21
click at [304, 648] on span "AFC Pan Overhaul" at bounding box center [328, 645] width 371 height 13
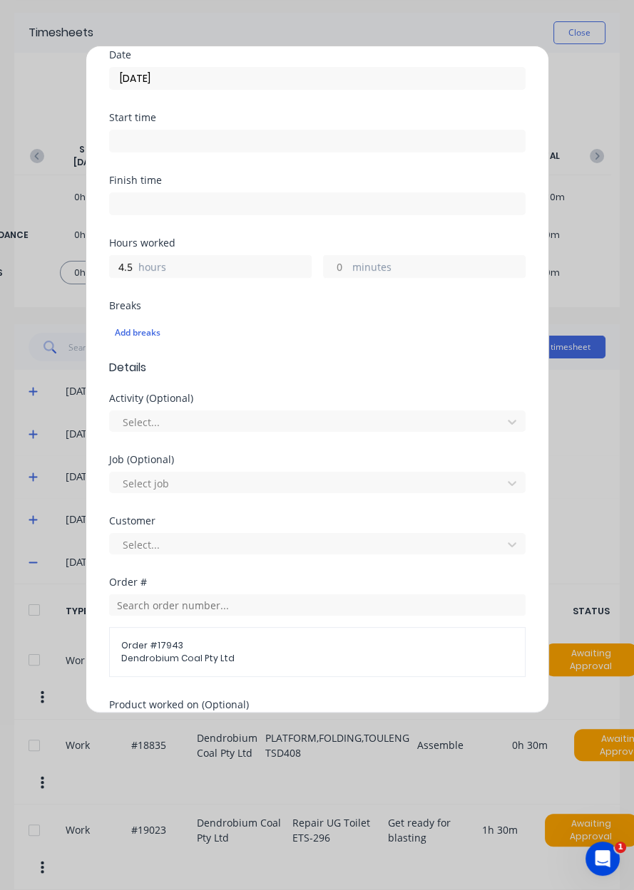
scroll to position [344, 0]
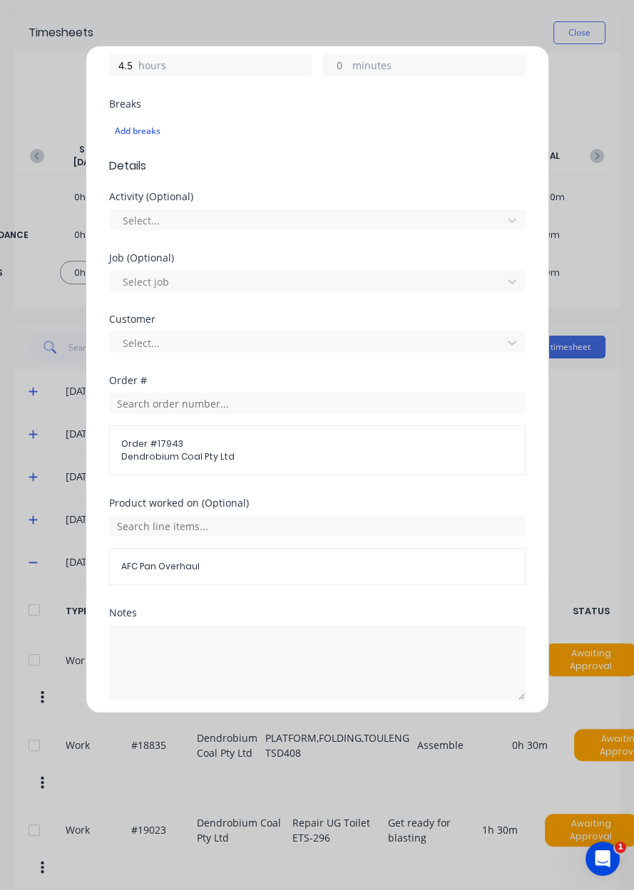
click at [296, 730] on button "Add manual time entry" at bounding box center [282, 734] width 120 height 23
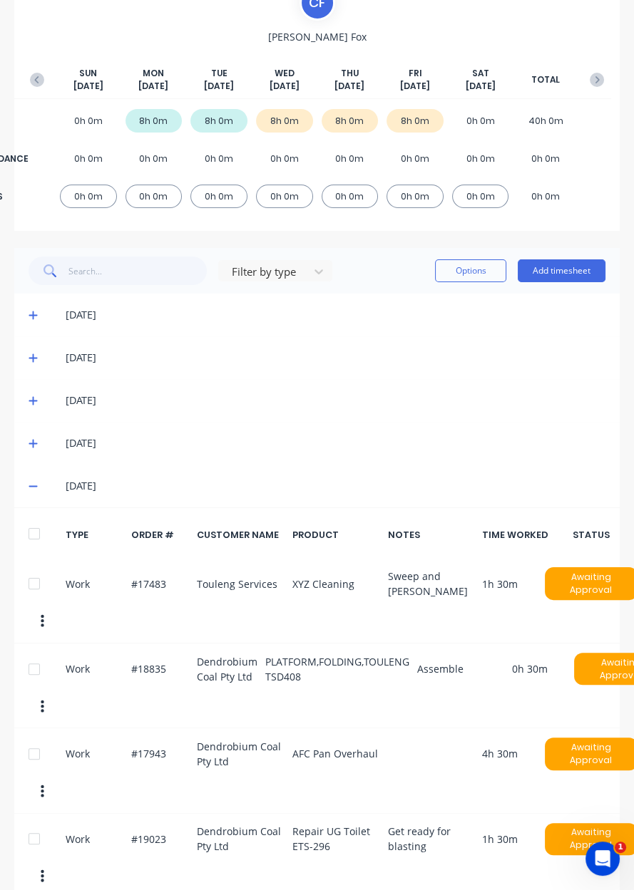
scroll to position [128, 0]
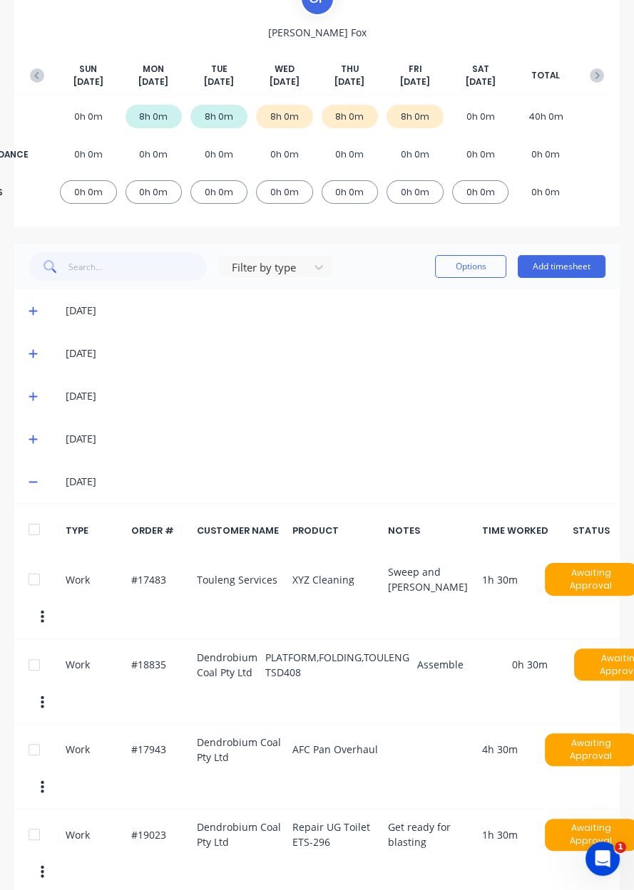
click at [31, 478] on icon at bounding box center [33, 482] width 9 height 10
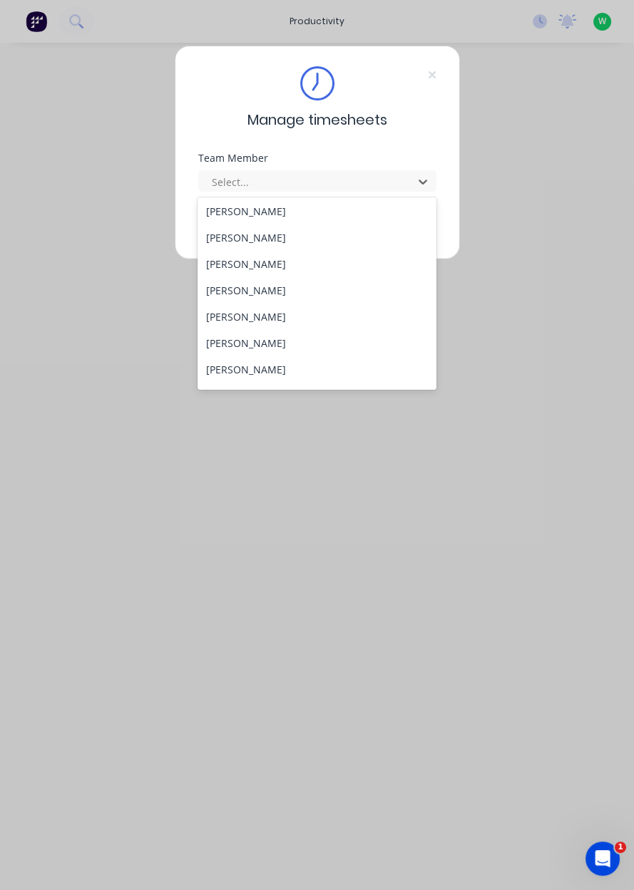
scroll to position [82, 0]
click at [256, 341] on div "[PERSON_NAME]" at bounding box center [316, 342] width 239 height 26
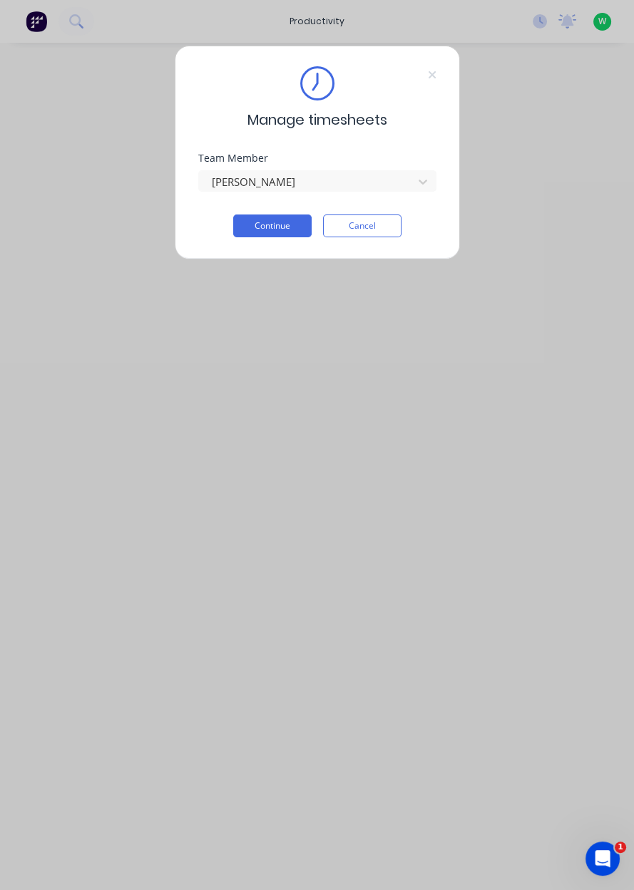
click at [269, 226] on button "Continue" at bounding box center [272, 226] width 78 height 23
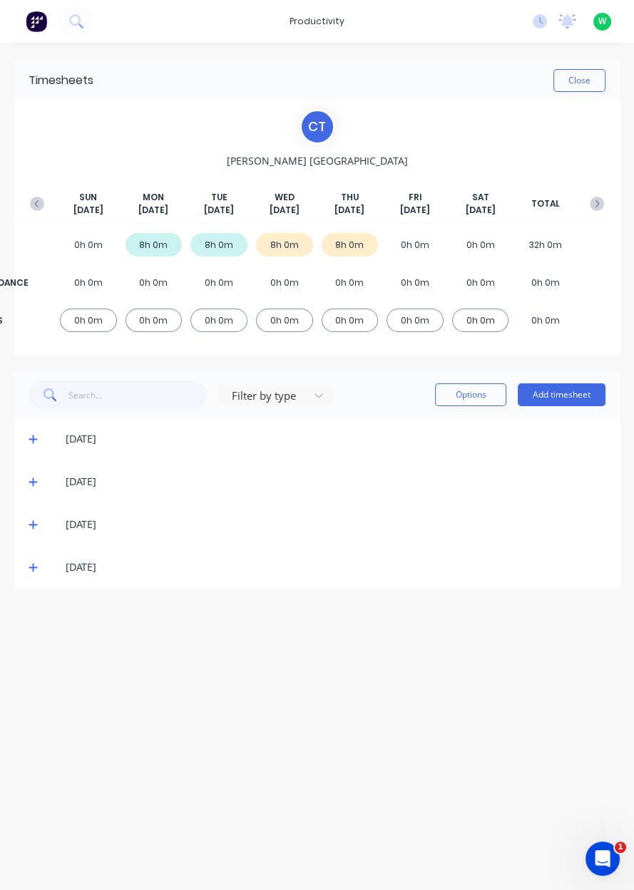
click at [554, 397] on button "Add timesheet" at bounding box center [561, 394] width 88 height 23
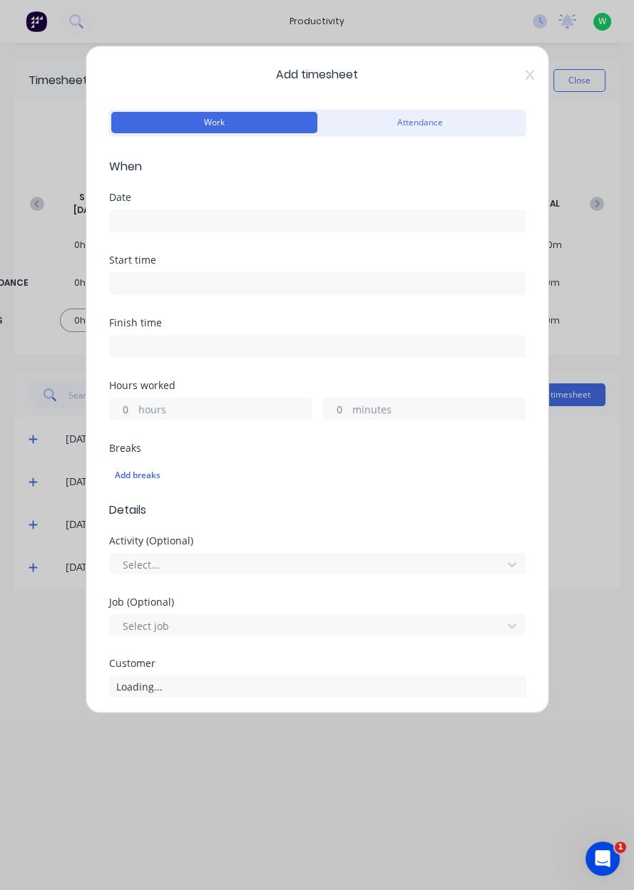
click at [244, 222] on input at bounding box center [317, 220] width 415 height 21
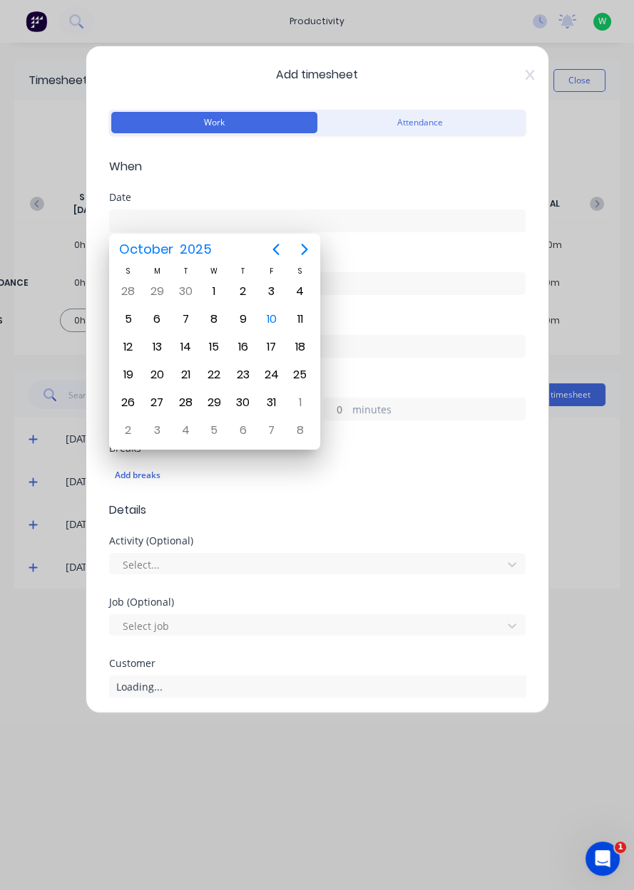
click at [272, 311] on div "10" at bounding box center [271, 319] width 21 height 21
type input "10/10/2025"
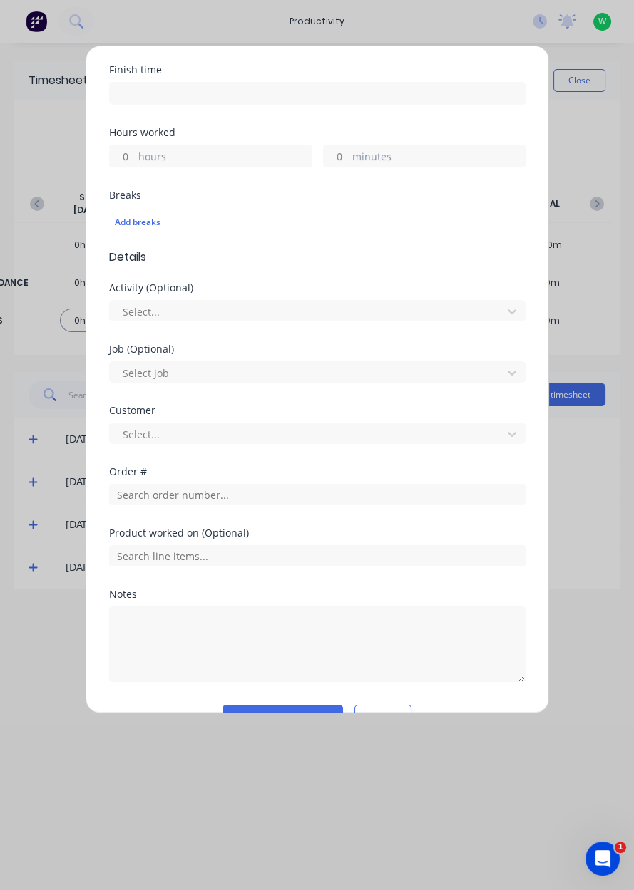
scroll to position [285, 0]
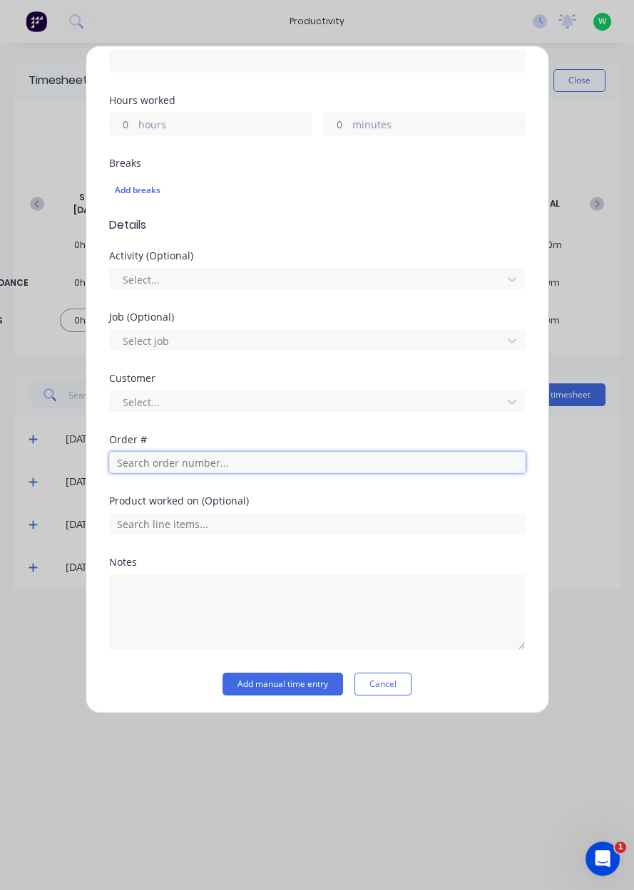
click at [162, 456] on input "text" at bounding box center [317, 462] width 416 height 21
type input "17483"
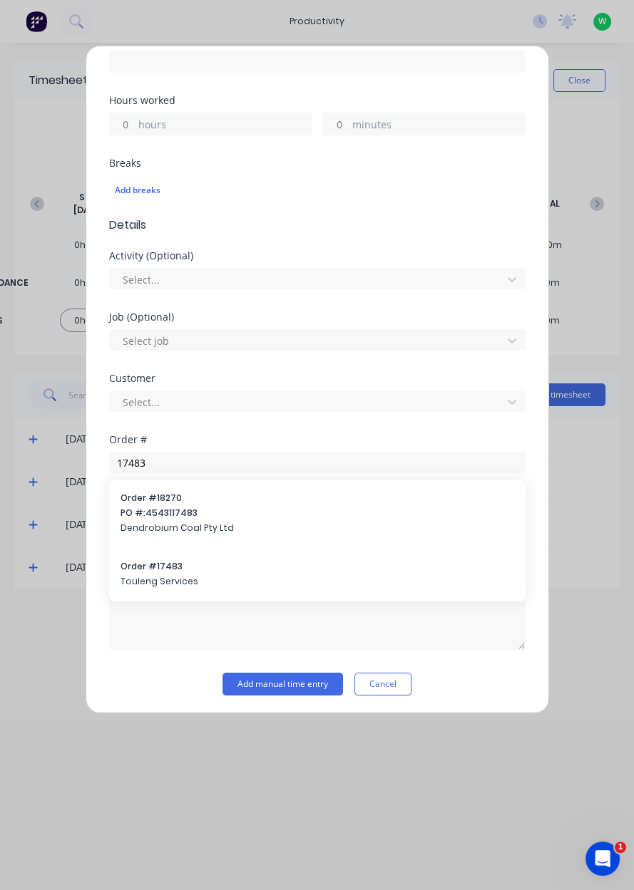
click at [157, 571] on div "Order # 17483 Touleng Services" at bounding box center [316, 575] width 393 height 30
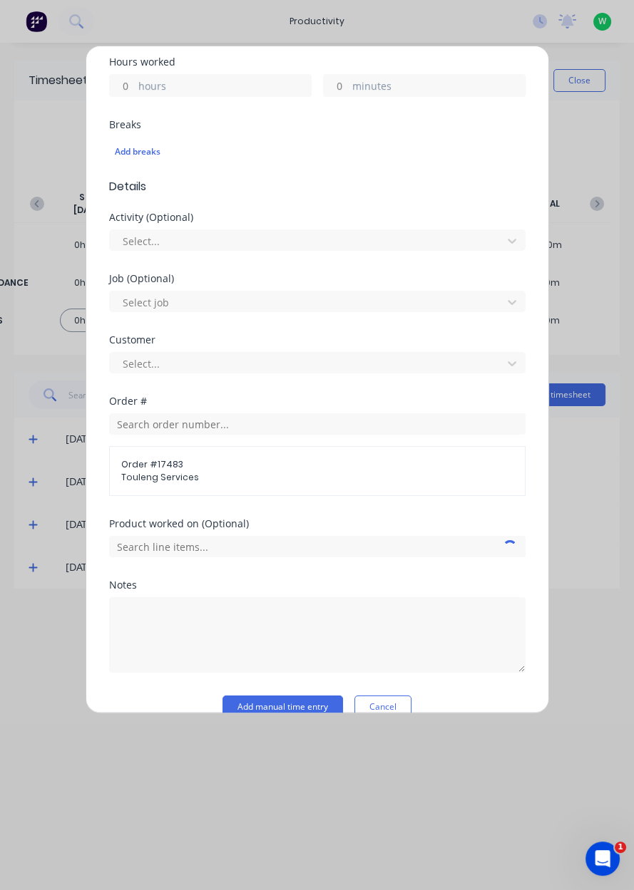
scroll to position [346, 0]
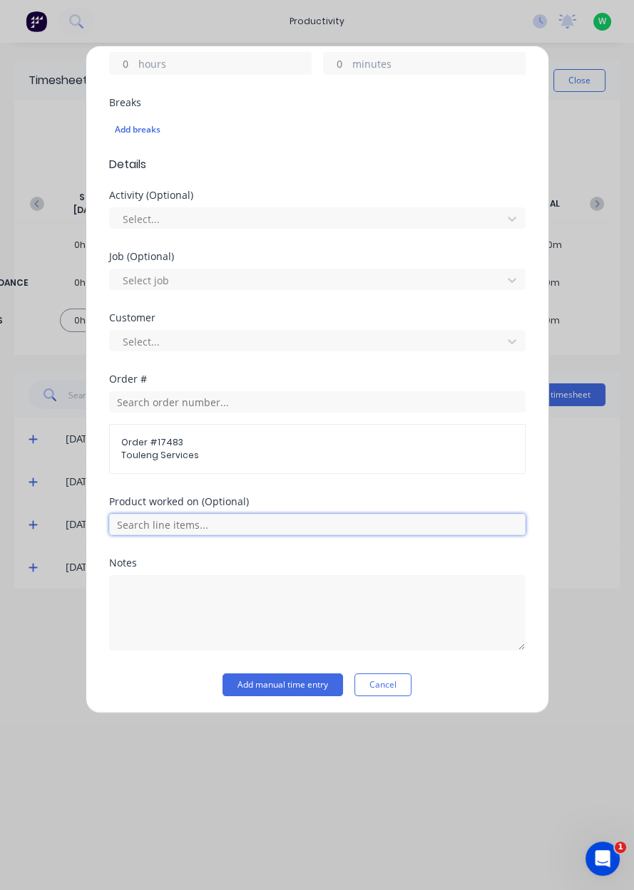
click at [279, 525] on input "text" at bounding box center [317, 524] width 416 height 21
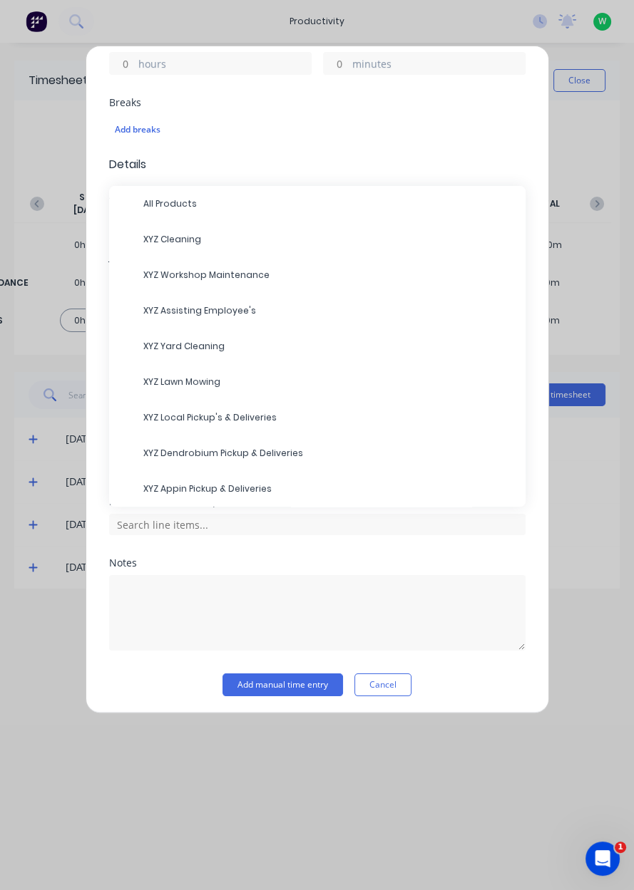
click at [393, 558] on div "Notes" at bounding box center [317, 563] width 416 height 10
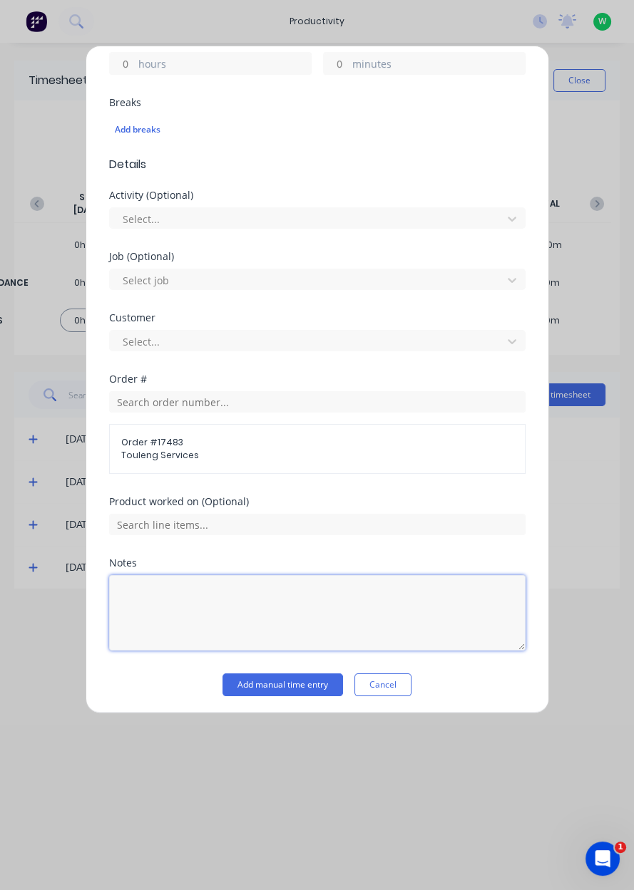
click at [247, 624] on textarea at bounding box center [317, 613] width 416 height 76
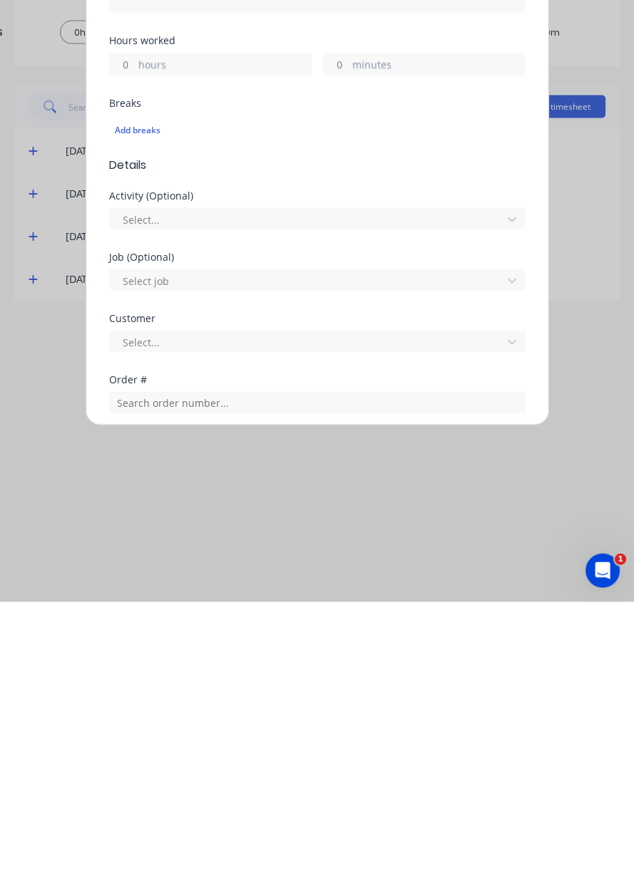
scroll to position [0, 0]
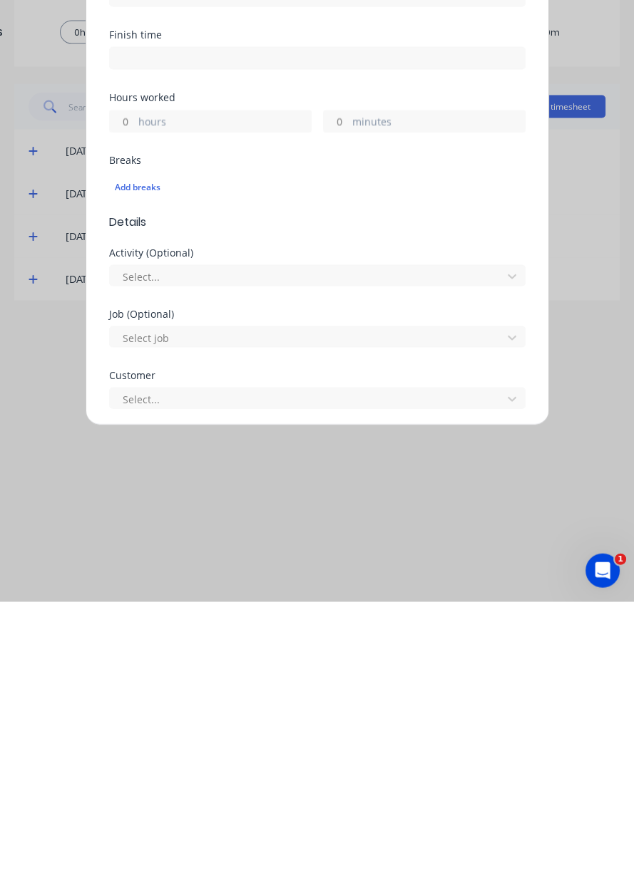
type textarea "Assist employees Cleaning"
click at [130, 411] on input "hours" at bounding box center [122, 408] width 25 height 21
type input "2"
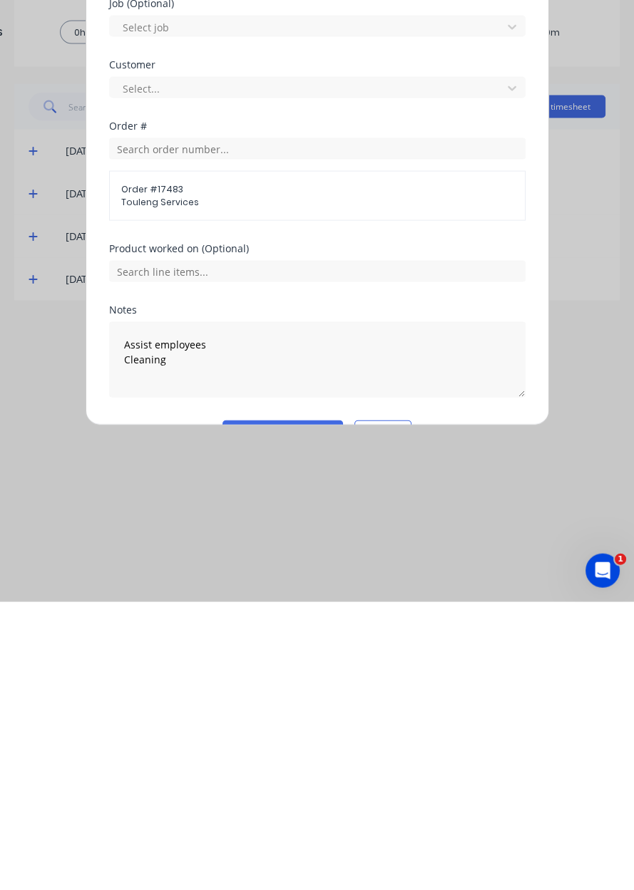
scroll to position [346, 0]
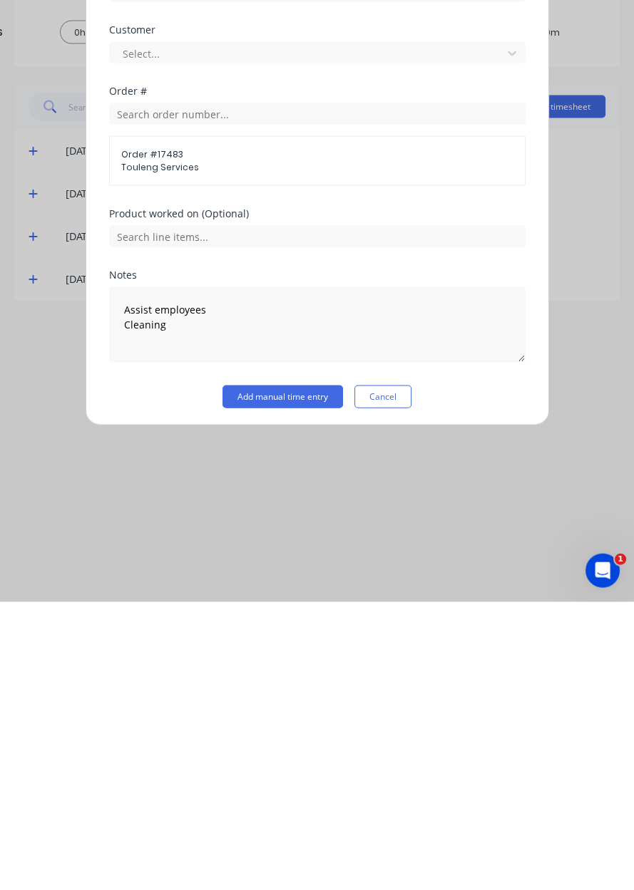
click at [284, 683] on button "Add manual time entry" at bounding box center [282, 684] width 120 height 23
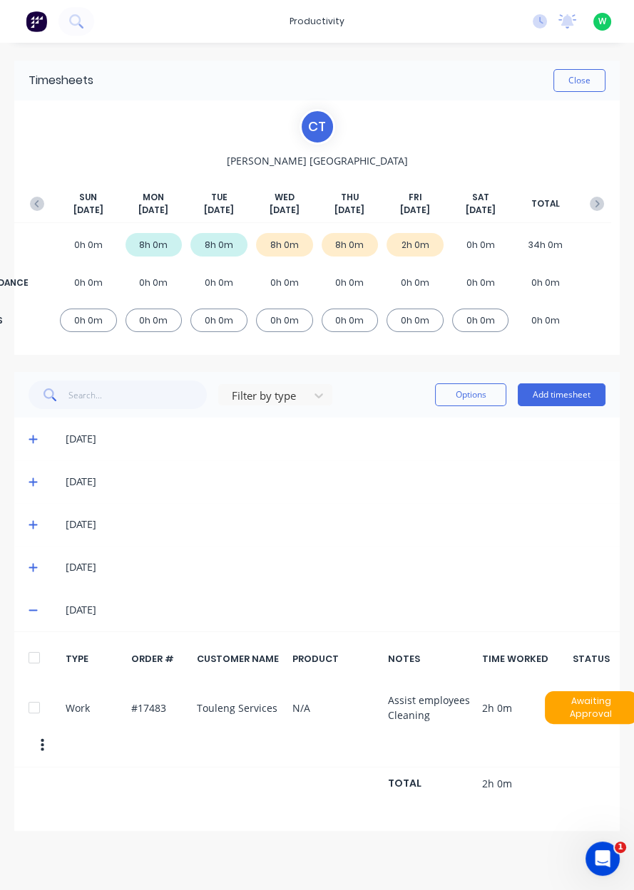
click at [565, 397] on button "Add timesheet" at bounding box center [561, 394] width 88 height 23
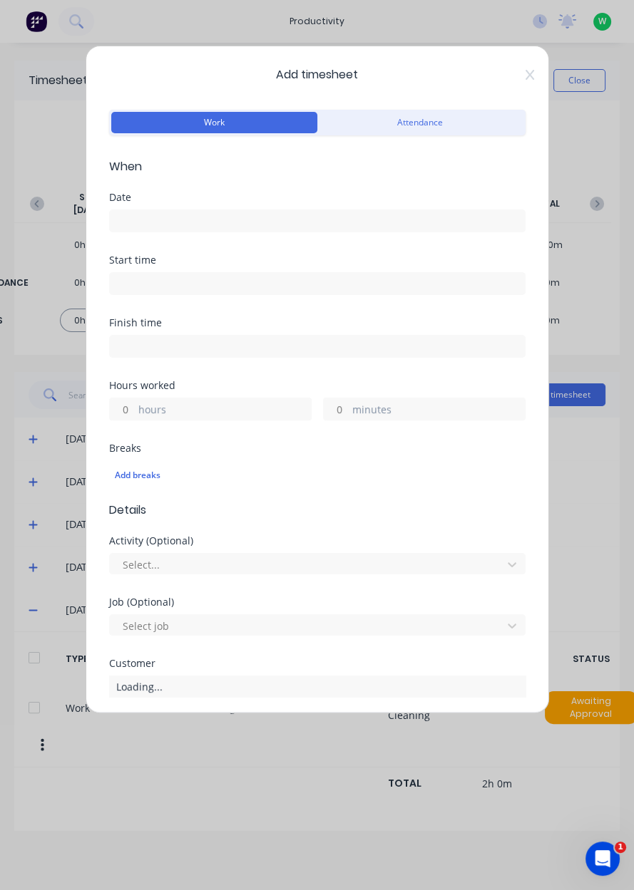
click at [175, 222] on input at bounding box center [317, 220] width 415 height 21
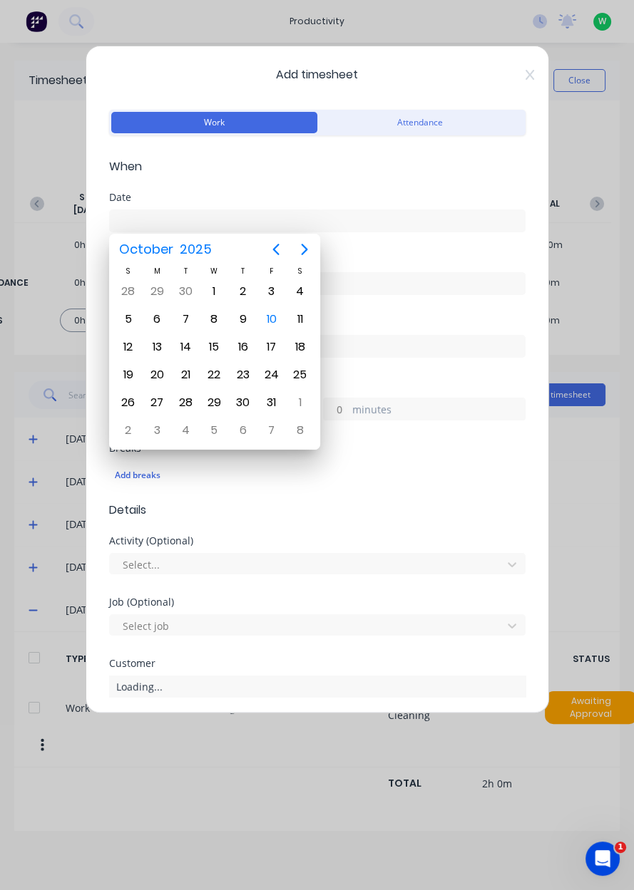
click at [276, 321] on div "10" at bounding box center [271, 319] width 21 height 21
type input "10/10/2025"
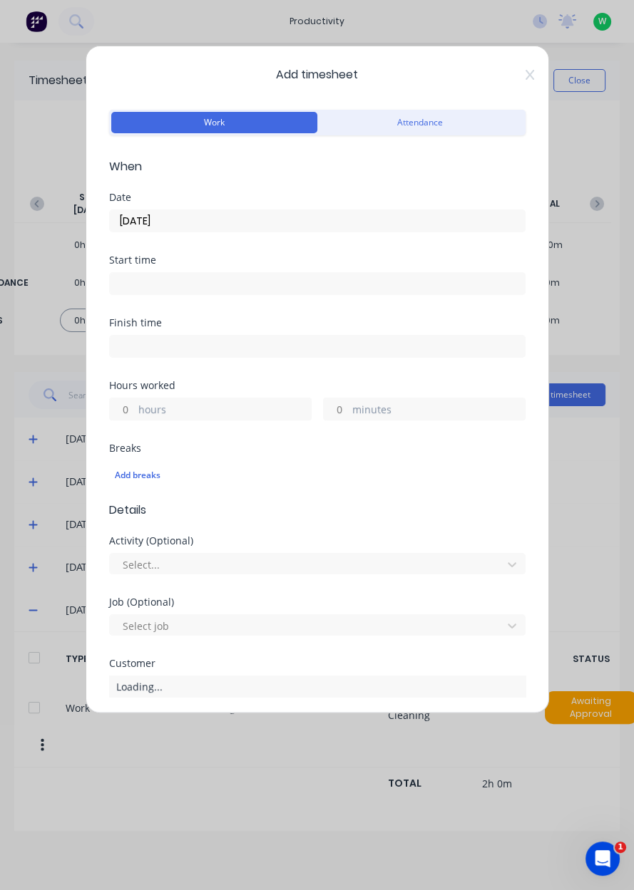
click at [127, 407] on input "hours" at bounding box center [122, 408] width 25 height 21
click at [339, 413] on input "minutes" at bounding box center [336, 408] width 25 height 21
type input "30"
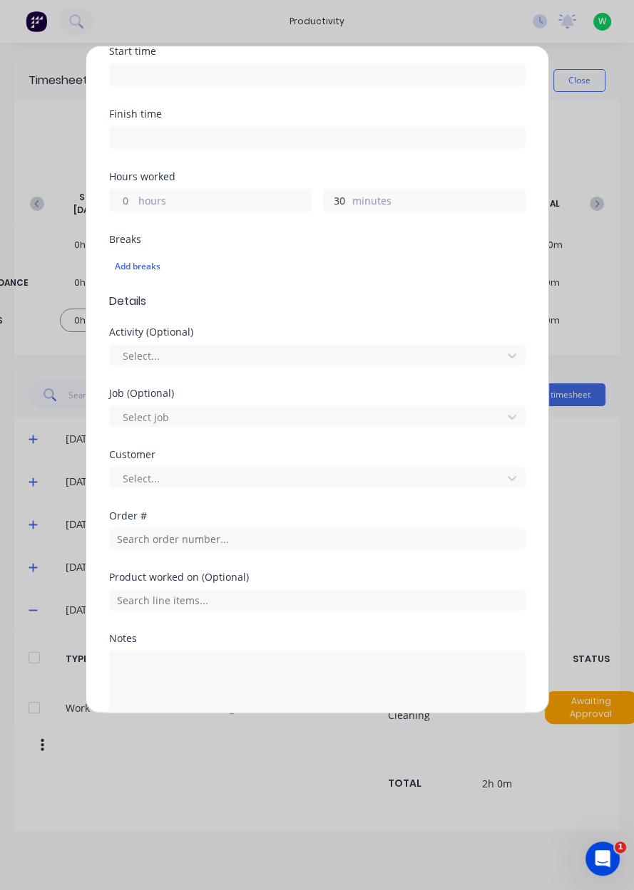
scroll to position [210, 0]
click at [157, 537] on input "text" at bounding box center [317, 537] width 416 height 21
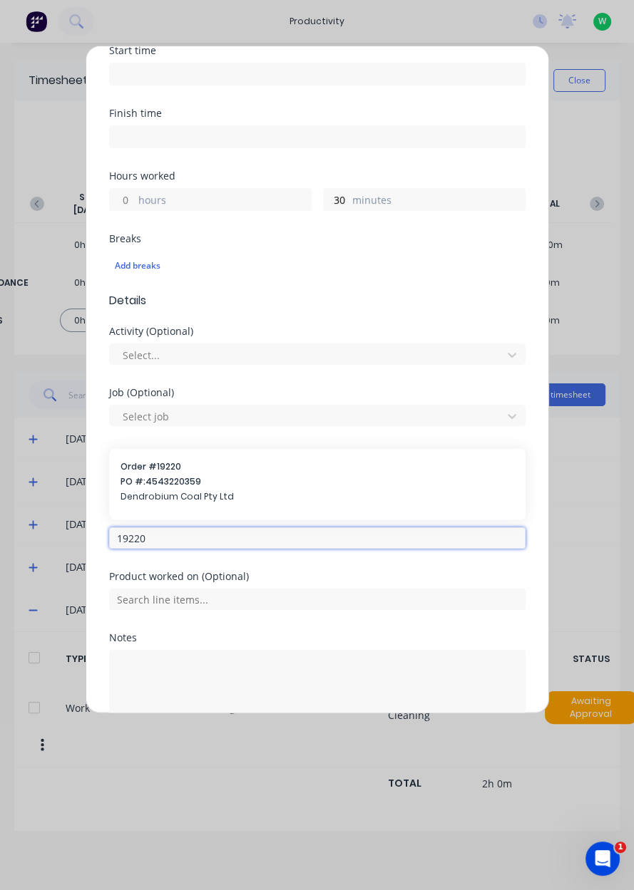
type input "19220"
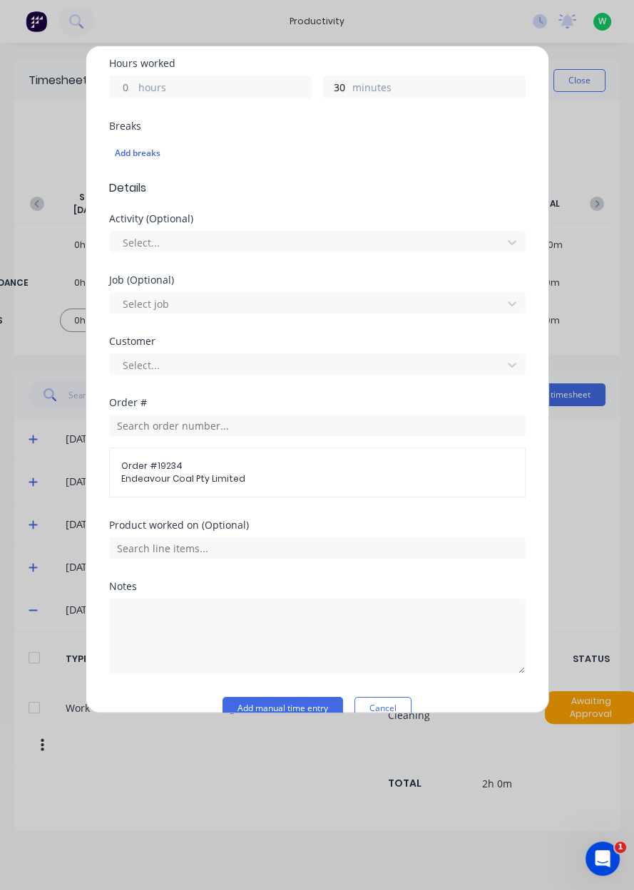
scroll to position [346, 0]
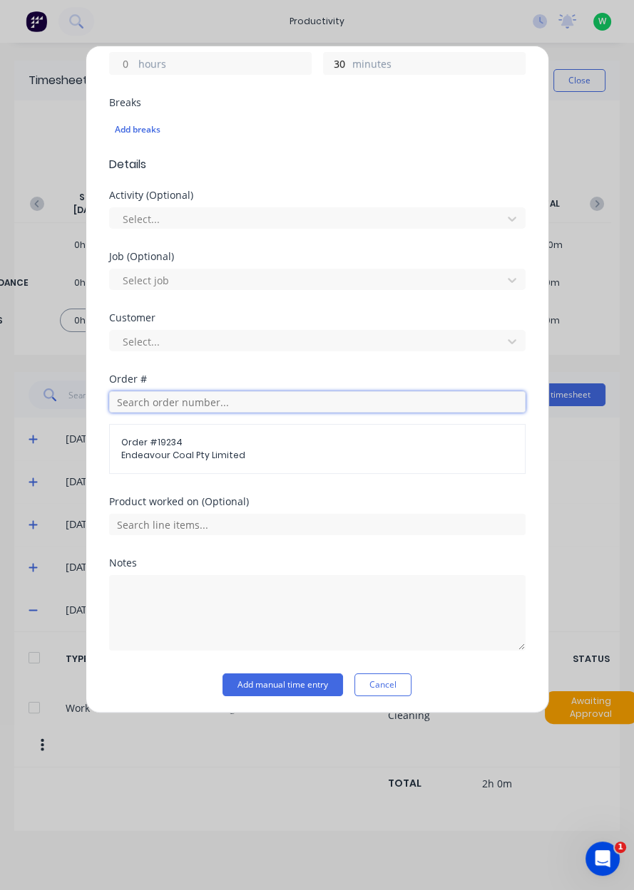
click at [183, 403] on input "text" at bounding box center [317, 401] width 416 height 21
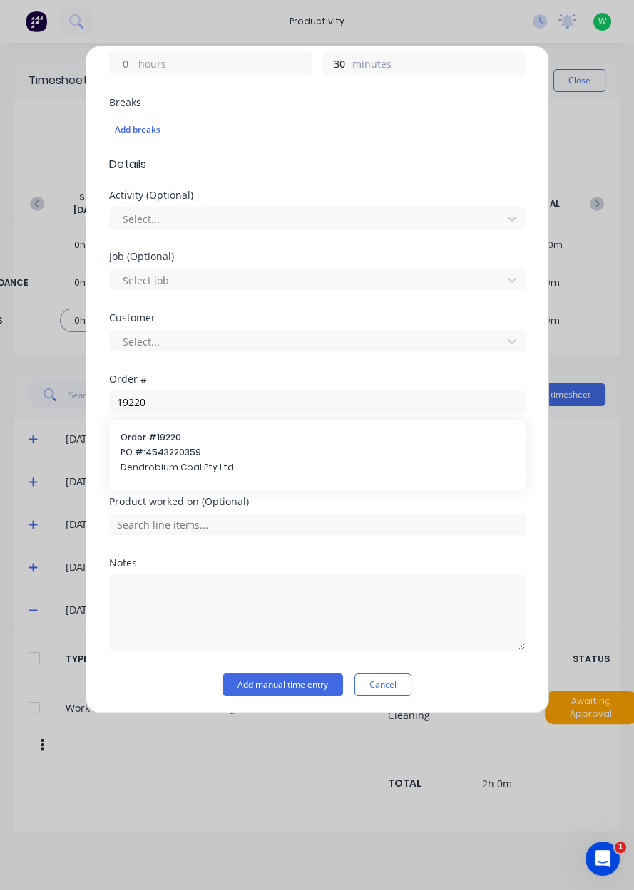
click at [161, 453] on span "Endeavour Coal Pty Limited" at bounding box center [317, 455] width 392 height 13
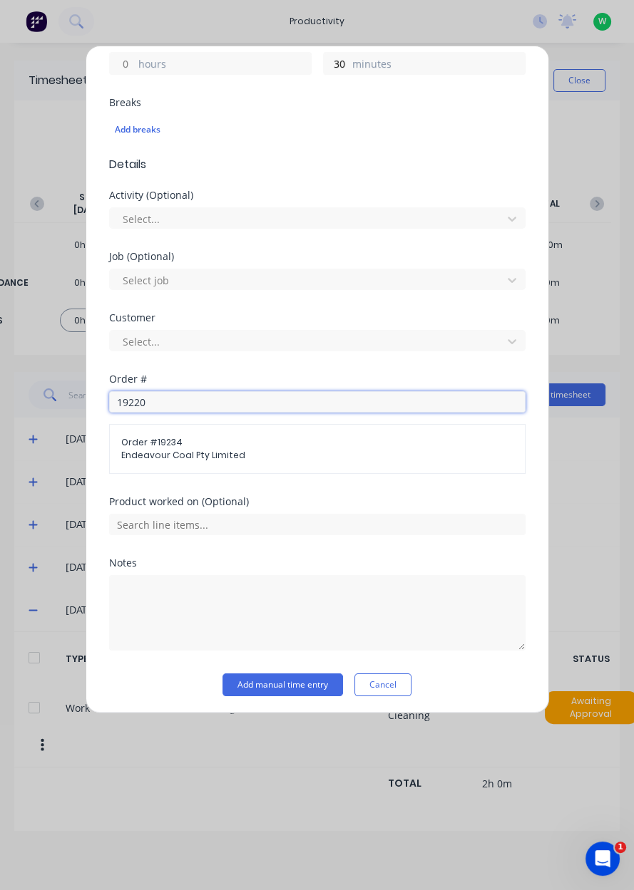
click at [150, 405] on input "19220" at bounding box center [317, 401] width 416 height 21
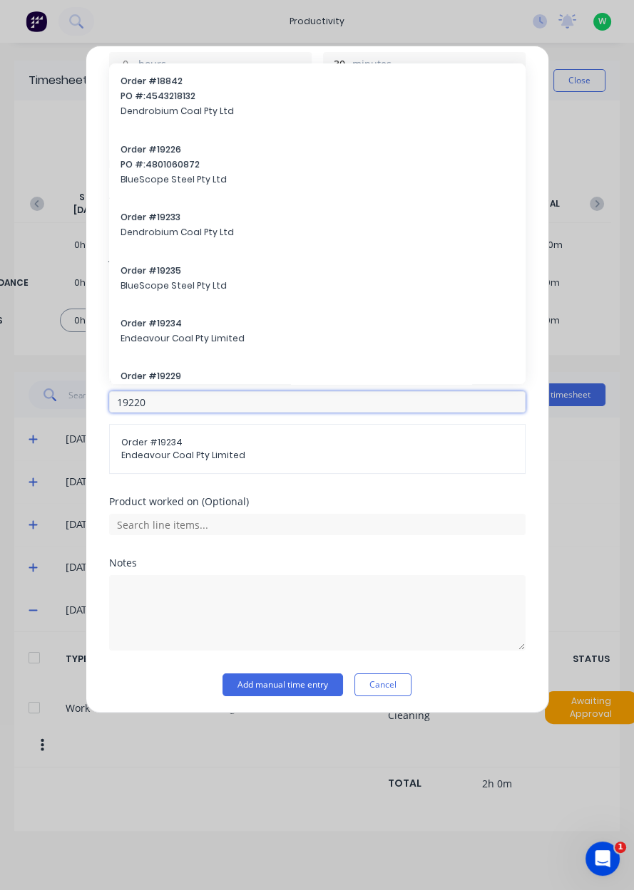
click at [150, 399] on input "19220" at bounding box center [317, 401] width 416 height 21
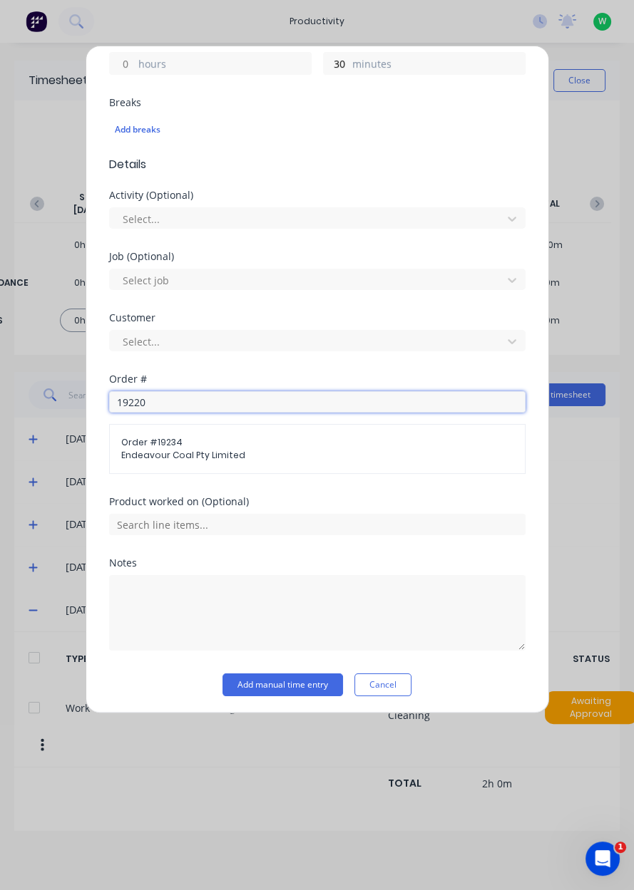
click at [170, 405] on input "19220" at bounding box center [317, 401] width 416 height 21
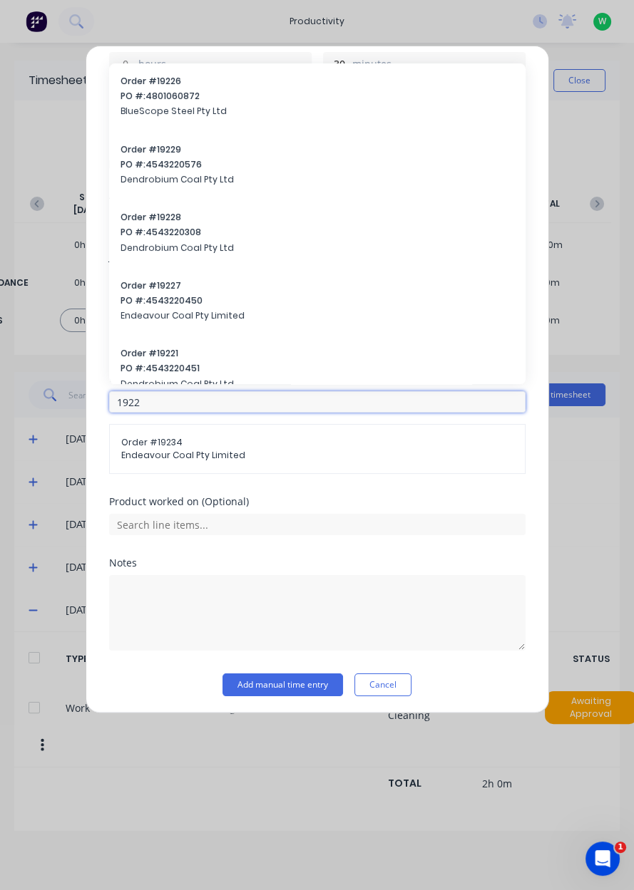
type input "19220"
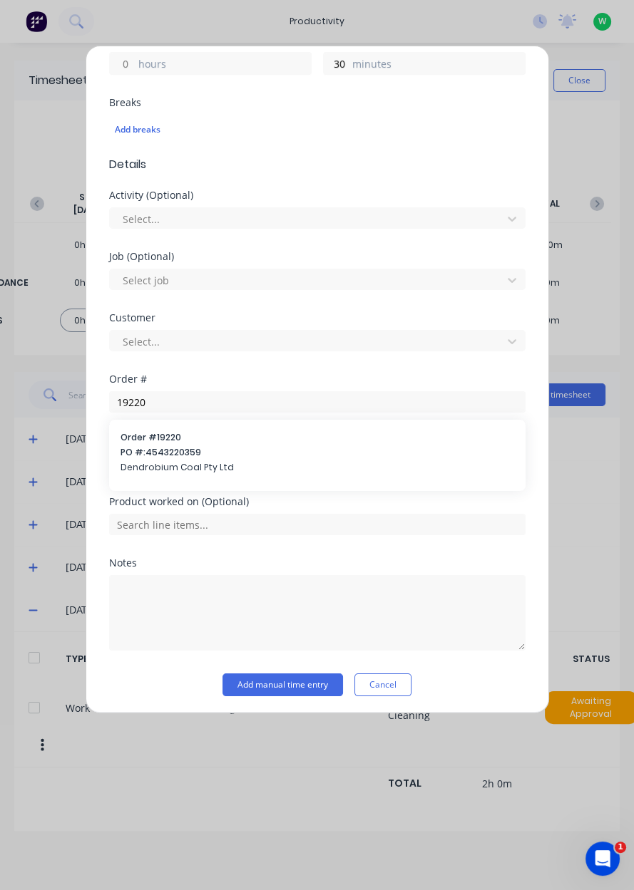
click at [152, 456] on span "PO #: 4543220359" at bounding box center [316, 452] width 393 height 13
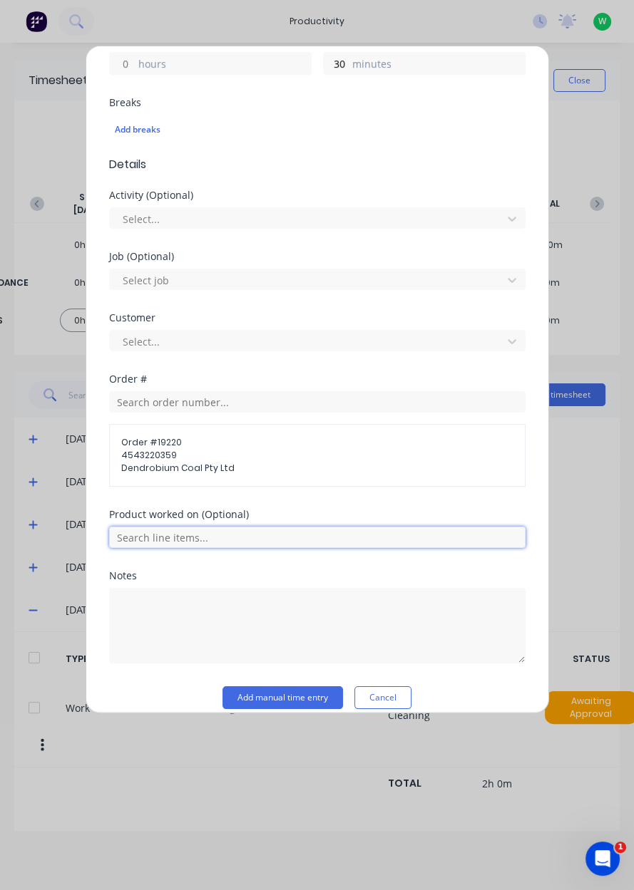
click at [177, 537] on input "text" at bounding box center [317, 537] width 416 height 21
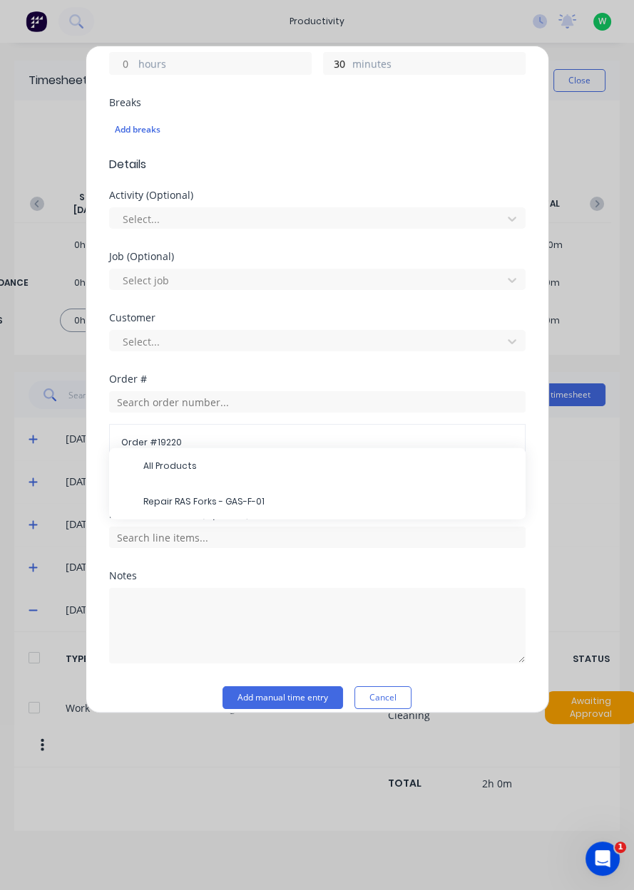
click at [220, 502] on span "Repair RAS Forks - GAS-F-01" at bounding box center [328, 501] width 371 height 13
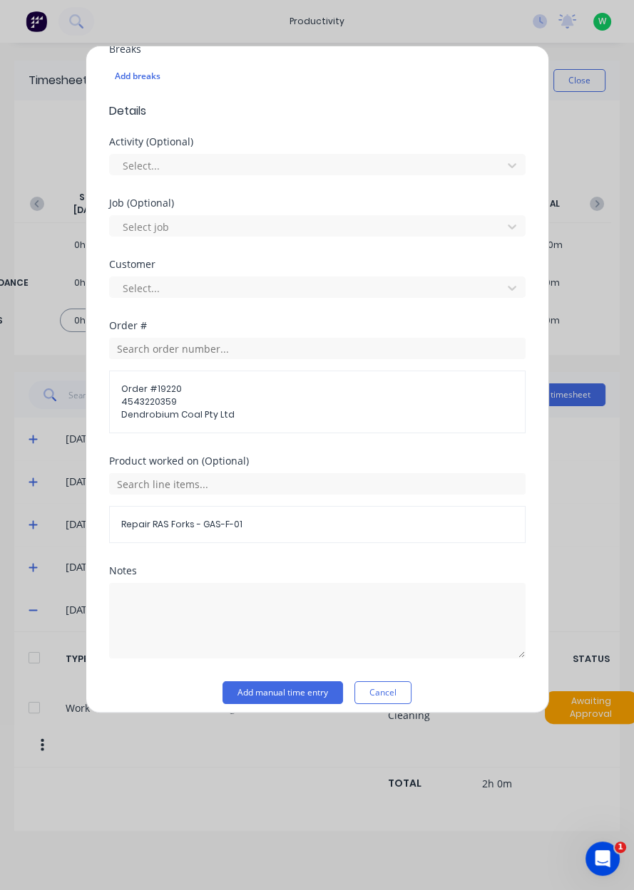
scroll to position [407, 0]
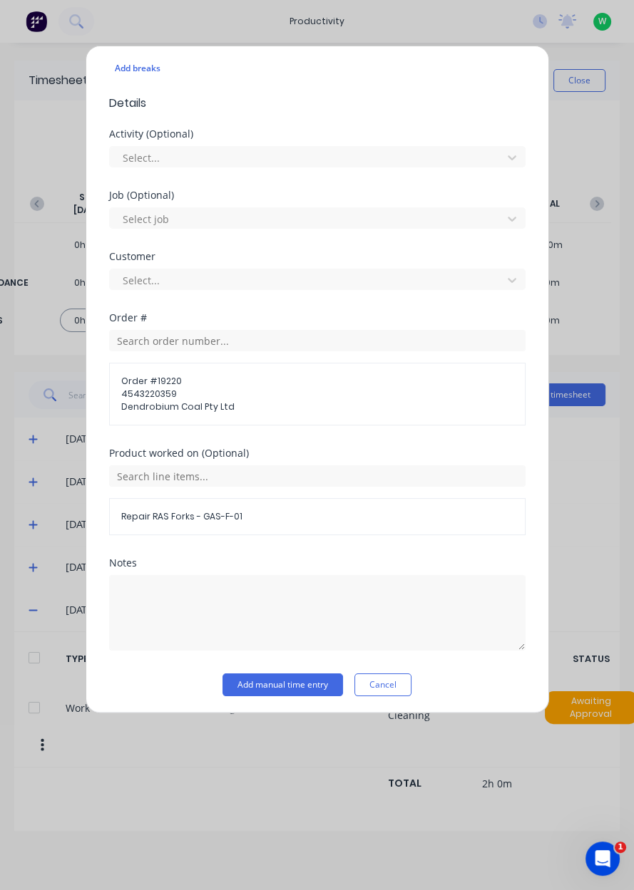
click at [310, 684] on button "Add manual time entry" at bounding box center [282, 684] width 120 height 23
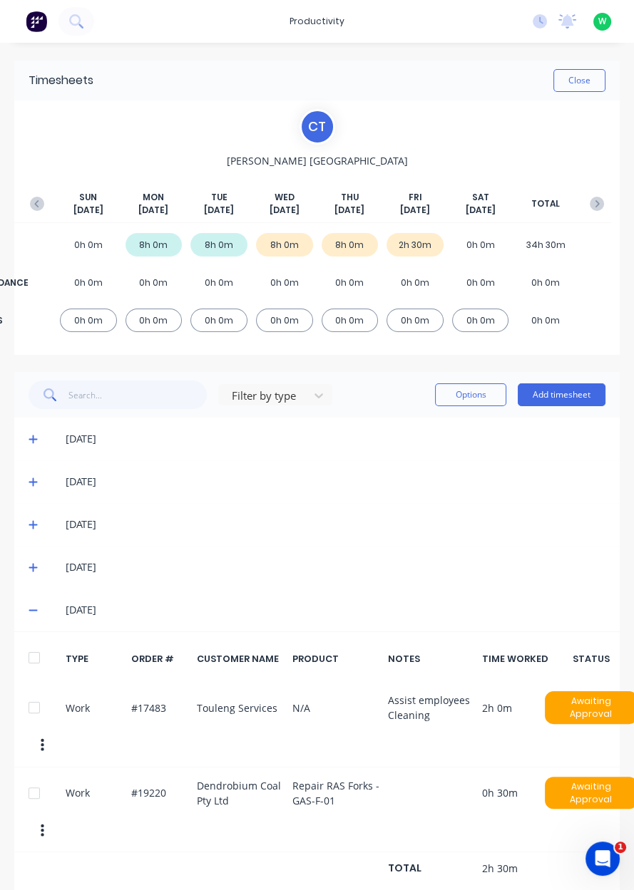
click at [573, 397] on button "Add timesheet" at bounding box center [561, 394] width 88 height 23
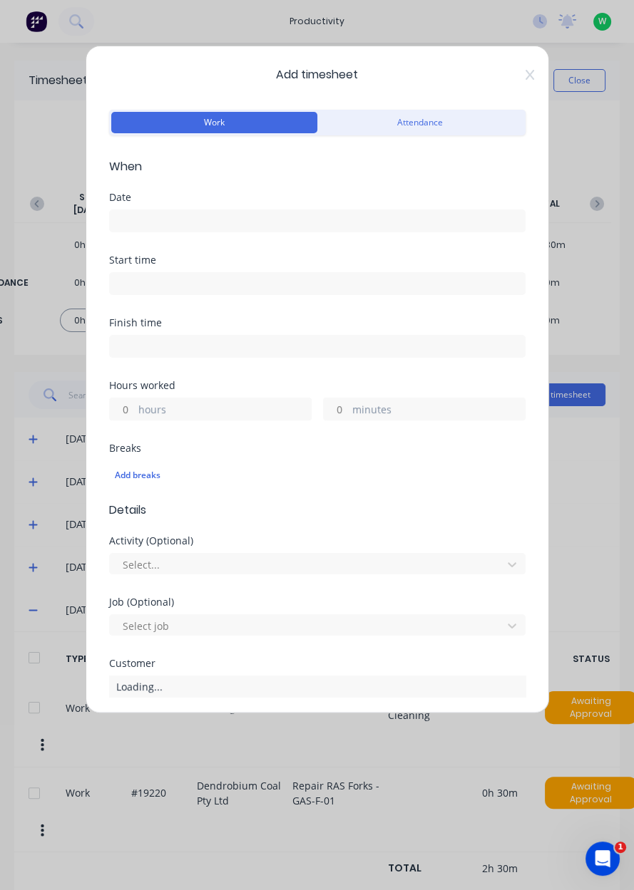
click at [222, 219] on input at bounding box center [317, 220] width 415 height 21
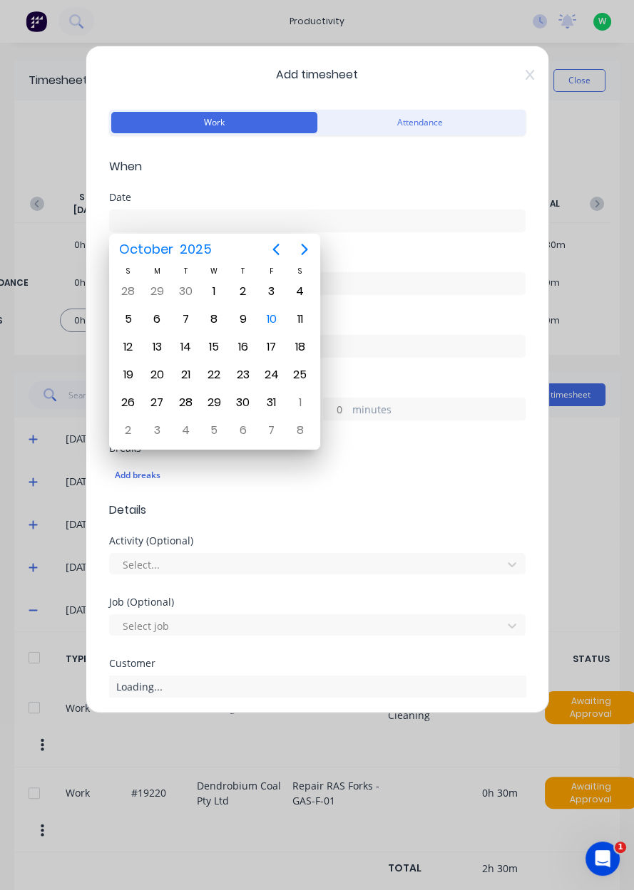
click at [277, 320] on div "10" at bounding box center [271, 319] width 21 height 21
type input "10/10/2025"
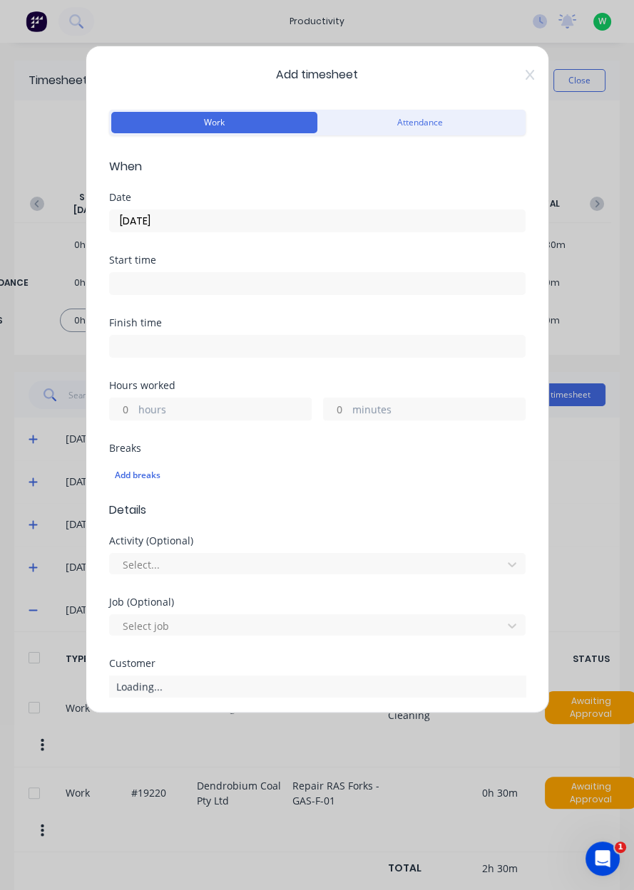
click at [126, 409] on input "hours" at bounding box center [122, 408] width 25 height 21
click at [343, 407] on input "minutes" at bounding box center [336, 408] width 25 height 21
type input "30"
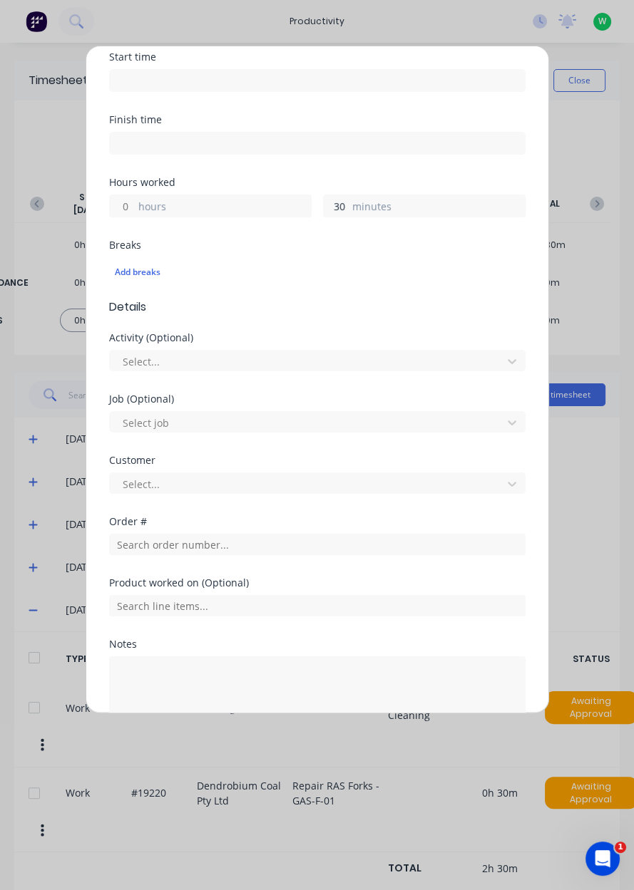
scroll to position [236, 0]
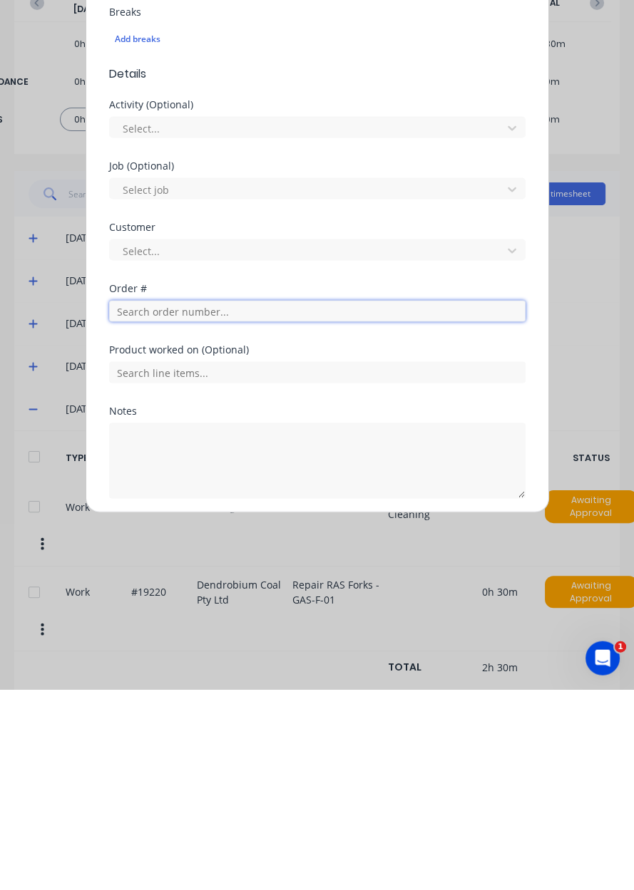
click at [169, 509] on input "text" at bounding box center [317, 511] width 416 height 21
type input "17943"
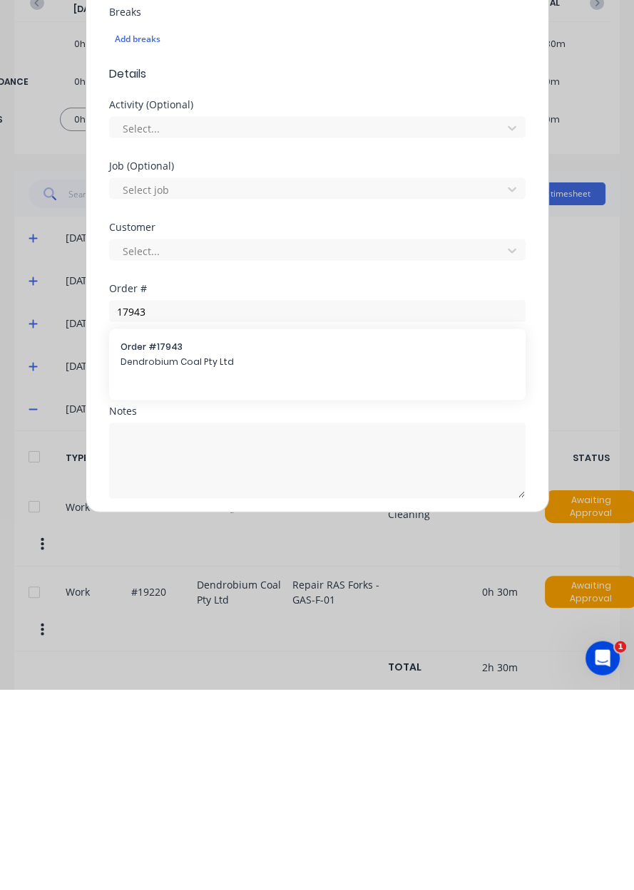
click at [167, 558] on span "Dendrobium Coal Pty Ltd" at bounding box center [316, 562] width 393 height 13
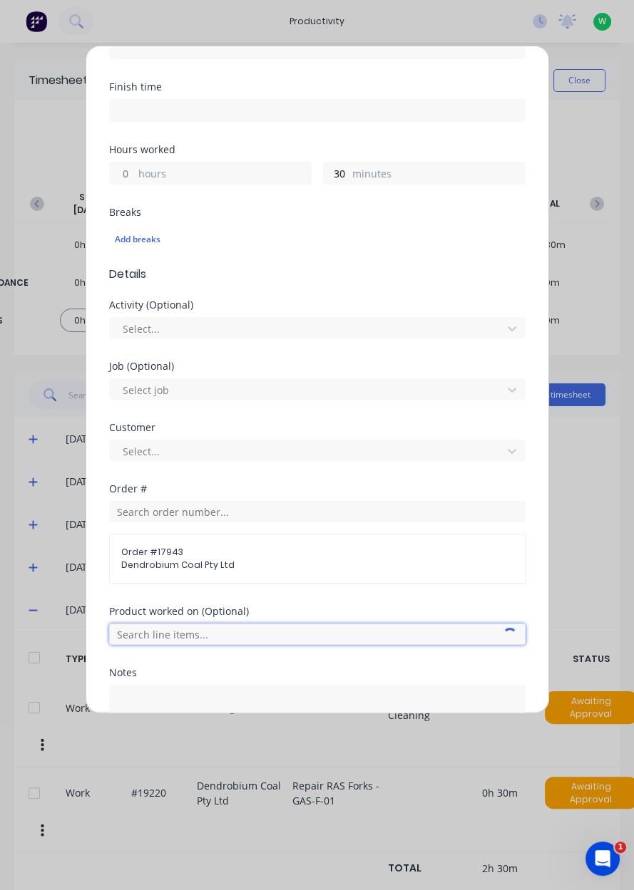
click at [227, 625] on input "text" at bounding box center [317, 634] width 416 height 21
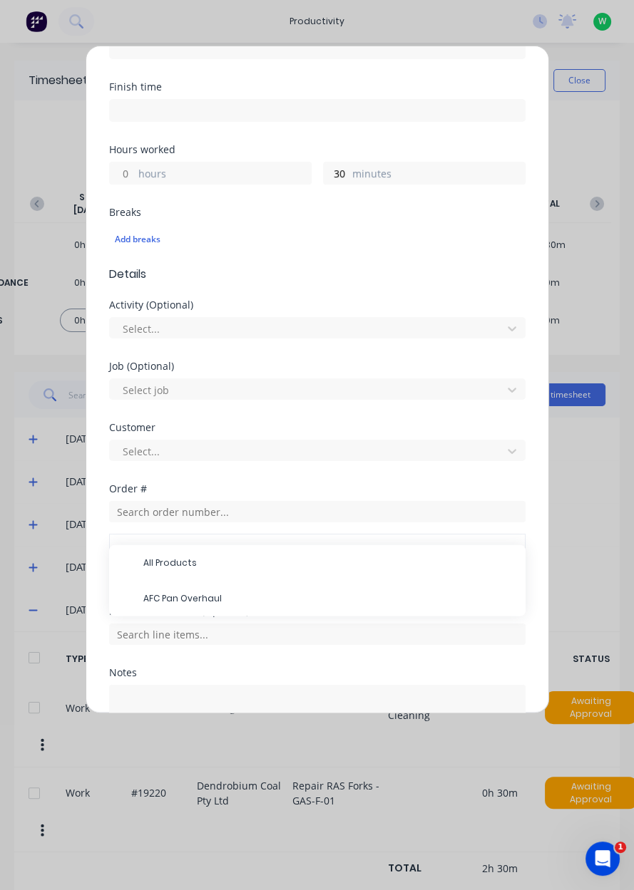
click at [219, 596] on span "AFC Pan Overhaul" at bounding box center [328, 598] width 371 height 13
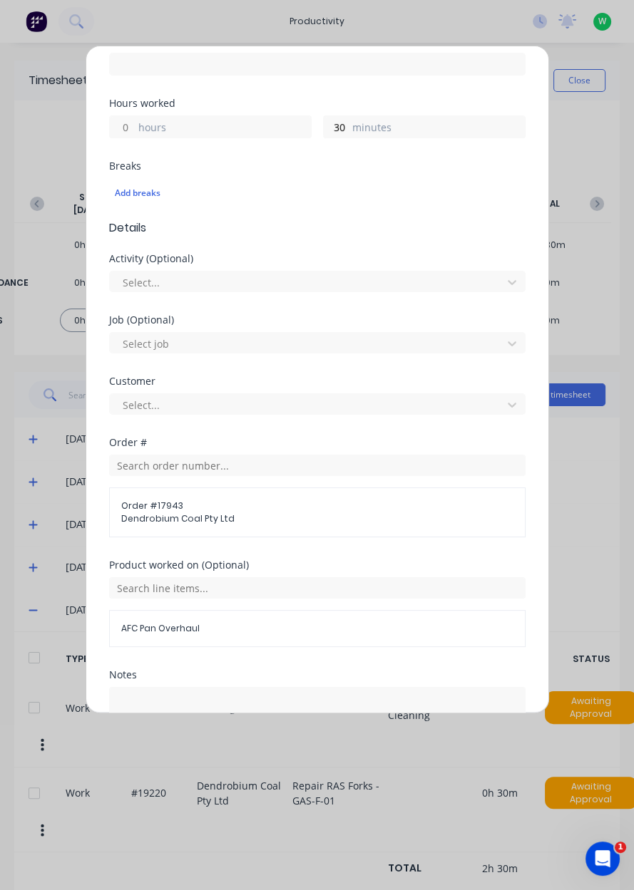
scroll to position [344, 0]
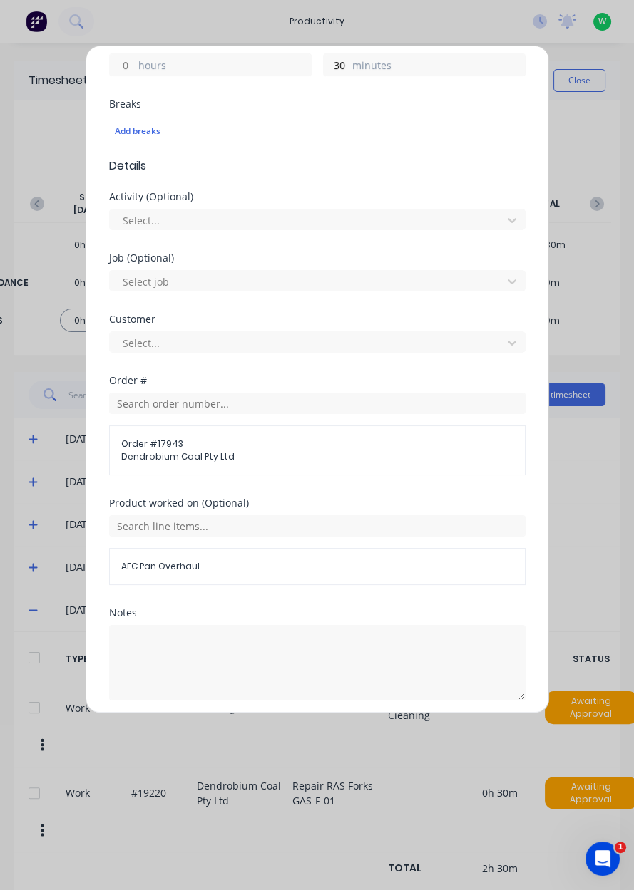
click at [289, 737] on button "Add manual time entry" at bounding box center [282, 734] width 120 height 23
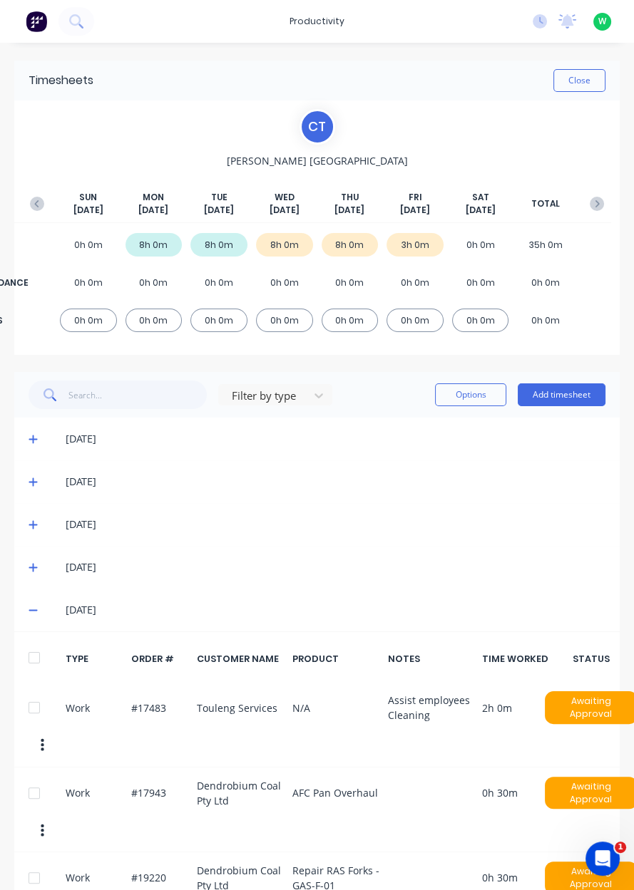
click at [564, 390] on button "Add timesheet" at bounding box center [561, 394] width 88 height 23
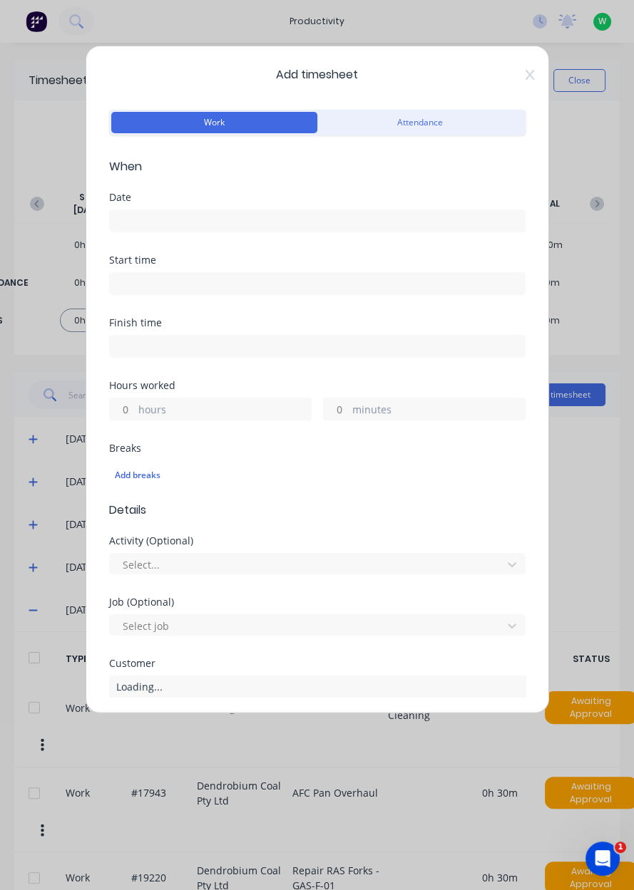
click at [192, 224] on input at bounding box center [317, 220] width 415 height 21
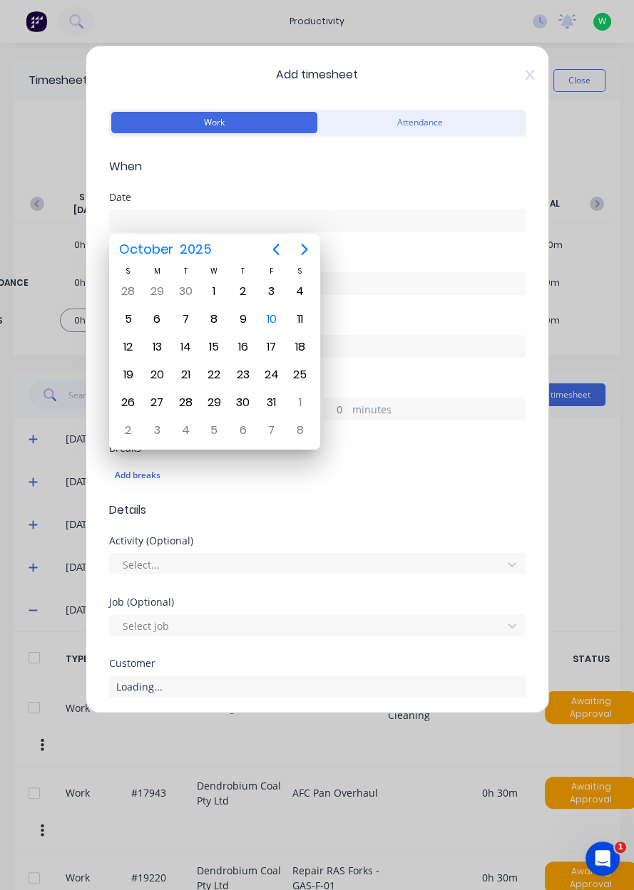
click at [272, 323] on div "10" at bounding box center [271, 319] width 21 height 21
type input "10/10/2025"
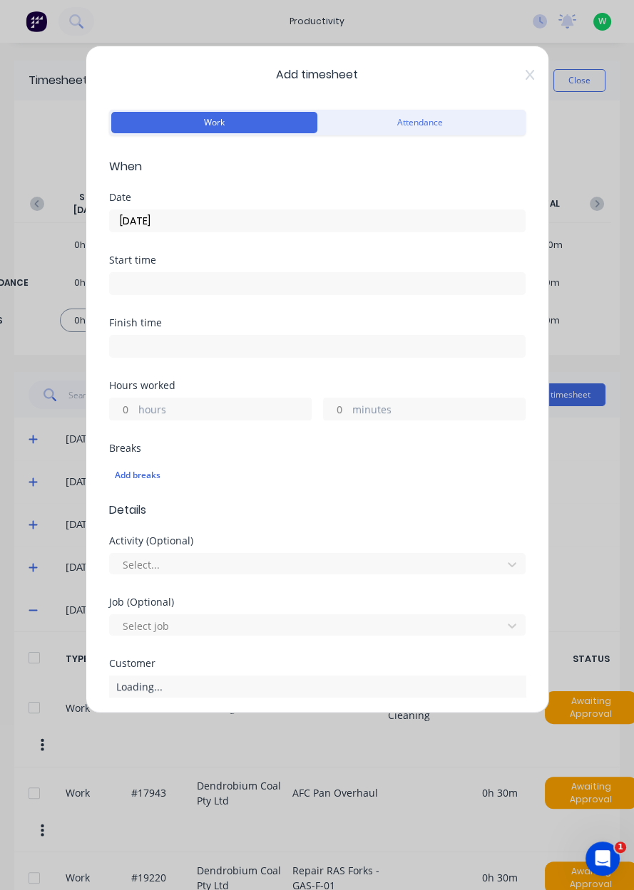
click at [122, 413] on input "hours" at bounding box center [122, 408] width 25 height 21
click at [341, 413] on input "minutes" at bounding box center [336, 408] width 25 height 21
click at [119, 411] on input "hours" at bounding box center [122, 408] width 25 height 21
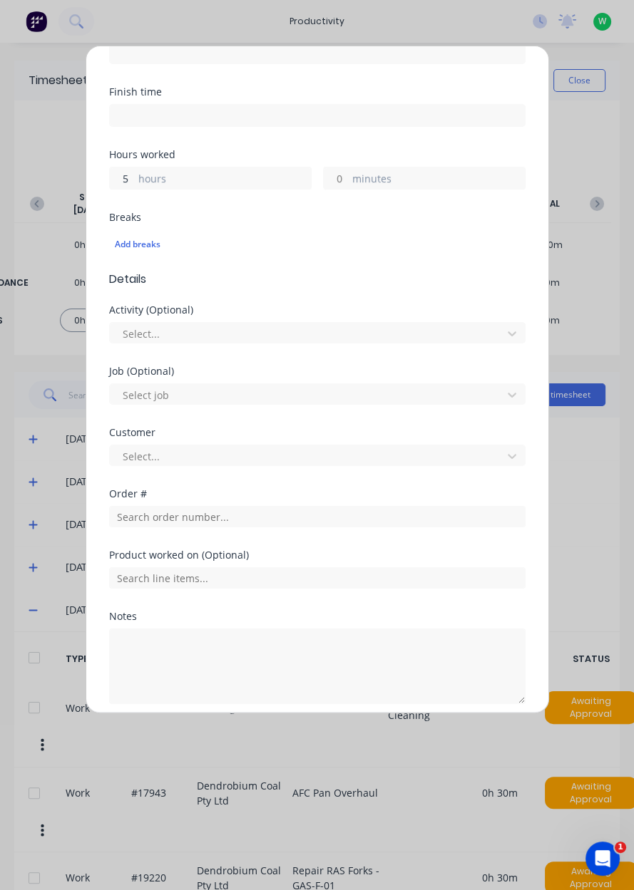
scroll to position [236, 0]
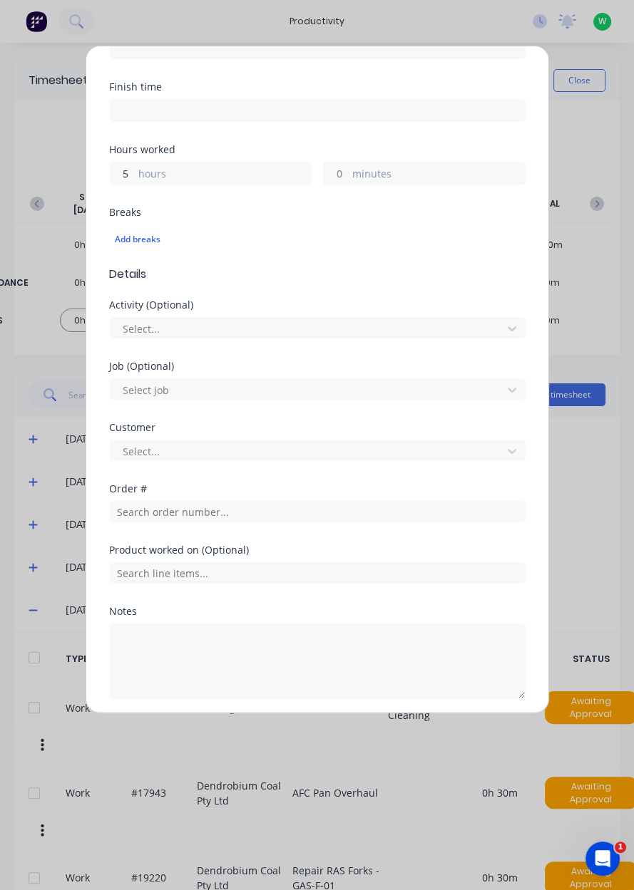
type input "5"
click at [177, 512] on input "text" at bounding box center [317, 511] width 416 height 21
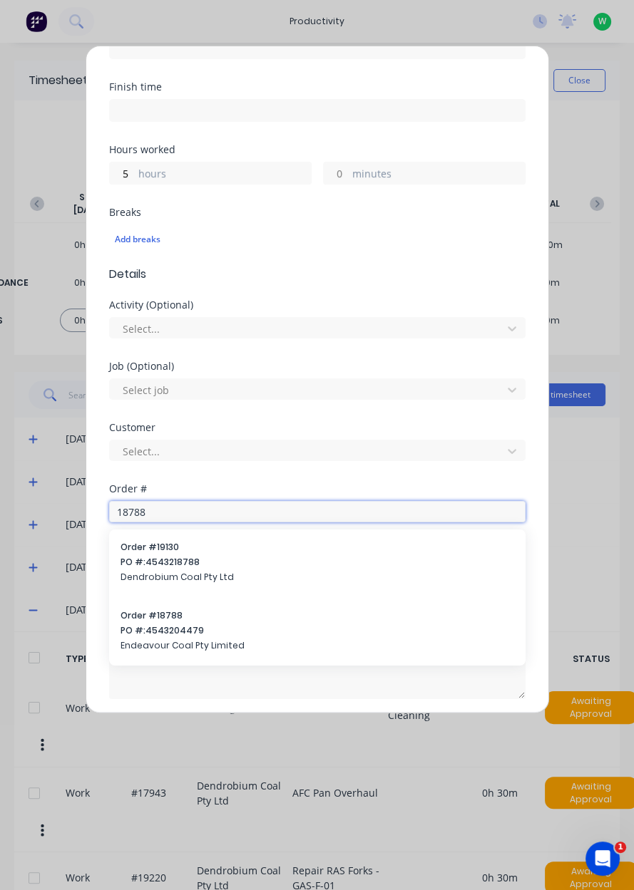
type input "18788"
click at [156, 564] on span "PO #: 4543218788" at bounding box center [316, 562] width 393 height 13
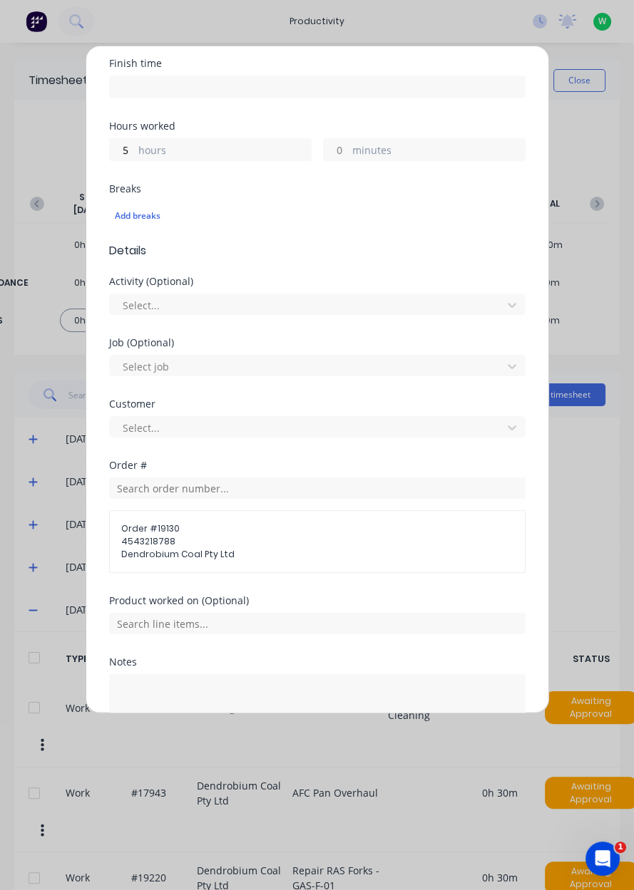
scroll to position [309, 0]
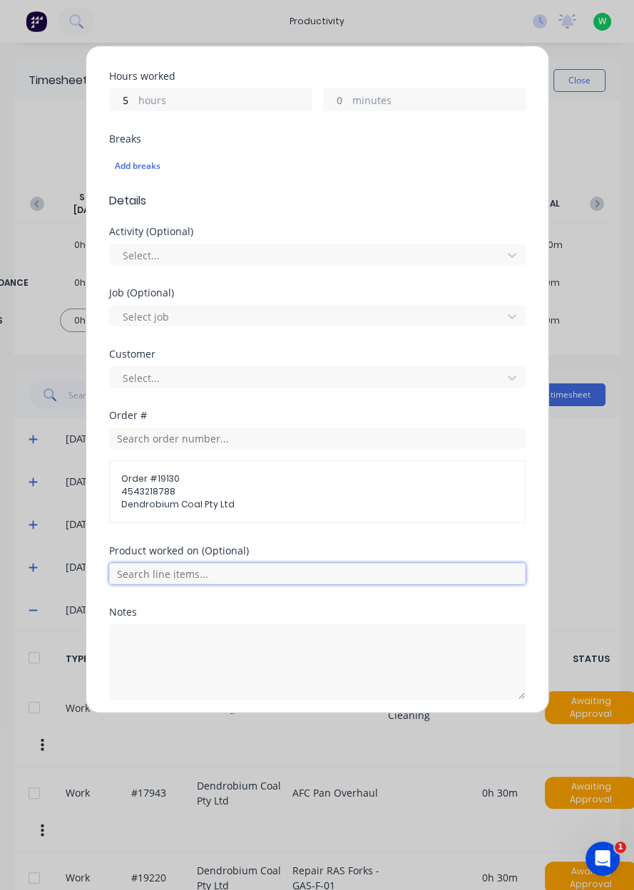
click at [236, 564] on input "text" at bounding box center [317, 573] width 416 height 21
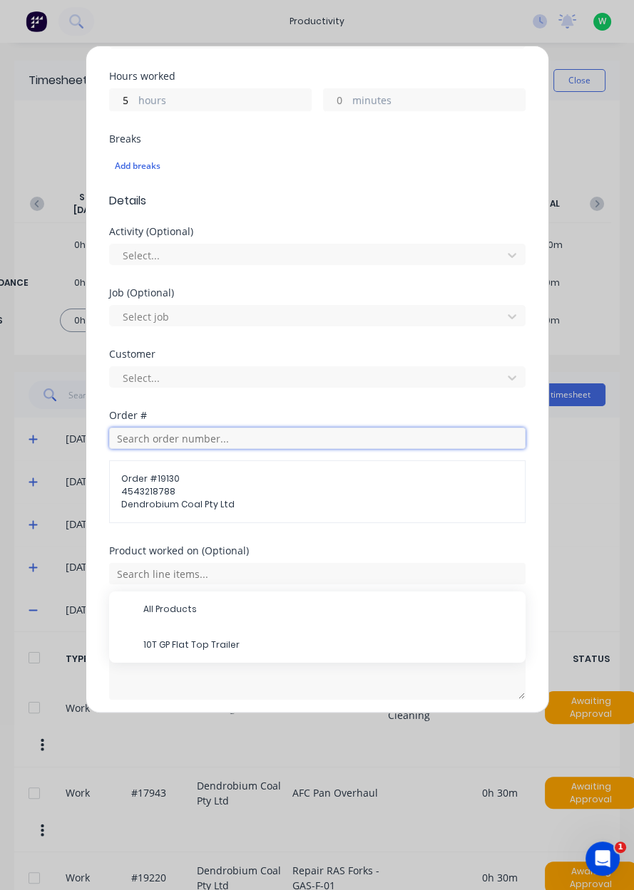
click at [234, 442] on input "text" at bounding box center [317, 438] width 416 height 21
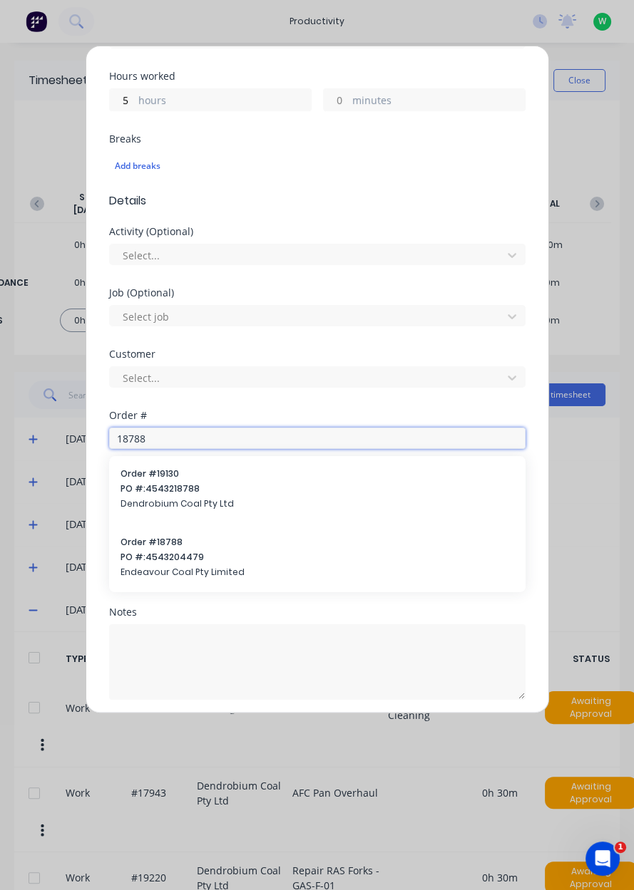
type input "18788"
click at [153, 497] on span "Dendrobium Coal Pty Ltd" at bounding box center [316, 503] width 393 height 13
click at [175, 446] on input "text" at bounding box center [317, 438] width 416 height 21
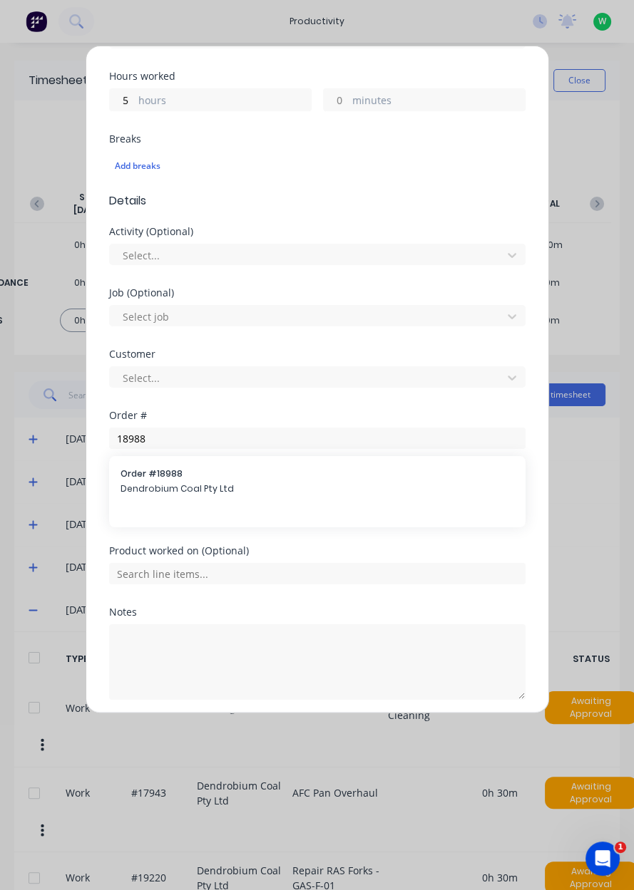
click at [166, 485] on span "4543218788" at bounding box center [317, 491] width 392 height 13
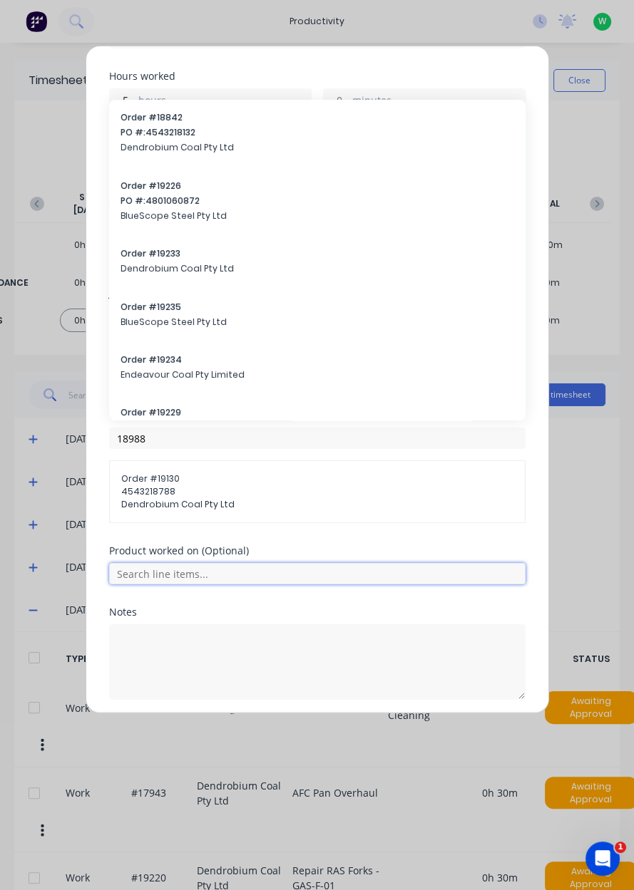
click at [190, 574] on input "text" at bounding box center [317, 573] width 416 height 21
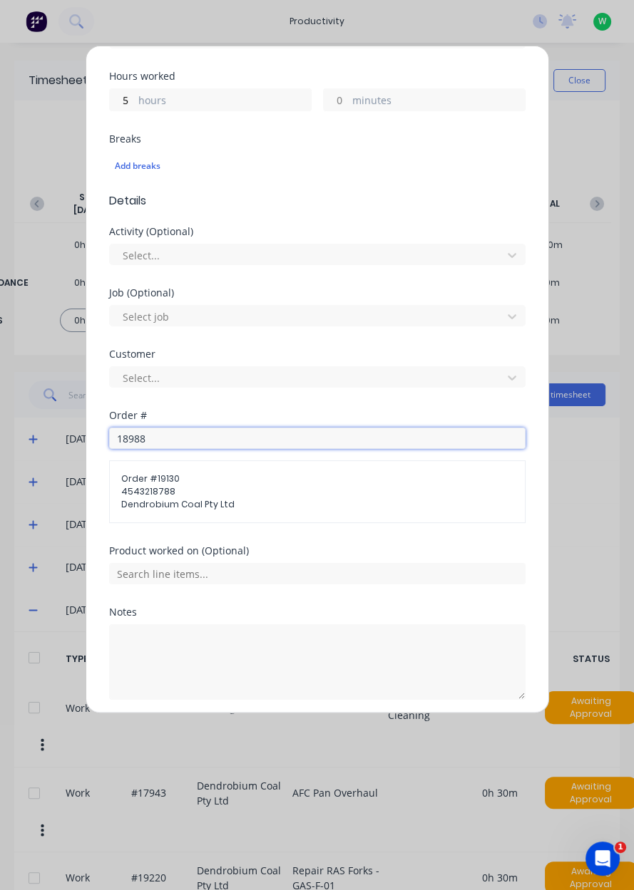
click at [162, 435] on input "18988" at bounding box center [317, 438] width 416 height 21
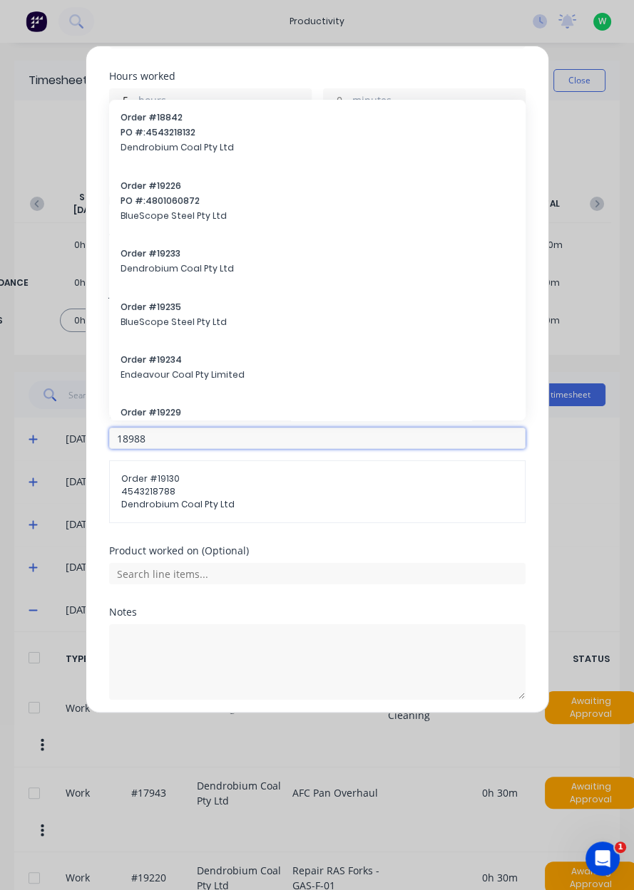
click at [150, 440] on input "18988" at bounding box center [317, 438] width 416 height 21
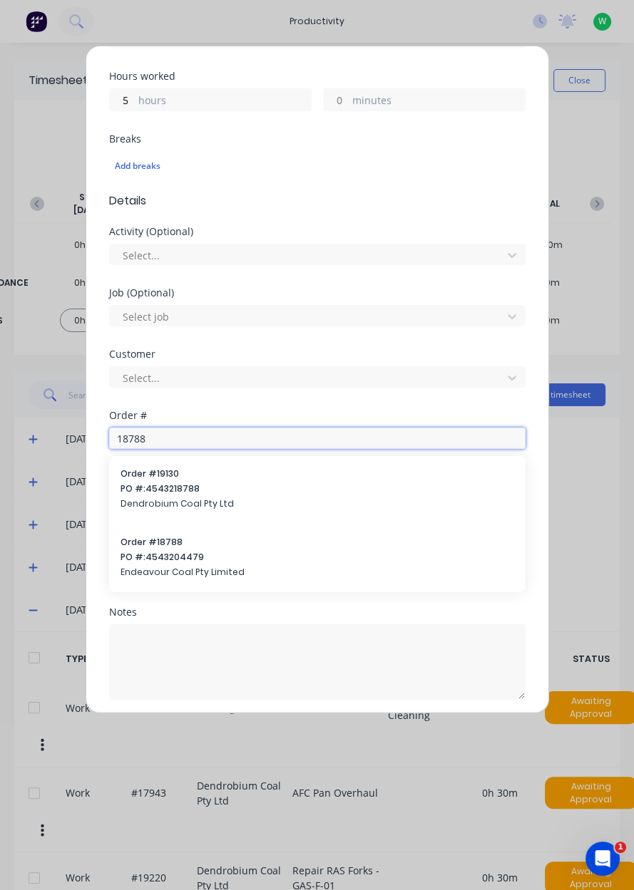
type input "18788"
click at [155, 562] on div "Order # 18788 PO #: 4543204479 Endeavour Coal Pty Limited" at bounding box center [316, 559] width 393 height 46
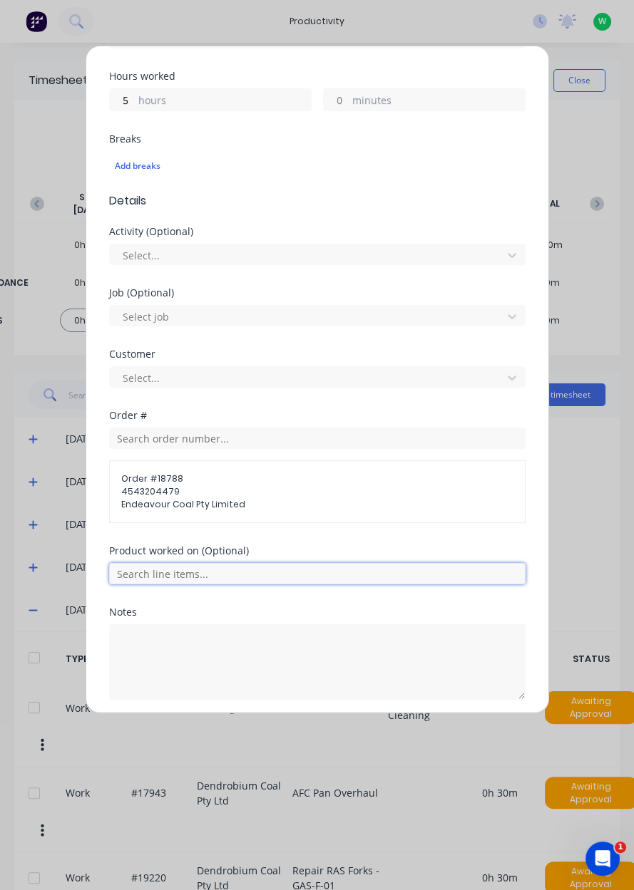
click at [185, 574] on input "text" at bounding box center [317, 573] width 416 height 21
click at [195, 643] on span "Repair Bucket BKTA101" at bounding box center [328, 645] width 371 height 13
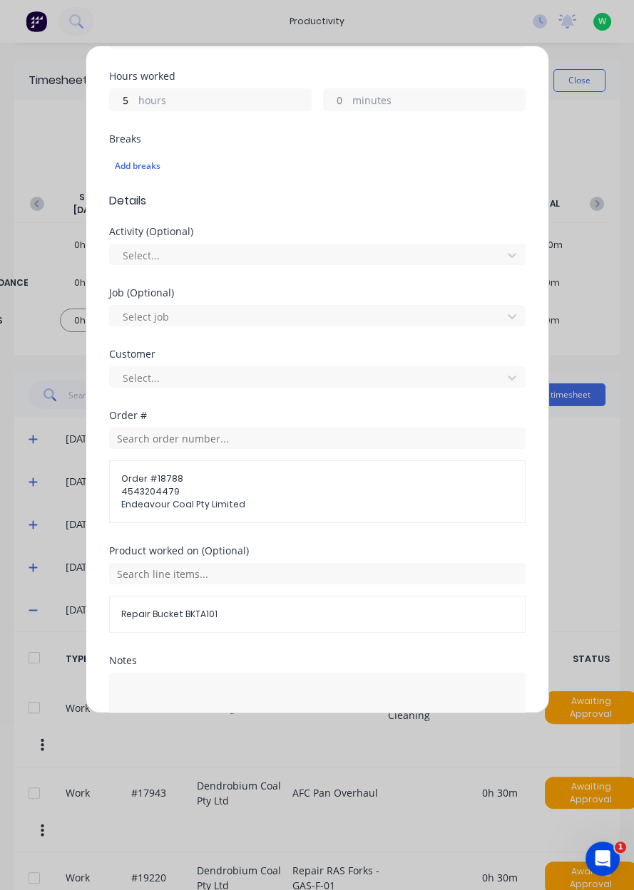
scroll to position [358, 0]
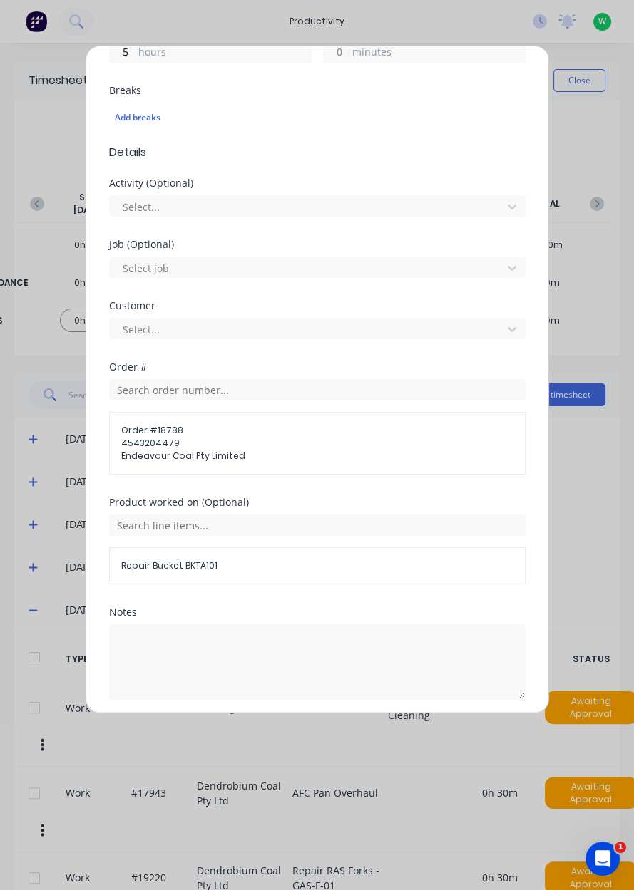
click at [289, 733] on button "Add manual time entry" at bounding box center [282, 734] width 120 height 23
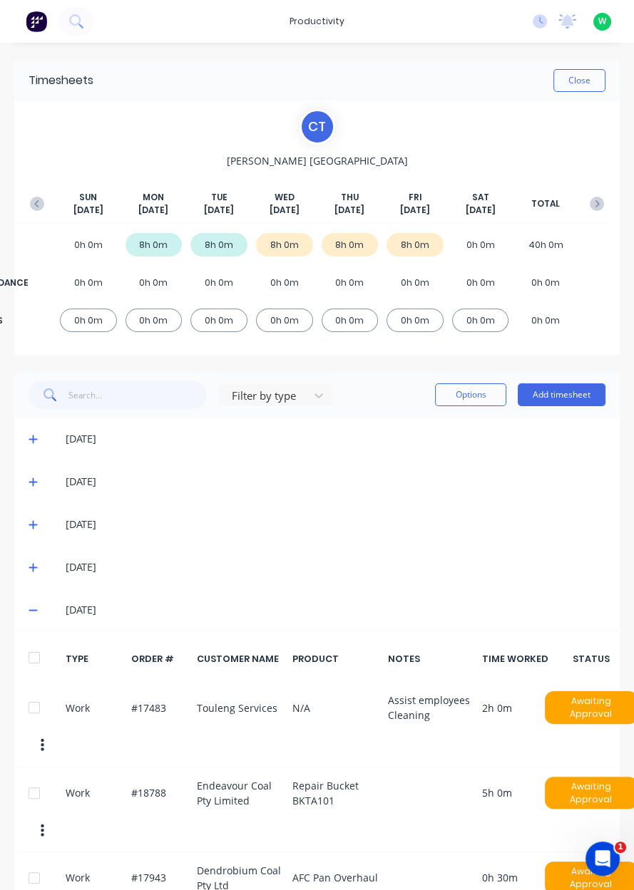
click at [587, 76] on button "Close" at bounding box center [579, 80] width 52 height 23
